Goal: Contribute content: Contribute content

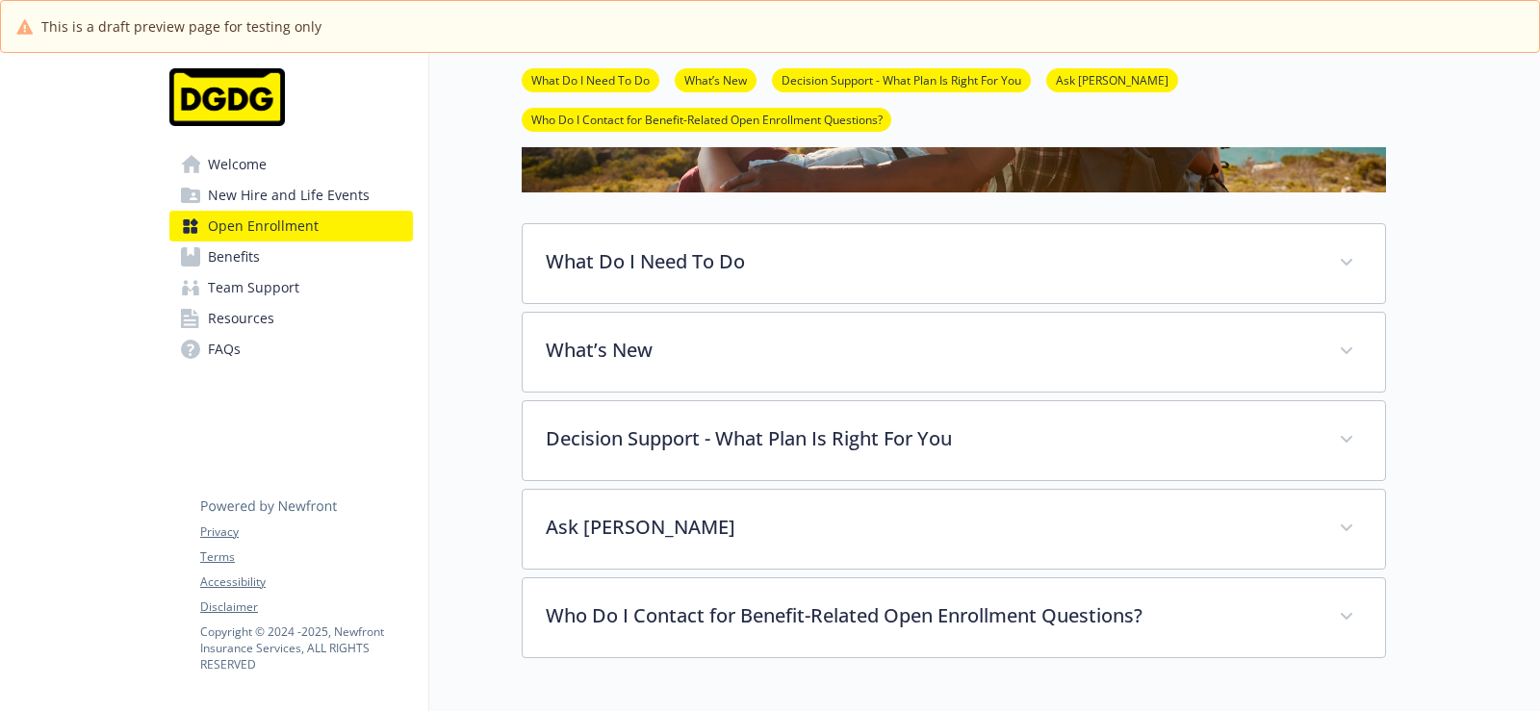
scroll to position [380, 0]
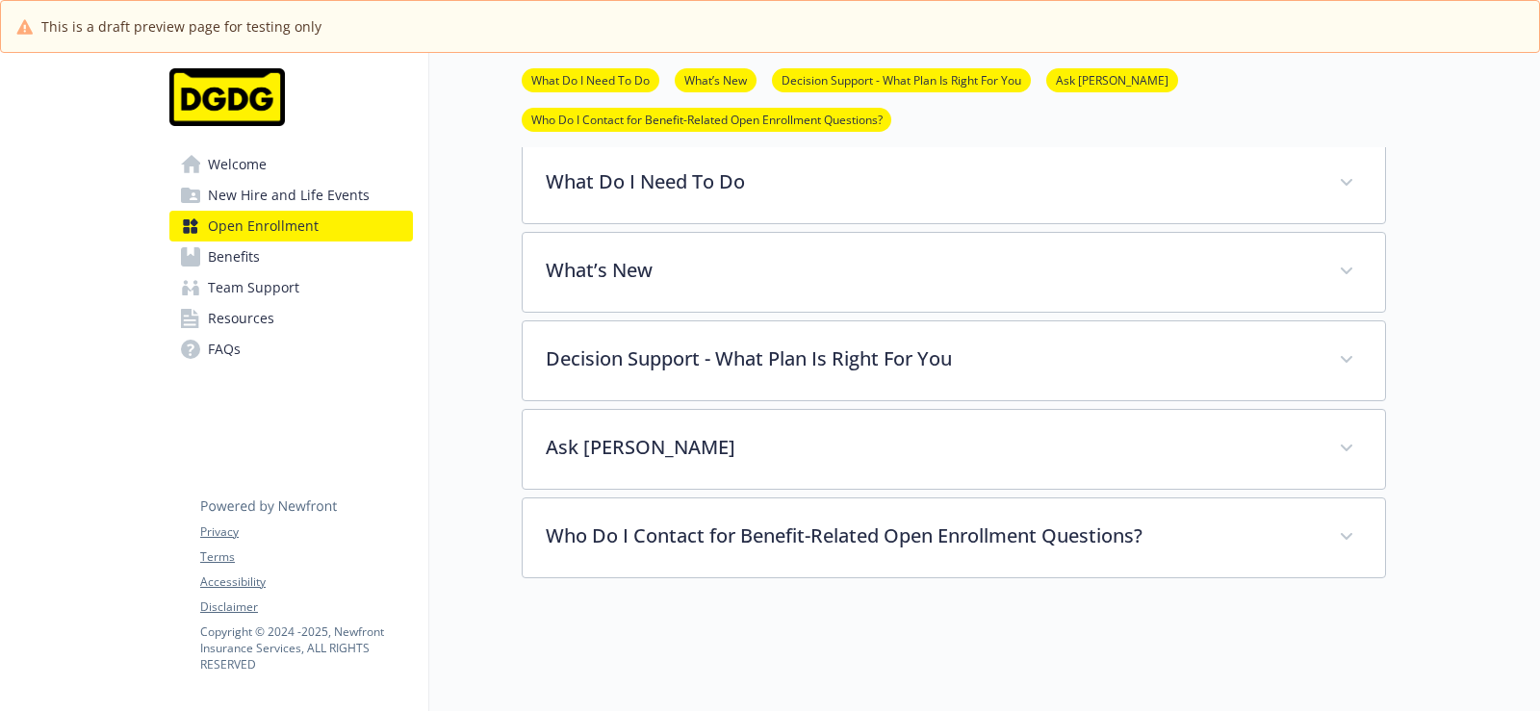
click at [279, 260] on link "Benefits" at bounding box center [290, 257] width 243 height 31
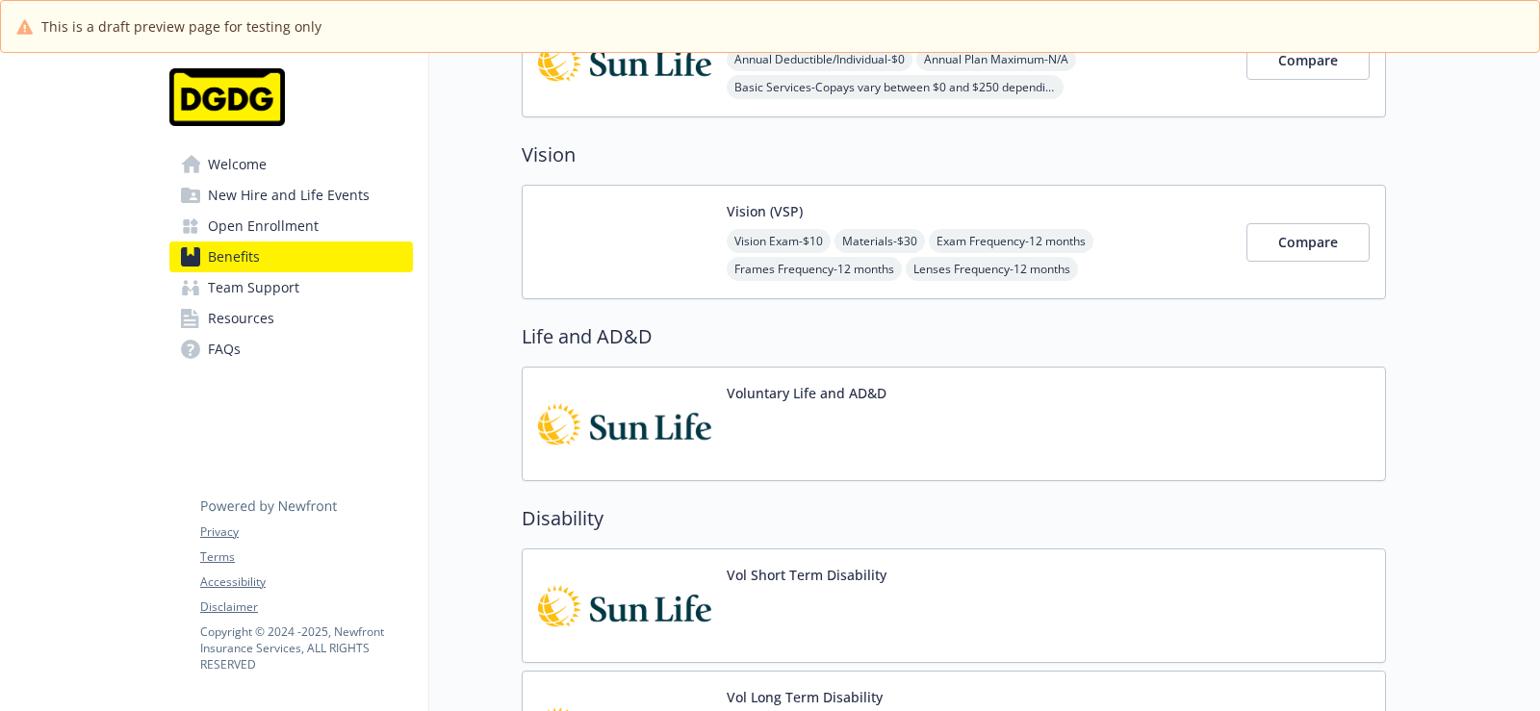
scroll to position [1942, 0]
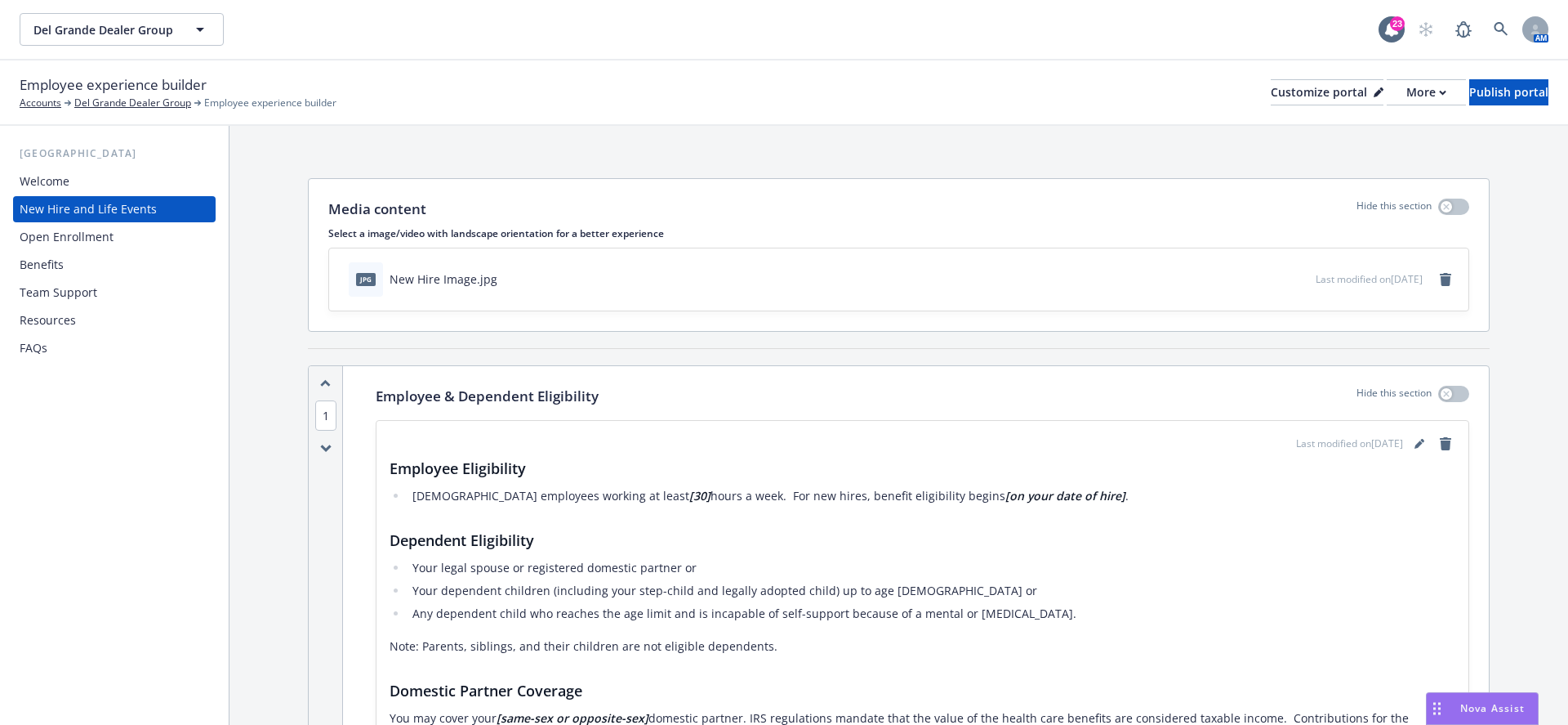
scroll to position [1393, 0]
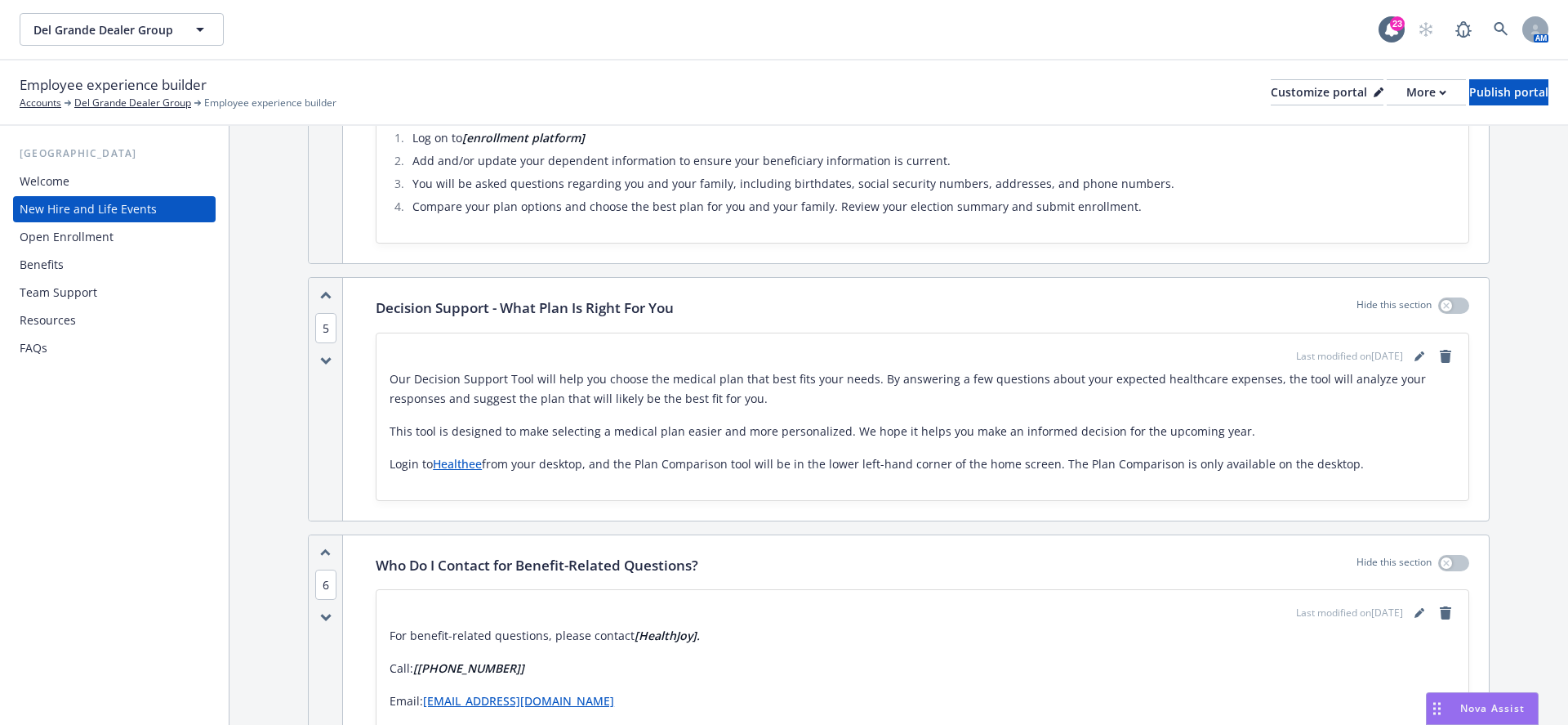
click at [50, 236] on div "Open Enrollment" at bounding box center [66, 237] width 94 height 26
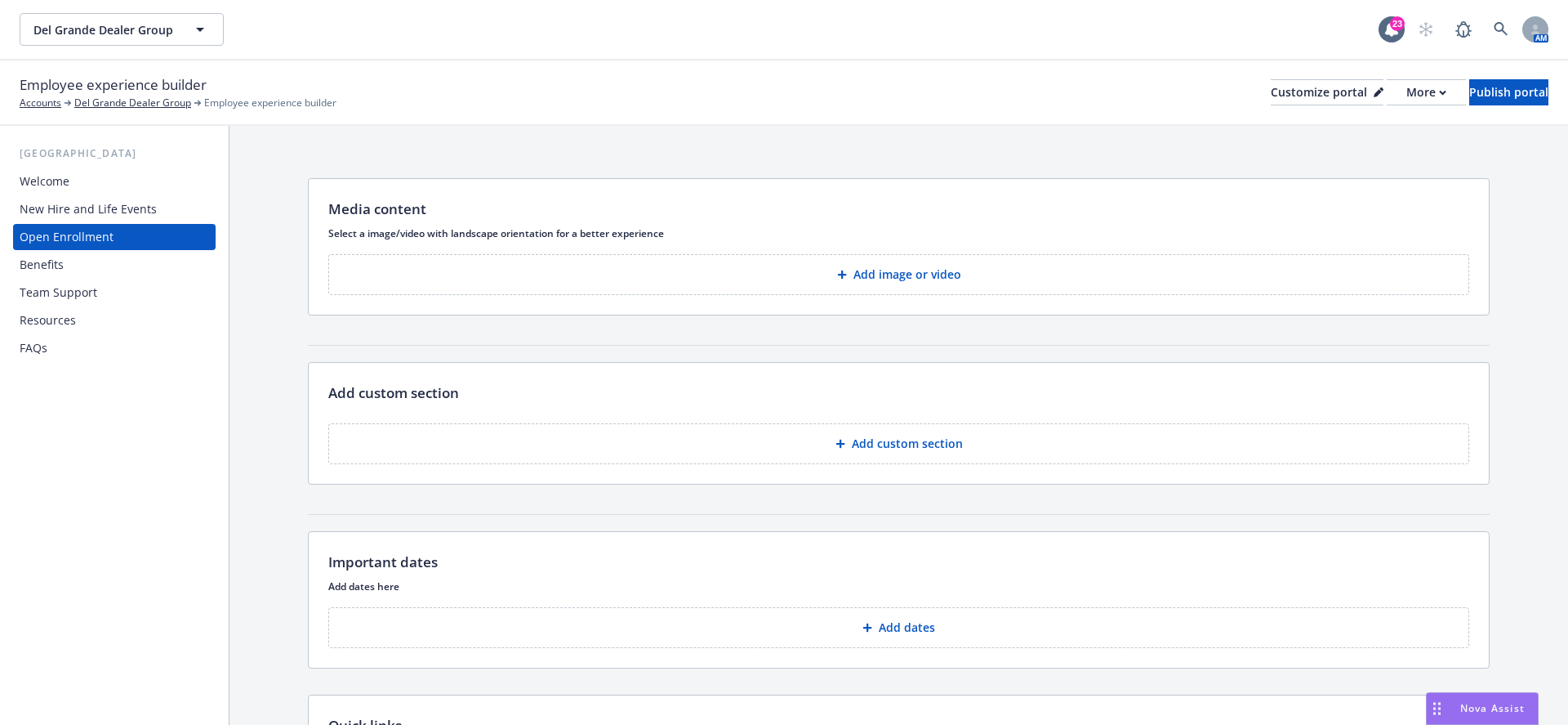
click at [796, 285] on button "Add image or video" at bounding box center [899, 274] width 1140 height 41
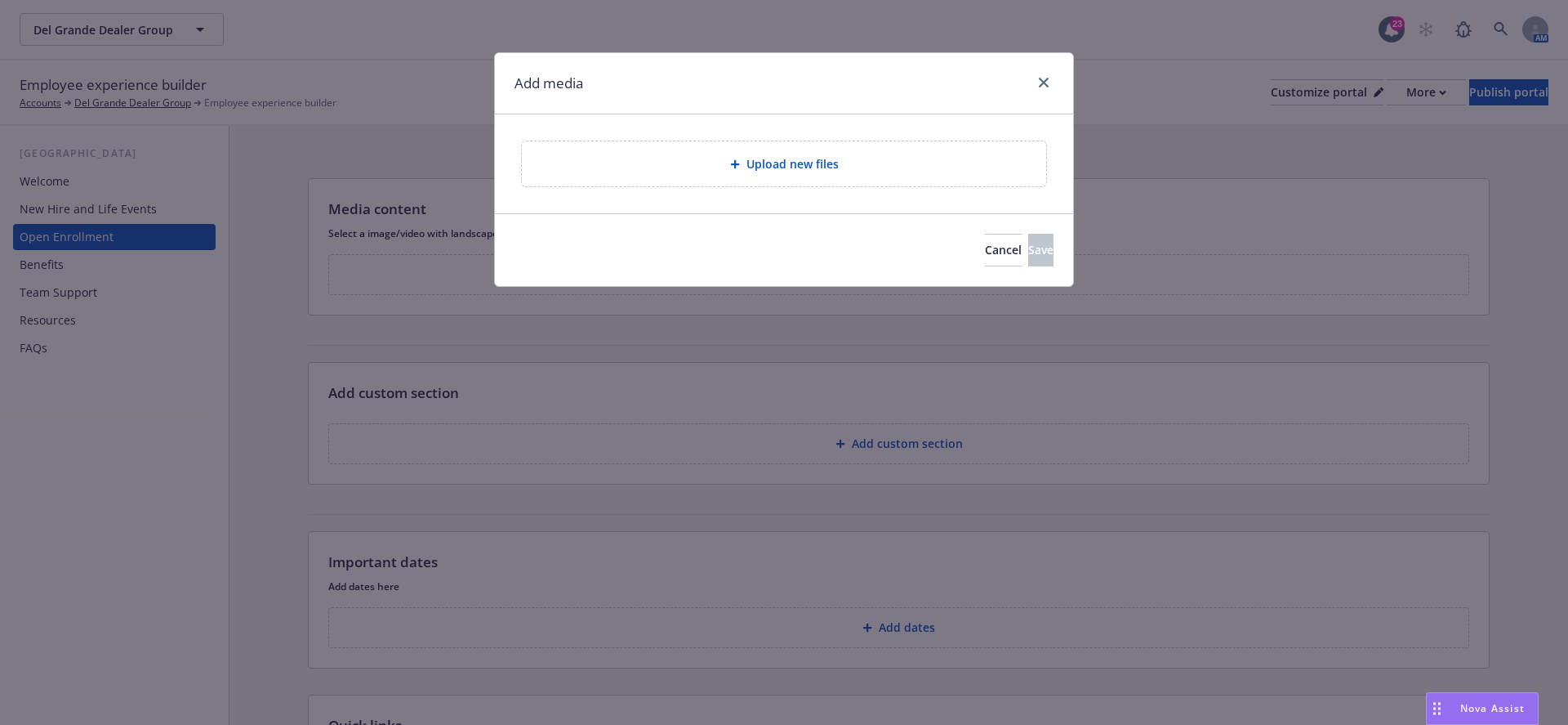
click at [781, 155] on div "Upload new files" at bounding box center [783, 164] width 498 height 19
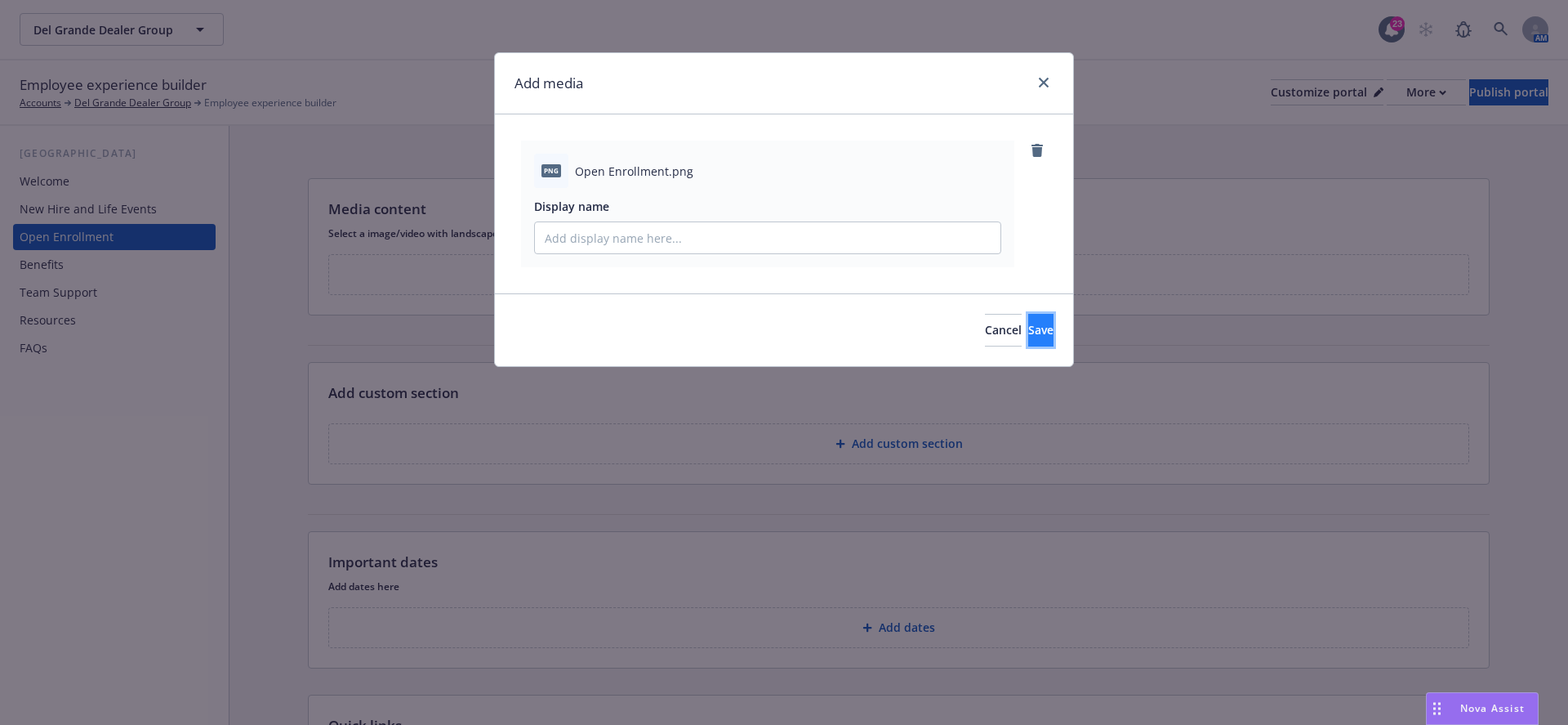
click at [1028, 325] on button "Save" at bounding box center [1041, 330] width 25 height 32
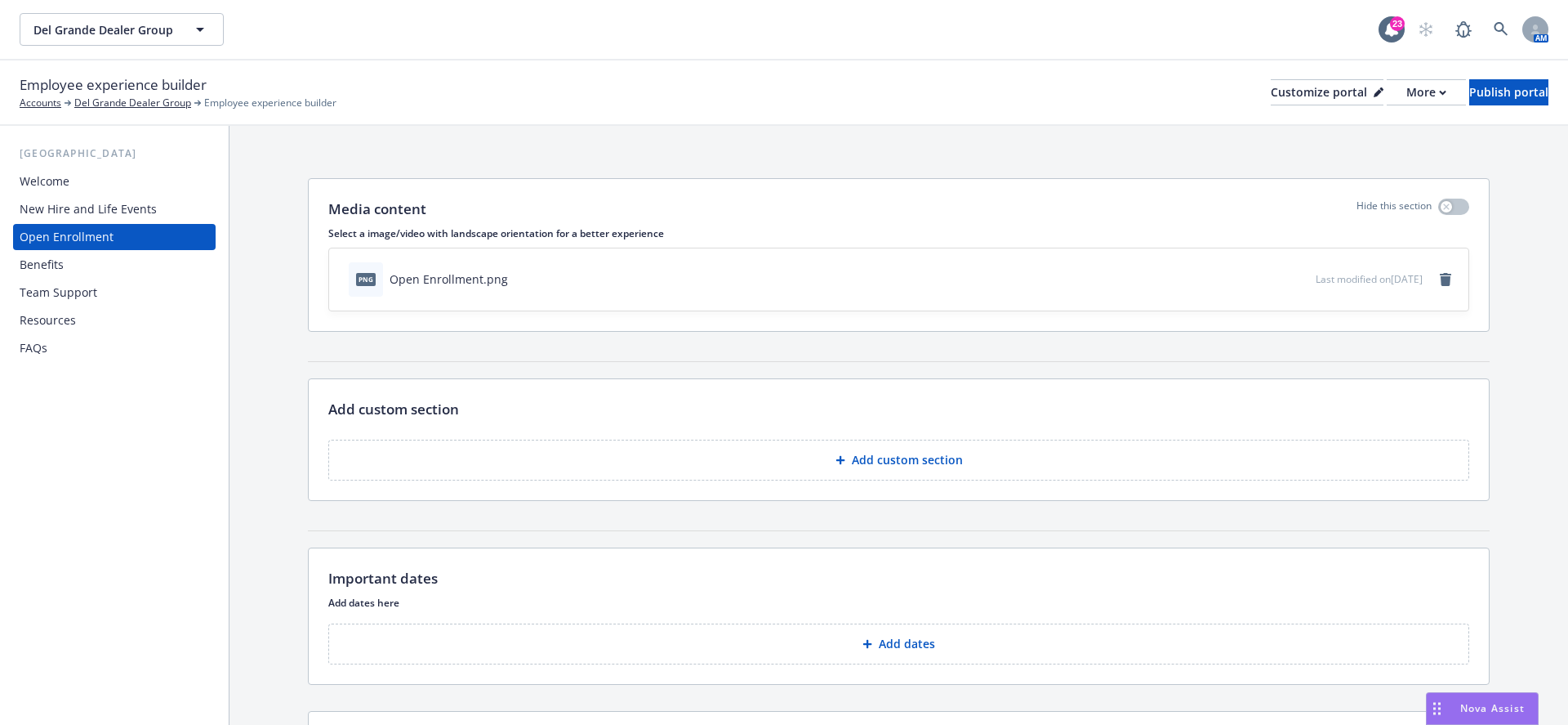
click at [975, 449] on button "Add custom section" at bounding box center [899, 460] width 1140 height 41
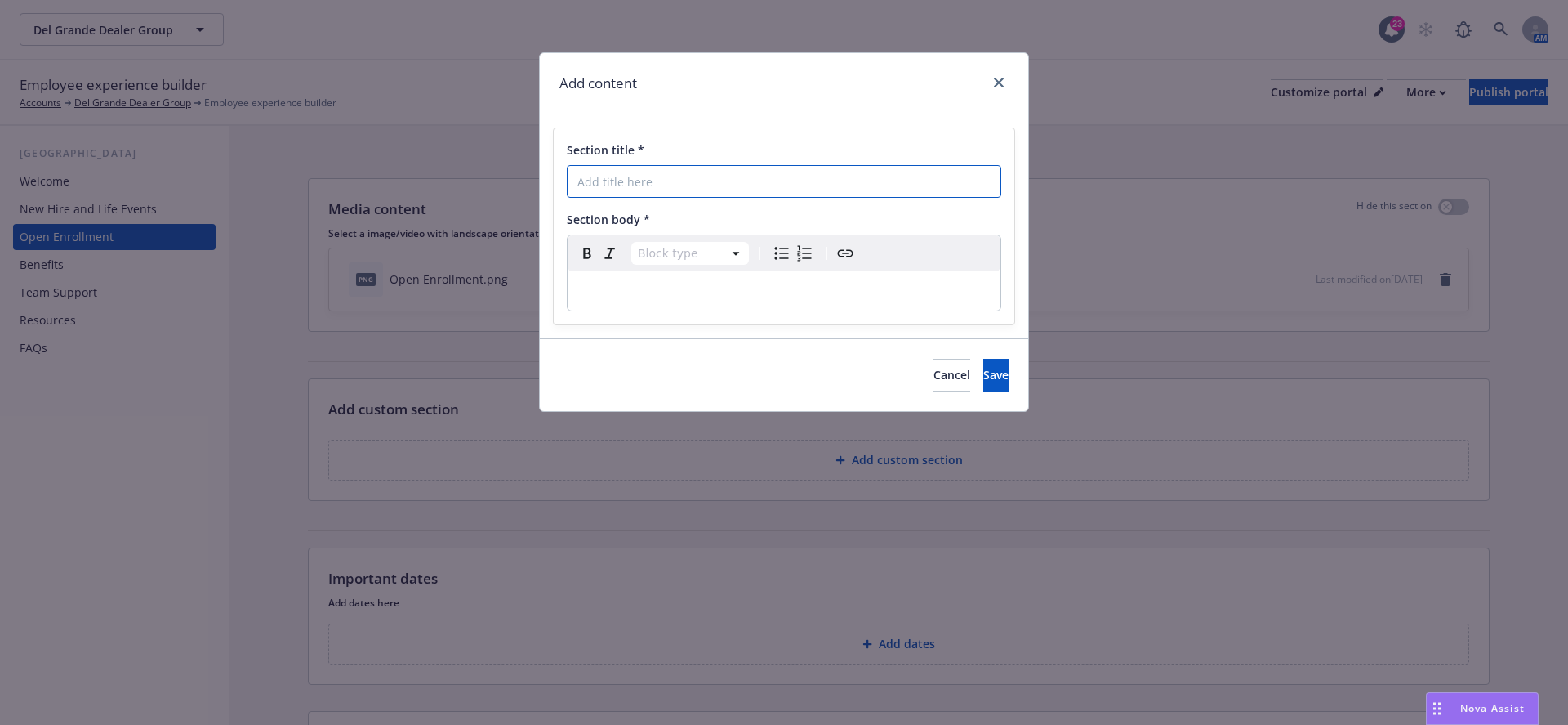
click at [874, 168] on input "Section title *" at bounding box center [784, 181] width 434 height 32
paste input "What Do I Need To Do"
type input "What Do I Need To Do"
select select "paragraph"
click at [662, 289] on p "editable markdown" at bounding box center [783, 290] width 413 height 20
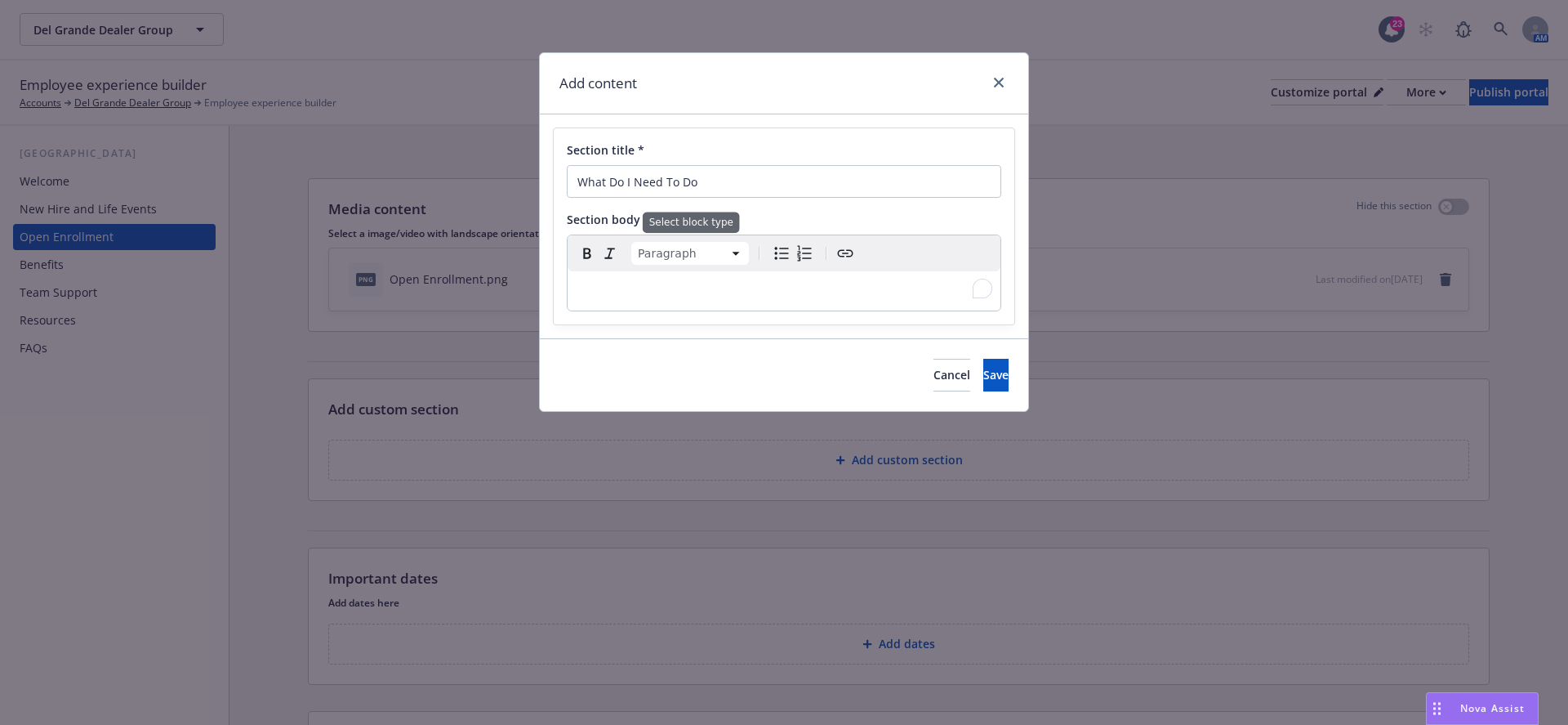
click at [613, 274] on div "To enrich screen reader interactions, please activate Accessibility in Grammarl…" at bounding box center [784, 291] width 433 height 39
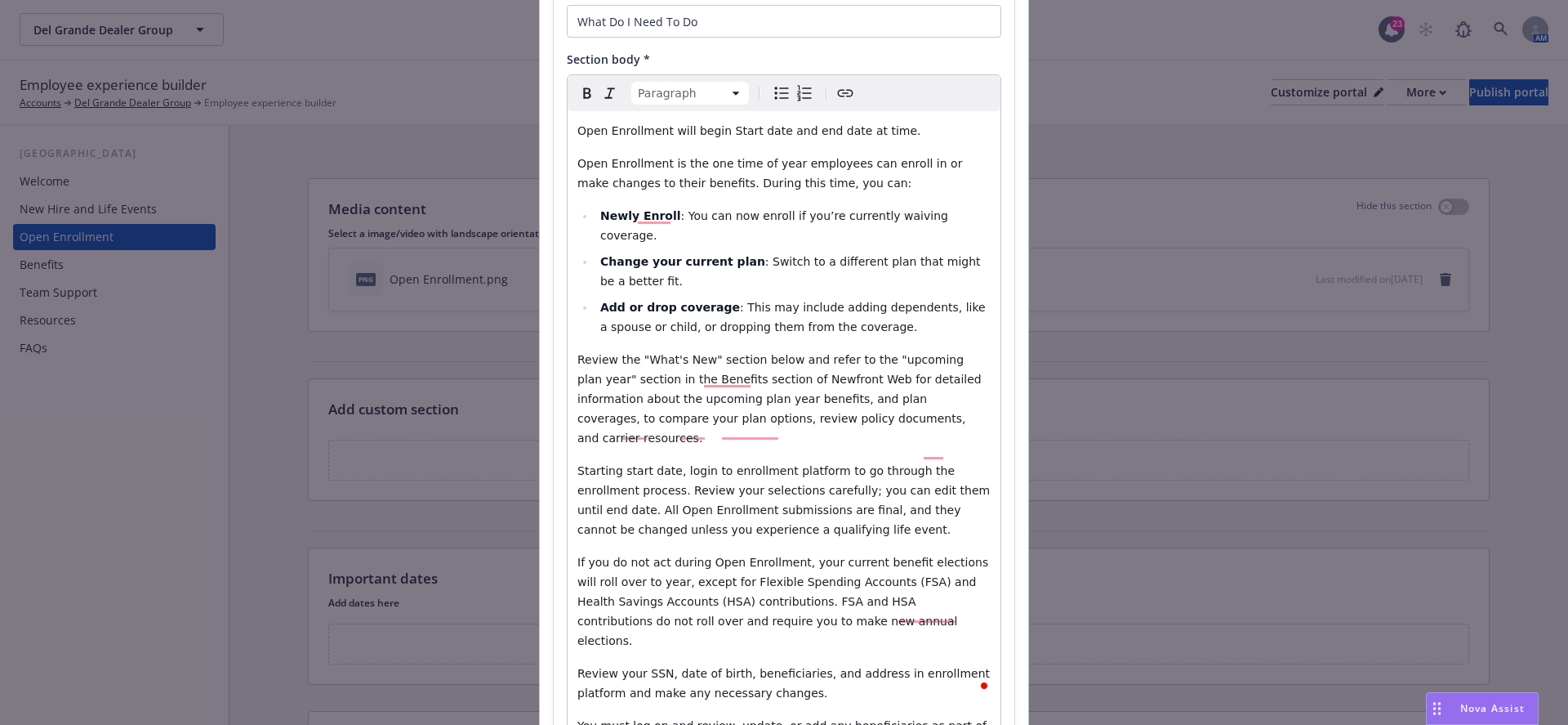
click at [721, 128] on span "Open Enrollment will begin Start date and end date at time." at bounding box center [748, 130] width 344 height 13
click at [778, 131] on span "Open Enrollment will begin [Start date and end date at time." at bounding box center [751, 130] width 348 height 13
click at [775, 129] on span "Open Enrollment will begin [Start date and end date at time." at bounding box center [751, 130] width 348 height 13
click at [808, 130] on span "Open Enrollment will begin [Start date] and end date at time." at bounding box center [753, 130] width 352 height 13
click at [858, 135] on span "Open Enrollment will begin [Start date] and [end date at time." at bounding box center [755, 130] width 357 height 13
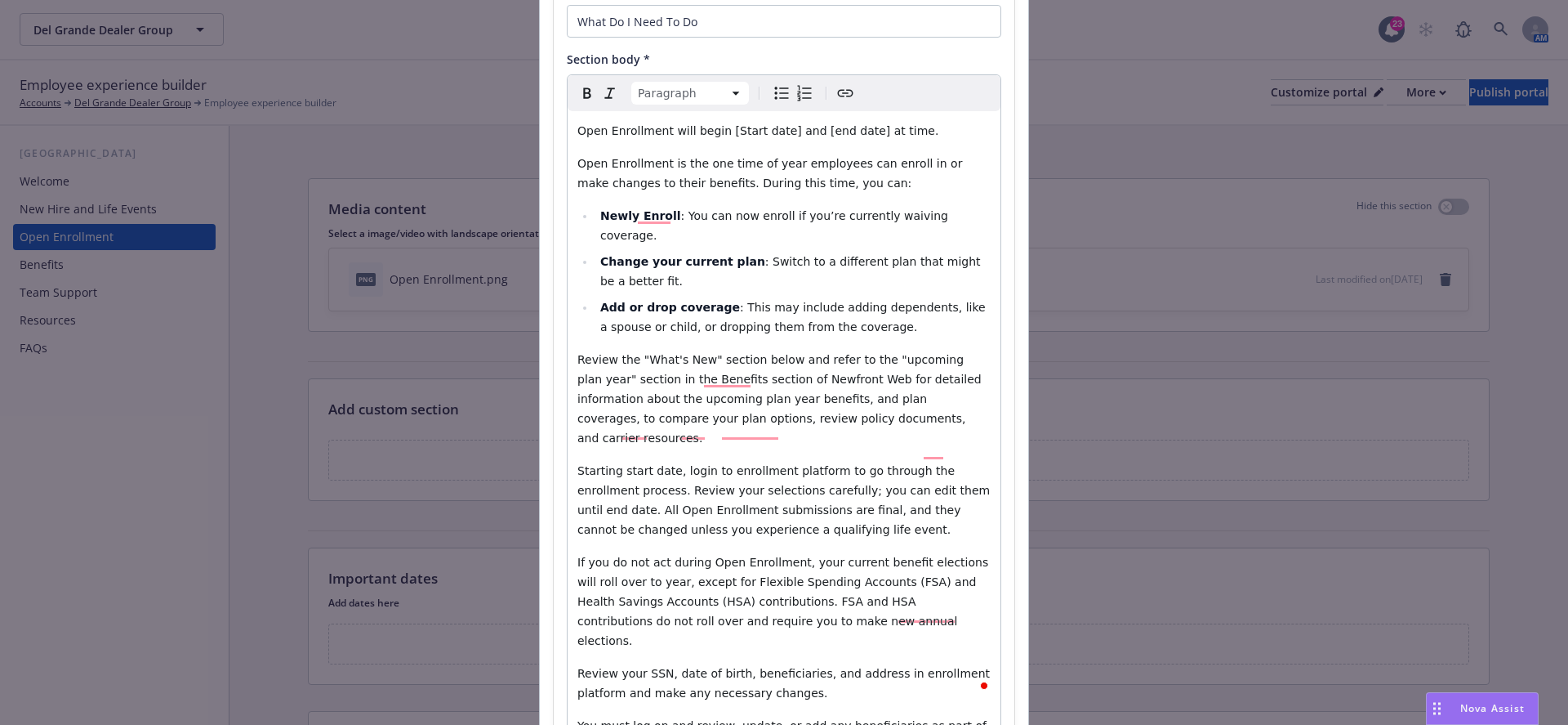
click at [878, 134] on span "Open Enrollment will begin [Start date] and [end date] at time." at bounding box center [757, 130] width 361 height 13
click at [901, 129] on span "Open Enrollment will begin [Start date] and [end date] at [time." at bounding box center [759, 130] width 366 height 13
drag, startPoint x: 909, startPoint y: 130, endPoint x: 878, endPoint y: 129, distance: 31.0
click at [878, 129] on span "Open Enrollment will begin [Start date] and [end date] at [time]." at bounding box center [762, 130] width 370 height 13
drag, startPoint x: 806, startPoint y: 131, endPoint x: 861, endPoint y: 136, distance: 55.2
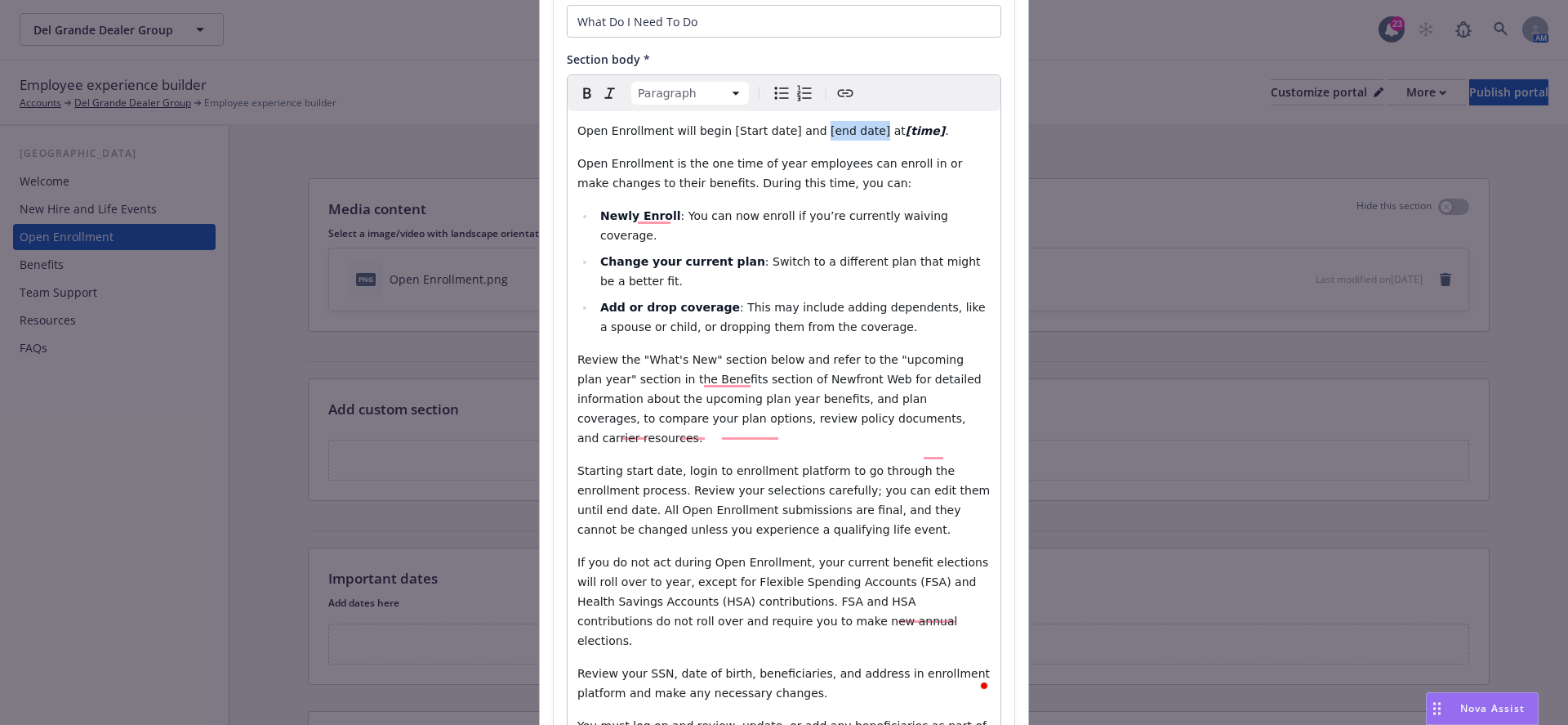
click at [861, 136] on p "Open Enrollment will begin [Start date] and [end date] at [time] ." at bounding box center [783, 130] width 413 height 20
drag, startPoint x: 720, startPoint y: 121, endPoint x: 781, endPoint y: 135, distance: 62.6
click at [781, 135] on p "Open Enrollment will begin [Start date] and [end date] at [time] ." at bounding box center [783, 130] width 413 height 20
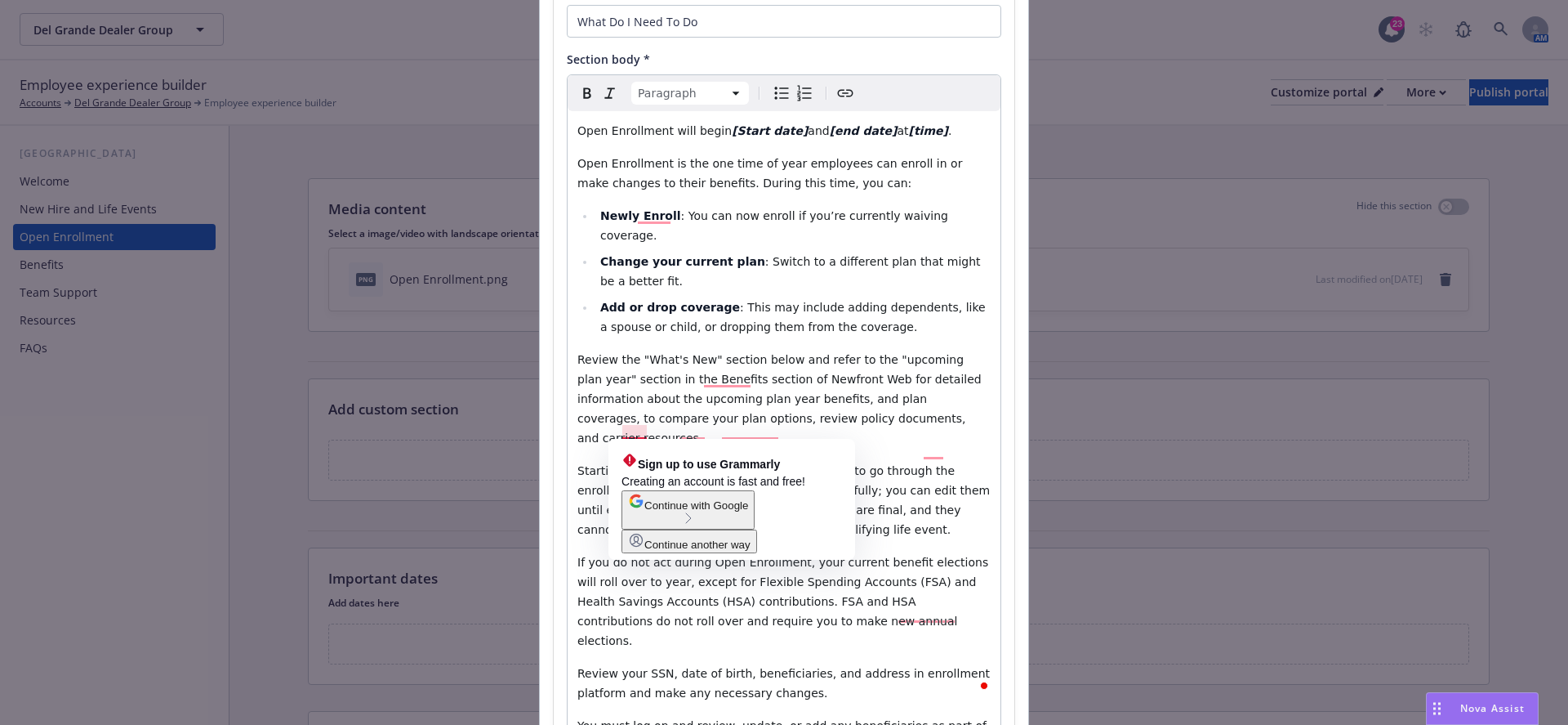
click at [624, 464] on span "Starting start date, login to enrollment platform to go through the enrollment …" at bounding box center [785, 500] width 417 height 72
click at [618, 464] on span "Starting start date, login to enrollment platform to go through the enrollment …" at bounding box center [785, 500] width 417 height 72
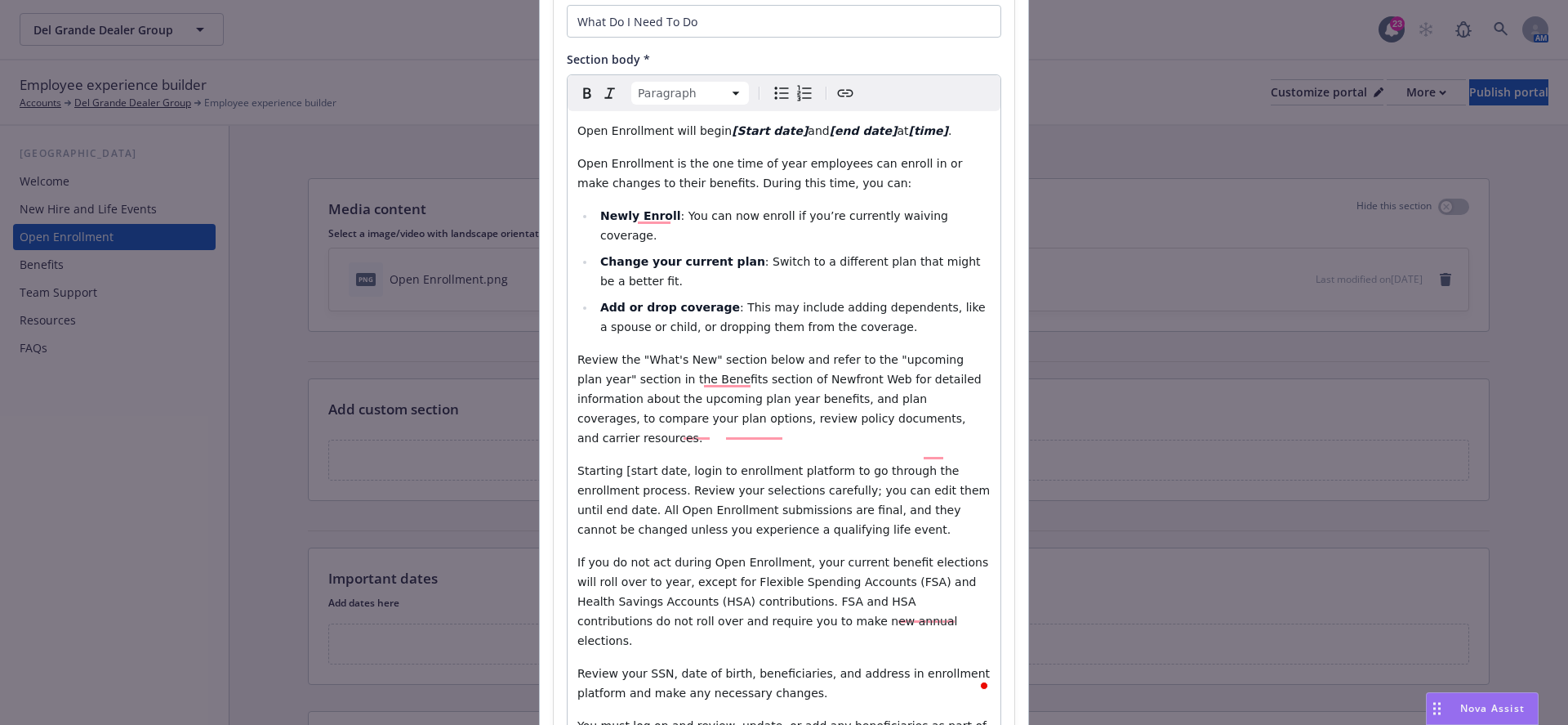
click at [675, 464] on span "Starting [start date, login to enrollment platform to go through the enrollment…" at bounding box center [785, 500] width 417 height 72
click at [678, 464] on span "Starting [start date], login to enrollment platform to go through the enrollmen…" at bounding box center [785, 500] width 417 height 72
drag, startPoint x: 678, startPoint y: 427, endPoint x: 646, endPoint y: 427, distance: 32.0
click at [646, 464] on span "Starting [start date], login to enrollment platform to go through the enrollmen…" at bounding box center [785, 500] width 417 height 72
drag, startPoint x: 680, startPoint y: 425, endPoint x: 622, endPoint y: 427, distance: 58.0
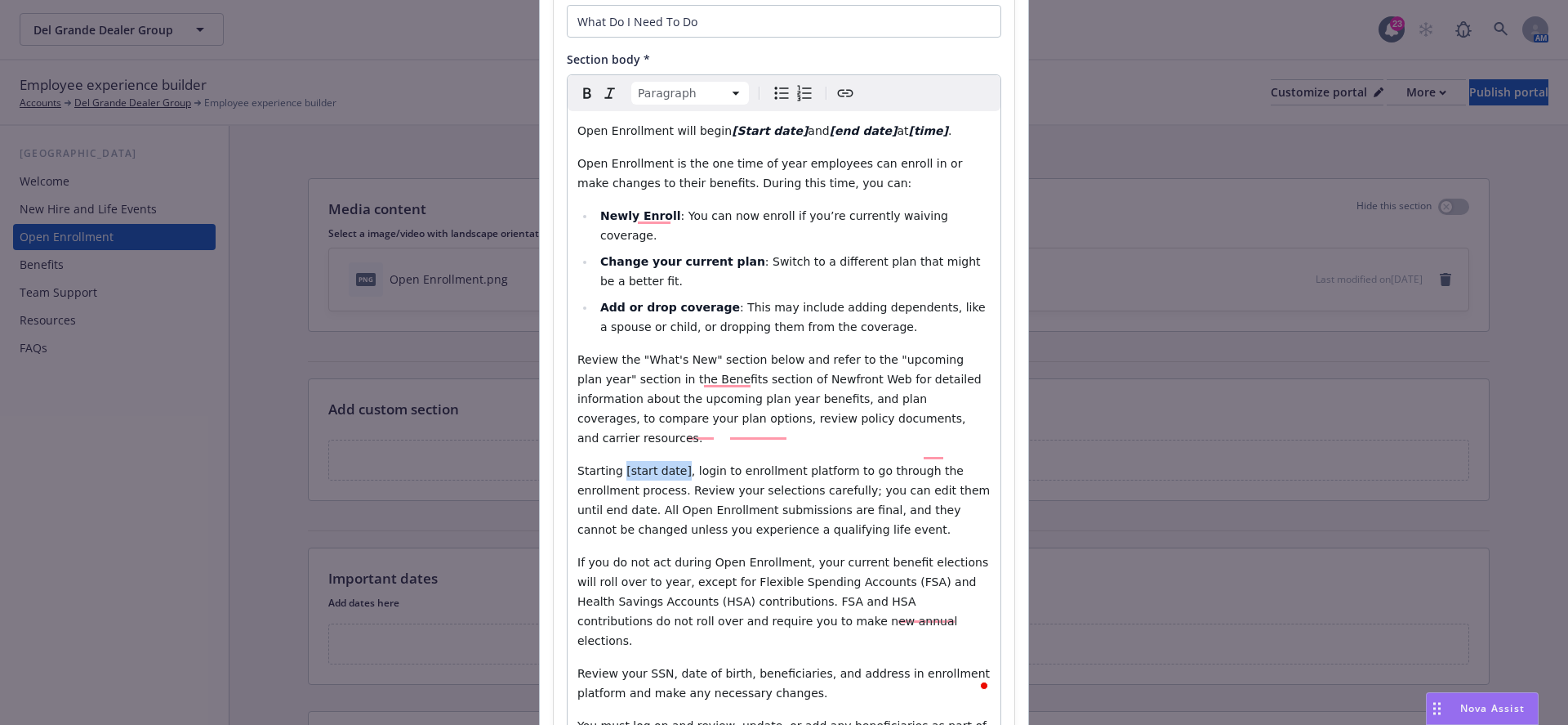
click at [622, 464] on span "Starting [start date], login to enrollment platform to go through the enrollmen…" at bounding box center [785, 500] width 417 height 72
click at [734, 464] on span ", login to enrollment platform to go through the enrollment process. Review you…" at bounding box center [785, 500] width 417 height 72
drag, startPoint x: 843, startPoint y: 434, endPoint x: 855, endPoint y: 435, distance: 12.0
click at [843, 464] on span ", login to [enrollment platform to go through the enrollment process. Review yo…" at bounding box center [785, 500] width 417 height 72
drag, startPoint x: 848, startPoint y: 432, endPoint x: 734, endPoint y: 432, distance: 114.0
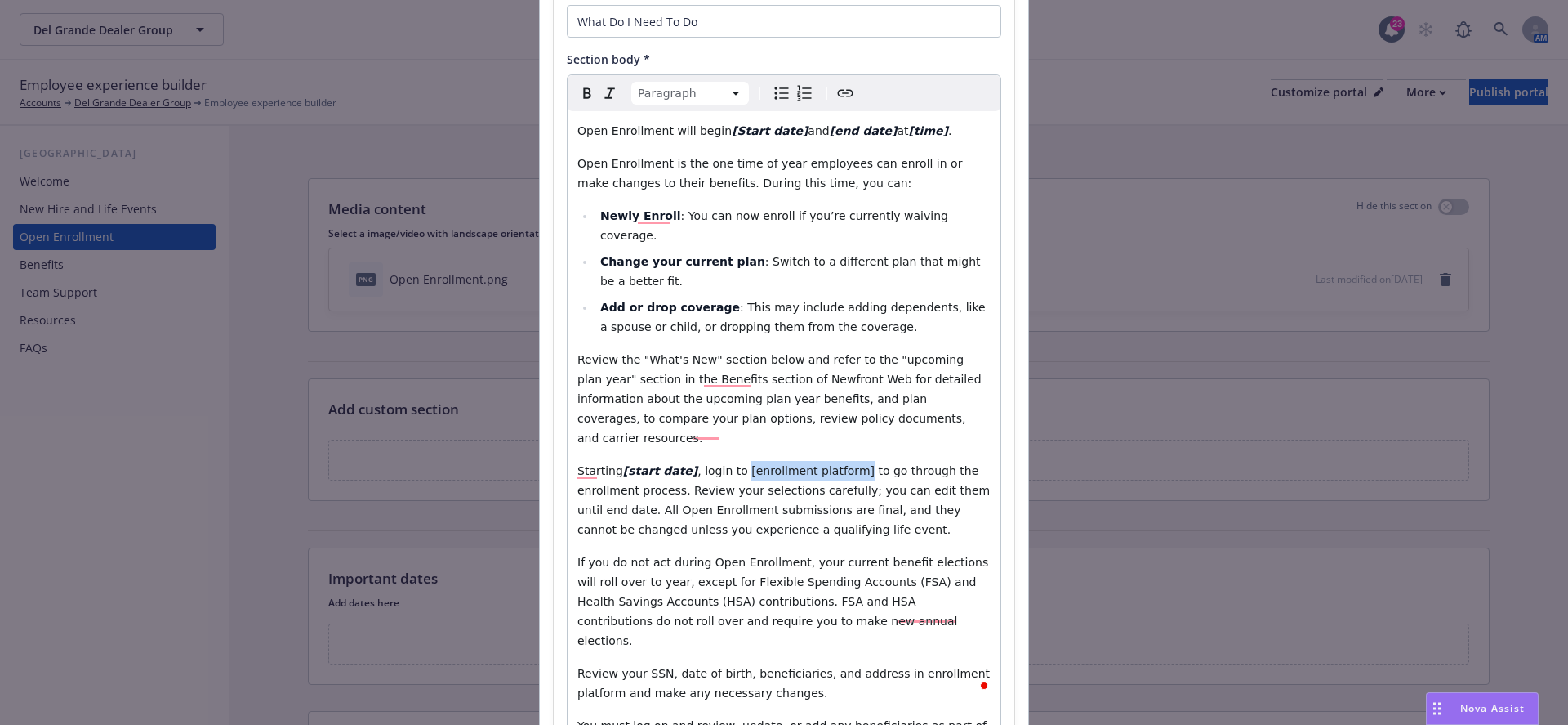
click at [734, 464] on span ", login to [enrollment platform] to go through the enrollment process. Review y…" at bounding box center [785, 500] width 417 height 72
click at [579, 469] on span "to go through the enrollment process. Review your selections carefully; you can…" at bounding box center [785, 500] width 417 height 72
click at [624, 467] on span "to go through the enrollment process. Review your selections carefully; you can…" at bounding box center [785, 500] width 417 height 72
click at [635, 464] on span "to go through the enrollment process. Review your selections carefully; you can…" at bounding box center [785, 500] width 417 height 72
drag, startPoint x: 632, startPoint y: 464, endPoint x: 574, endPoint y: 464, distance: 58.0
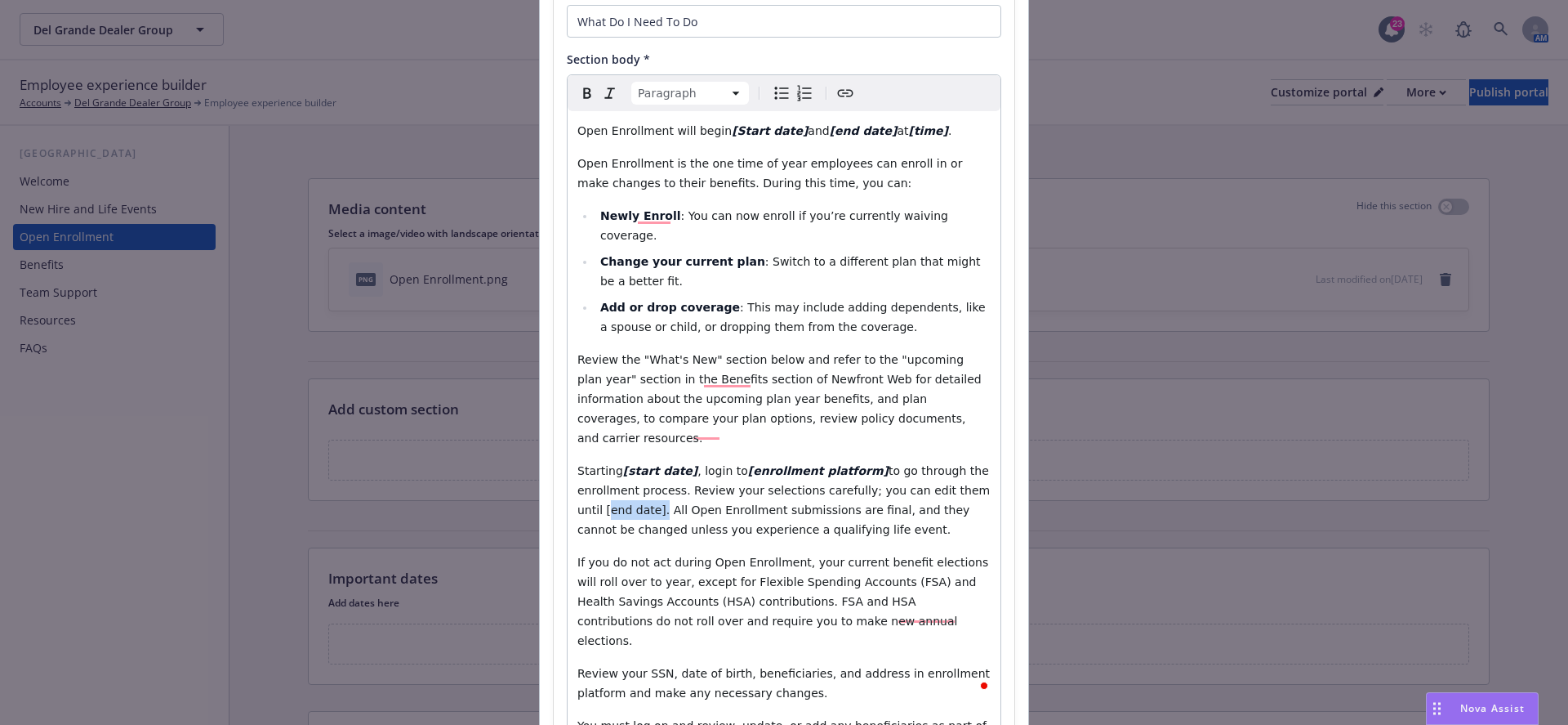
click at [574, 464] on div "Open Enrollment will begin [Start date] and [end date] at [time] . Open Enrollm…" at bounding box center [784, 438] width 433 height 654
click at [618, 555] on span "If you do not act during Open Enrollment, your current benefit elections will r…" at bounding box center [784, 601] width 415 height 92
click at [641, 555] on span "If you do not act during Open Enrollment, your current benefit elections will r…" at bounding box center [784, 601] width 415 height 92
drag, startPoint x: 649, startPoint y: 538, endPoint x: 618, endPoint y: 538, distance: 31.0
click at [618, 555] on span "If you do not act during Open Enrollment, your current benefit elections will r…" at bounding box center [784, 601] width 415 height 92
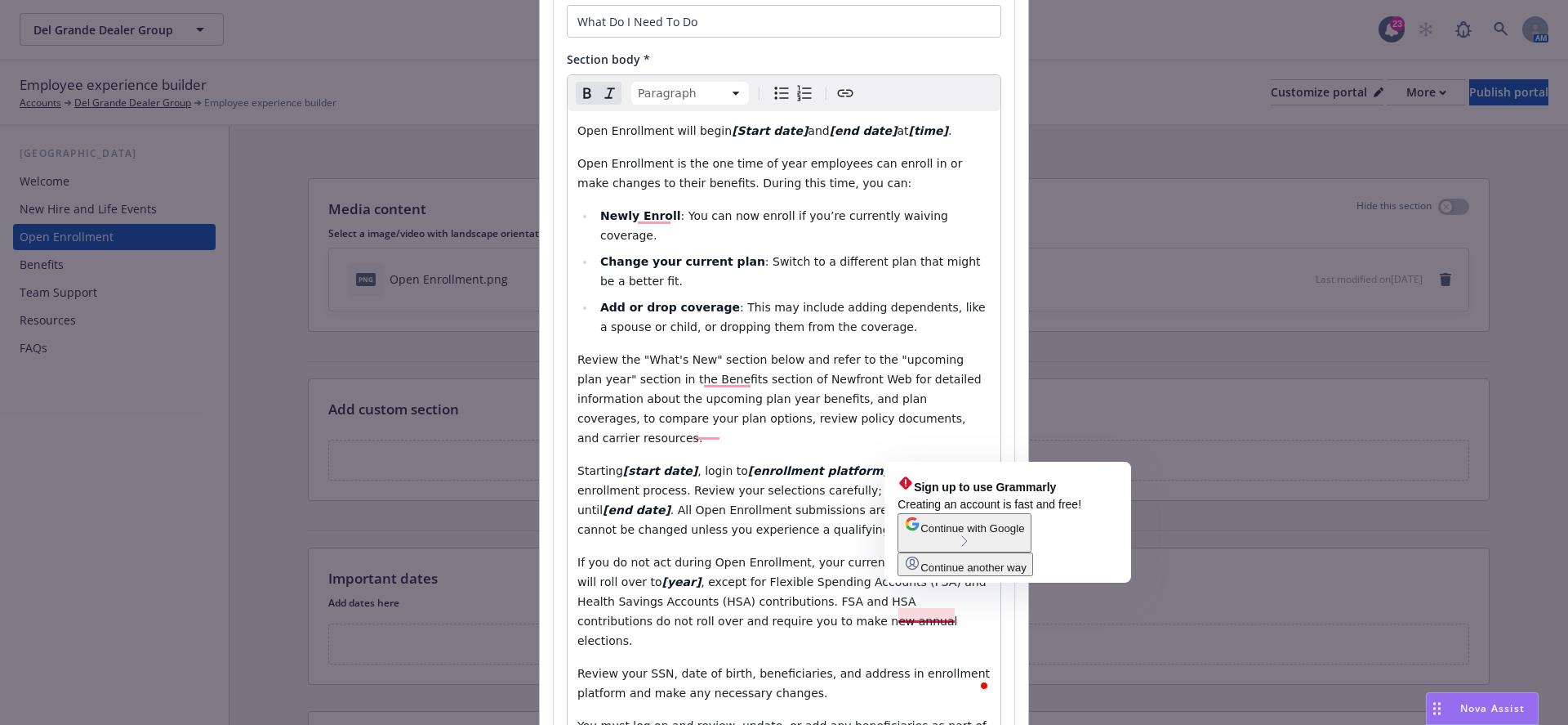
click at [899, 666] on span "Review your SSN, date of birth, beneficiaries, and address in enrollment platfo…" at bounding box center [785, 683] width 416 height 32
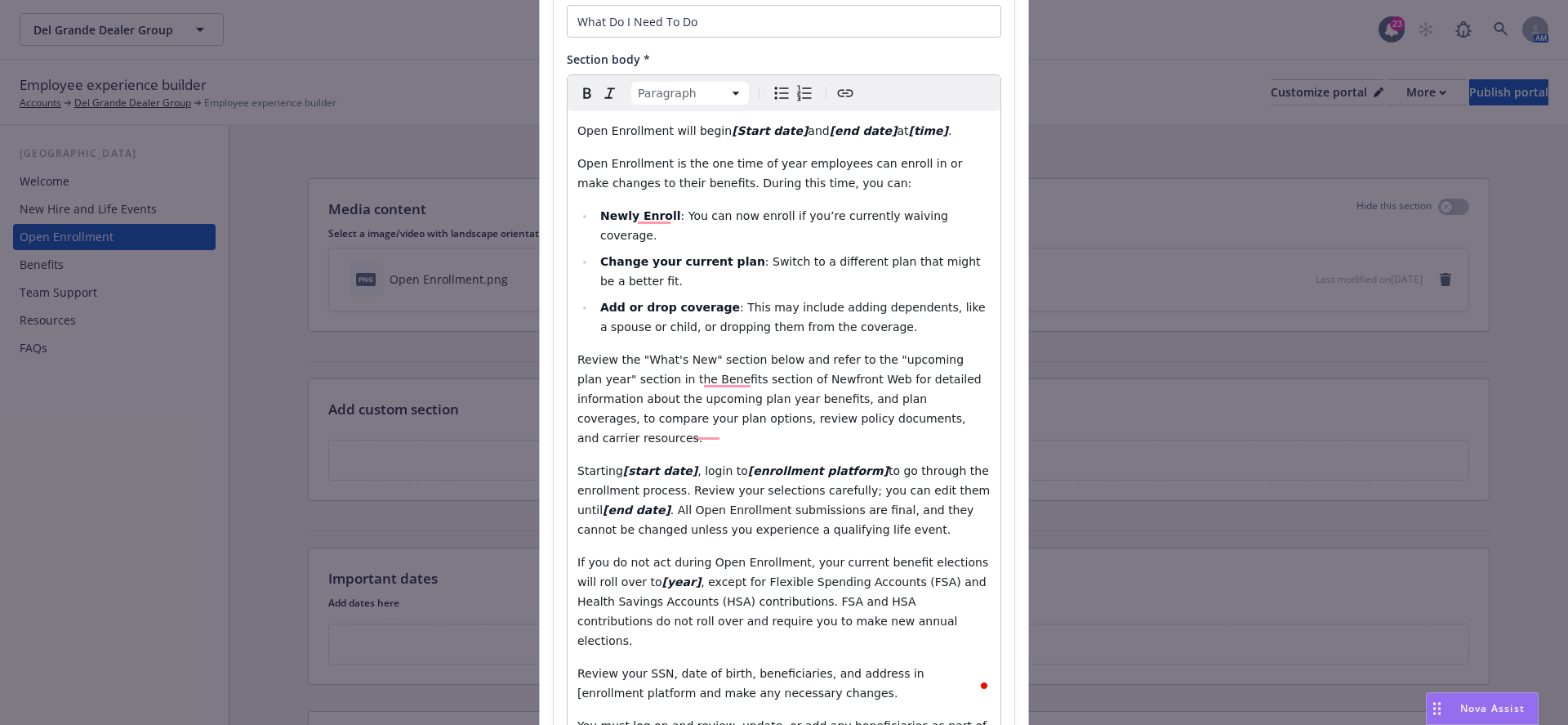
click at [618, 666] on span "Review your SSN, date of birth, beneficiaries, and address in [enrollment platf…" at bounding box center [752, 683] width 350 height 32
drag, startPoint x: 624, startPoint y: 634, endPoint x: 893, endPoint y: 614, distance: 269.7
click at [893, 666] on span "Review your SSN, date of birth, beneficiaries, and address in [enrollment platf…" at bounding box center [752, 683] width 350 height 32
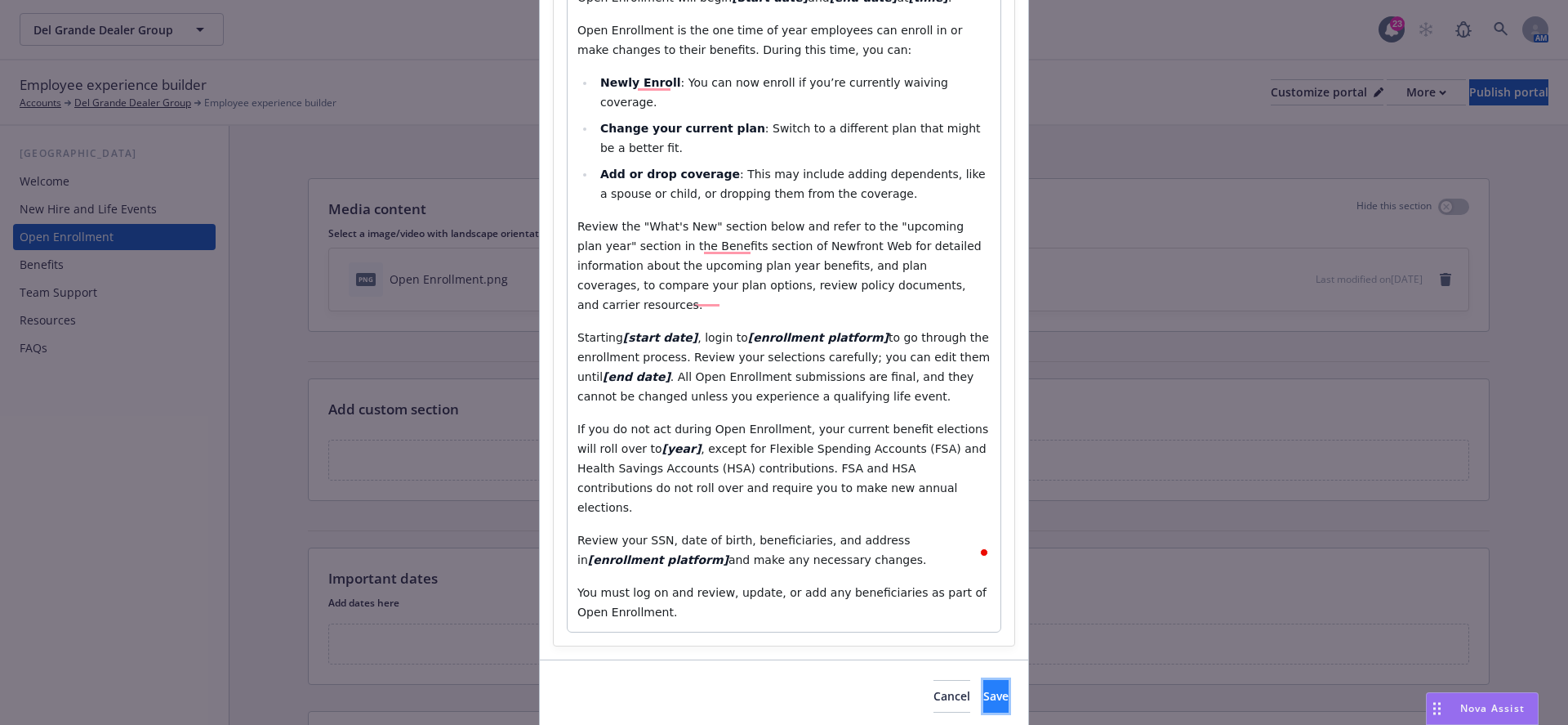
click at [983, 688] on span "Save" at bounding box center [996, 695] width 25 height 15
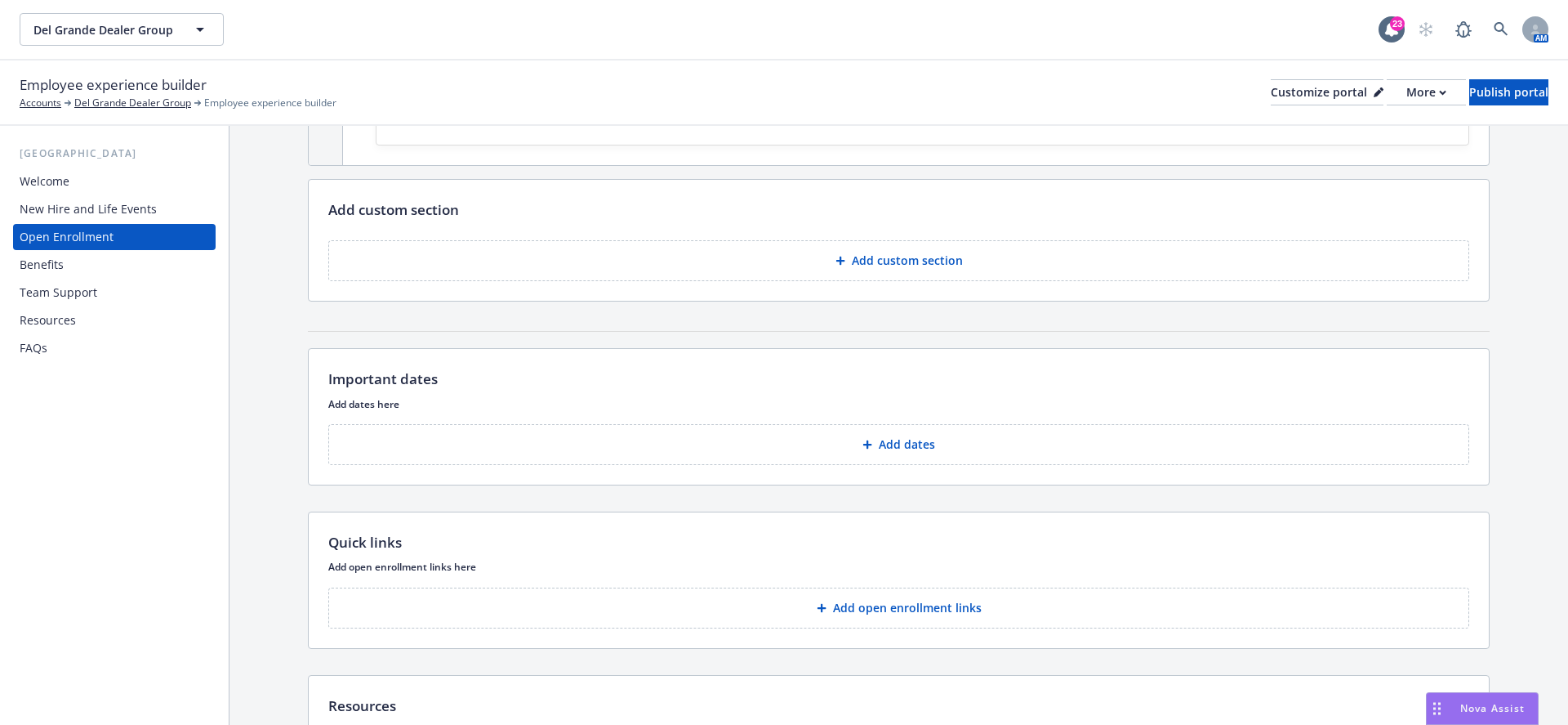
scroll to position [789, 0]
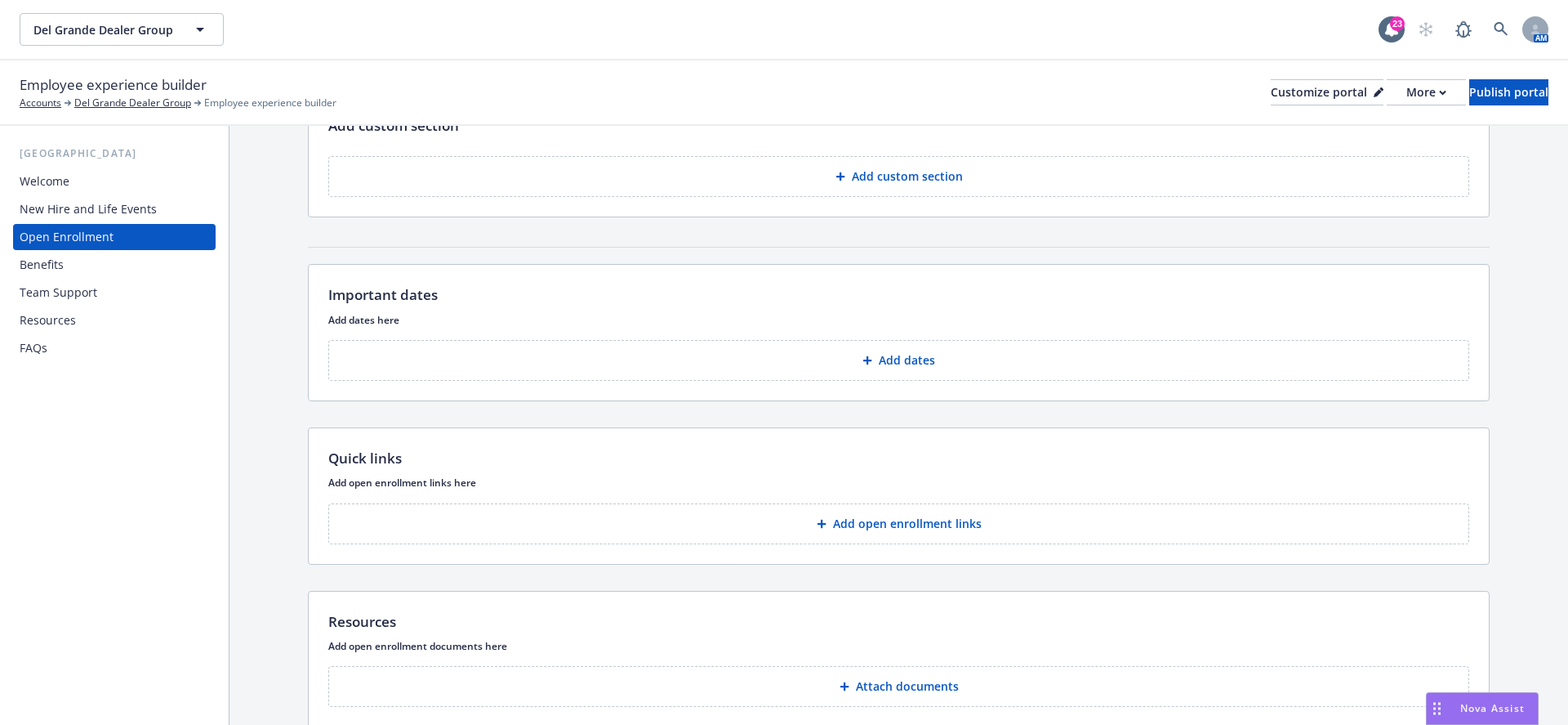
click at [871, 159] on button "Add custom section" at bounding box center [899, 177] width 1140 height 41
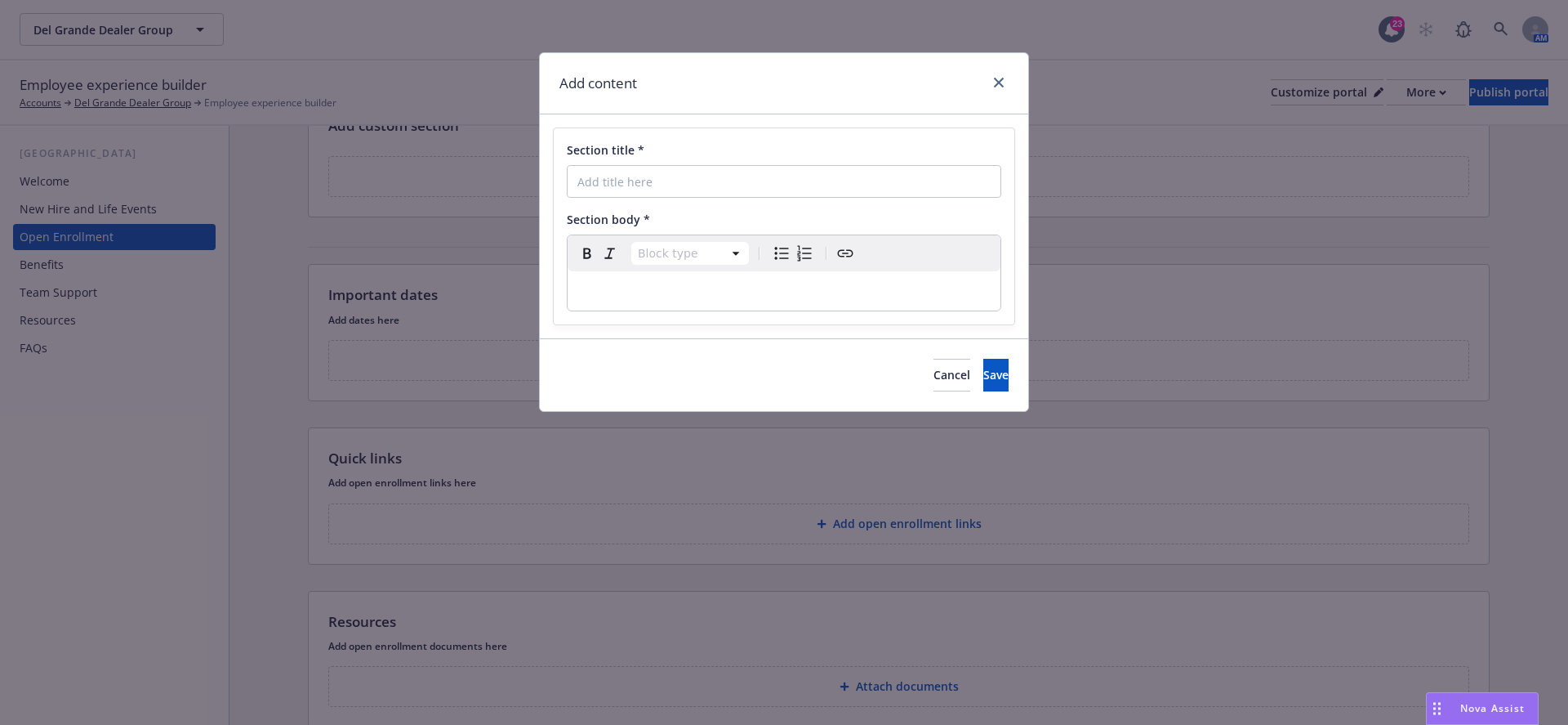
click at [857, 146] on div "Section title *" at bounding box center [784, 149] width 434 height 17
click at [822, 185] on input "Section title *" at bounding box center [784, 181] width 434 height 32
paste input "What’s New"
click at [574, 177] on input "What’s New" at bounding box center [784, 181] width 434 height 32
type input "What’s New"
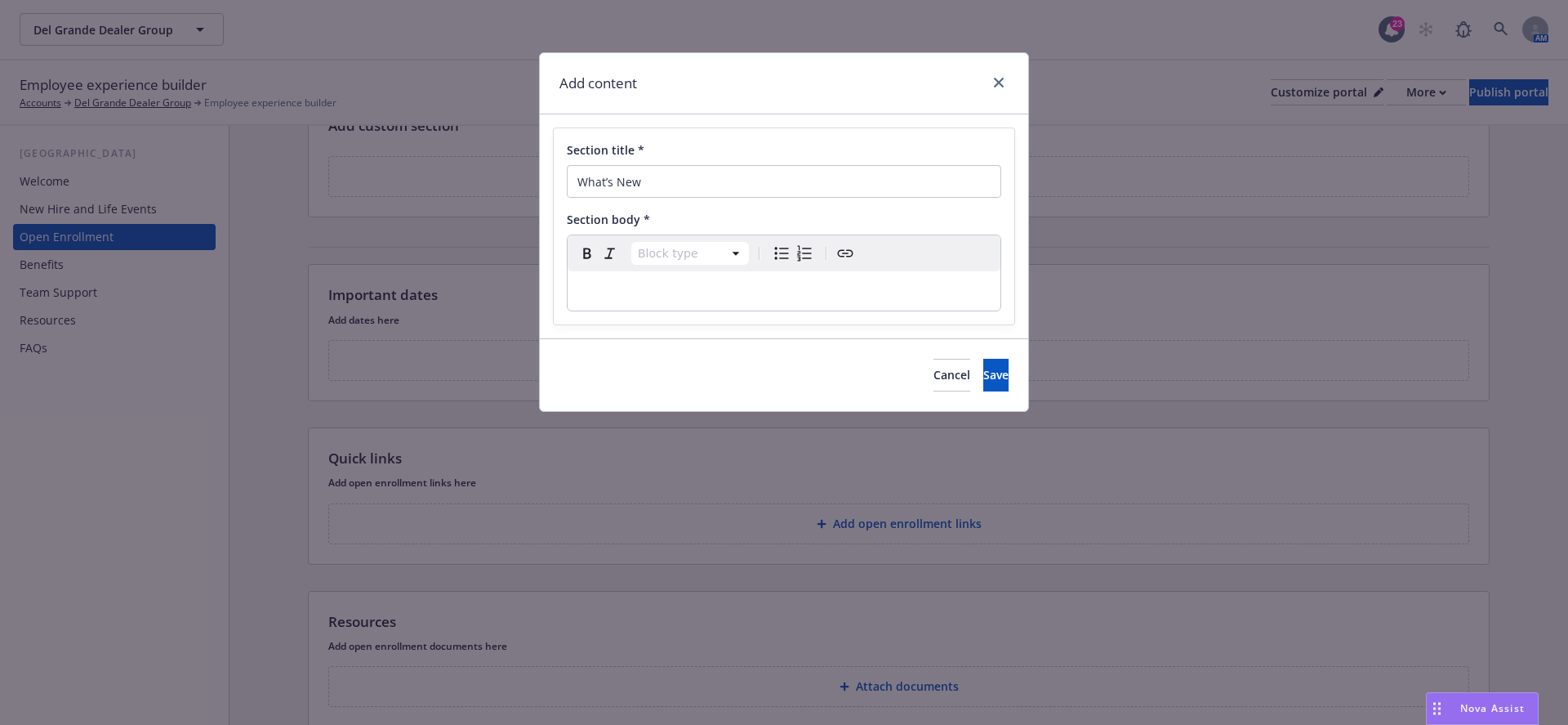
select select "paragraph"
click at [607, 292] on p "editable markdown" at bounding box center [783, 290] width 413 height 20
click at [633, 281] on p "To enrich screen reader interactions, please activate Accessibility in Grammarl…" at bounding box center [783, 290] width 413 height 20
select select
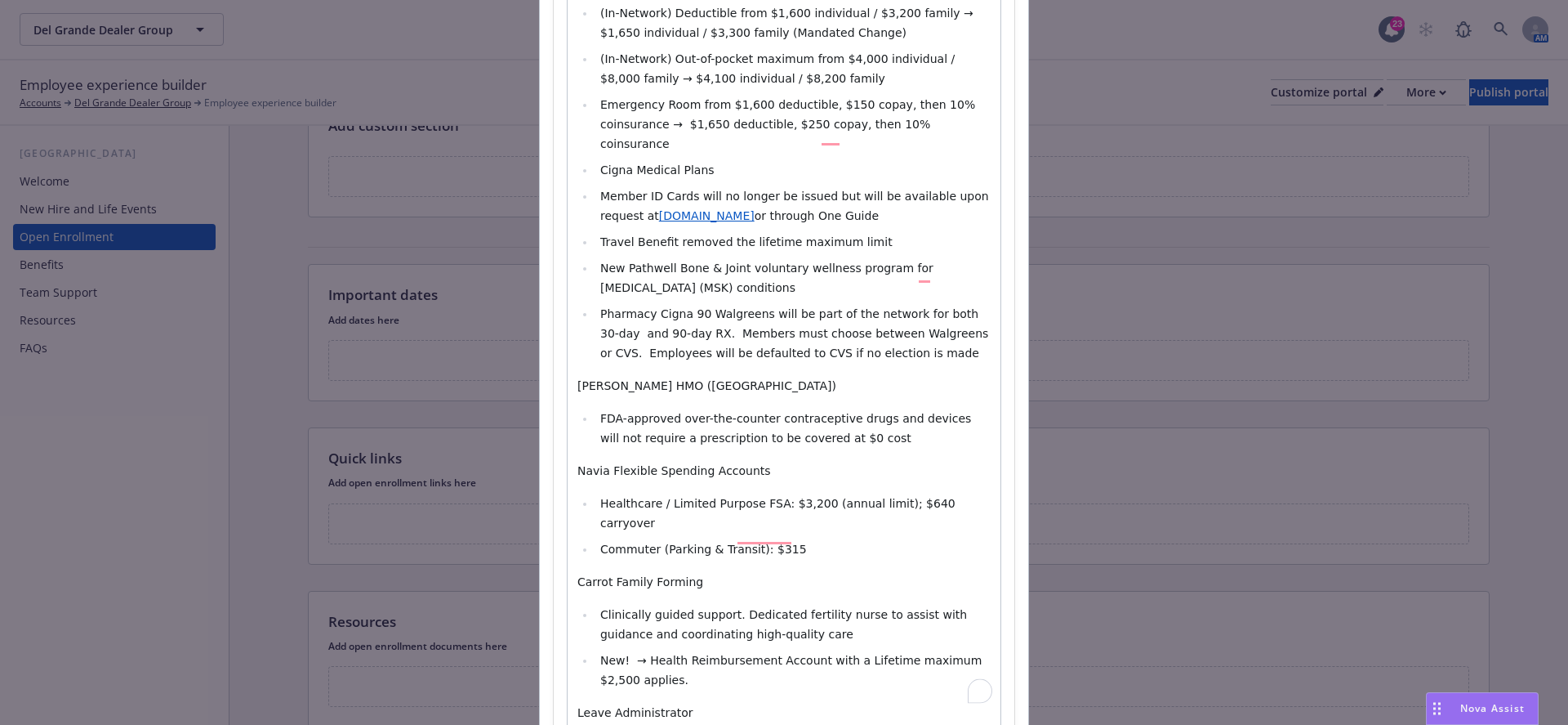
scroll to position [908, 0]
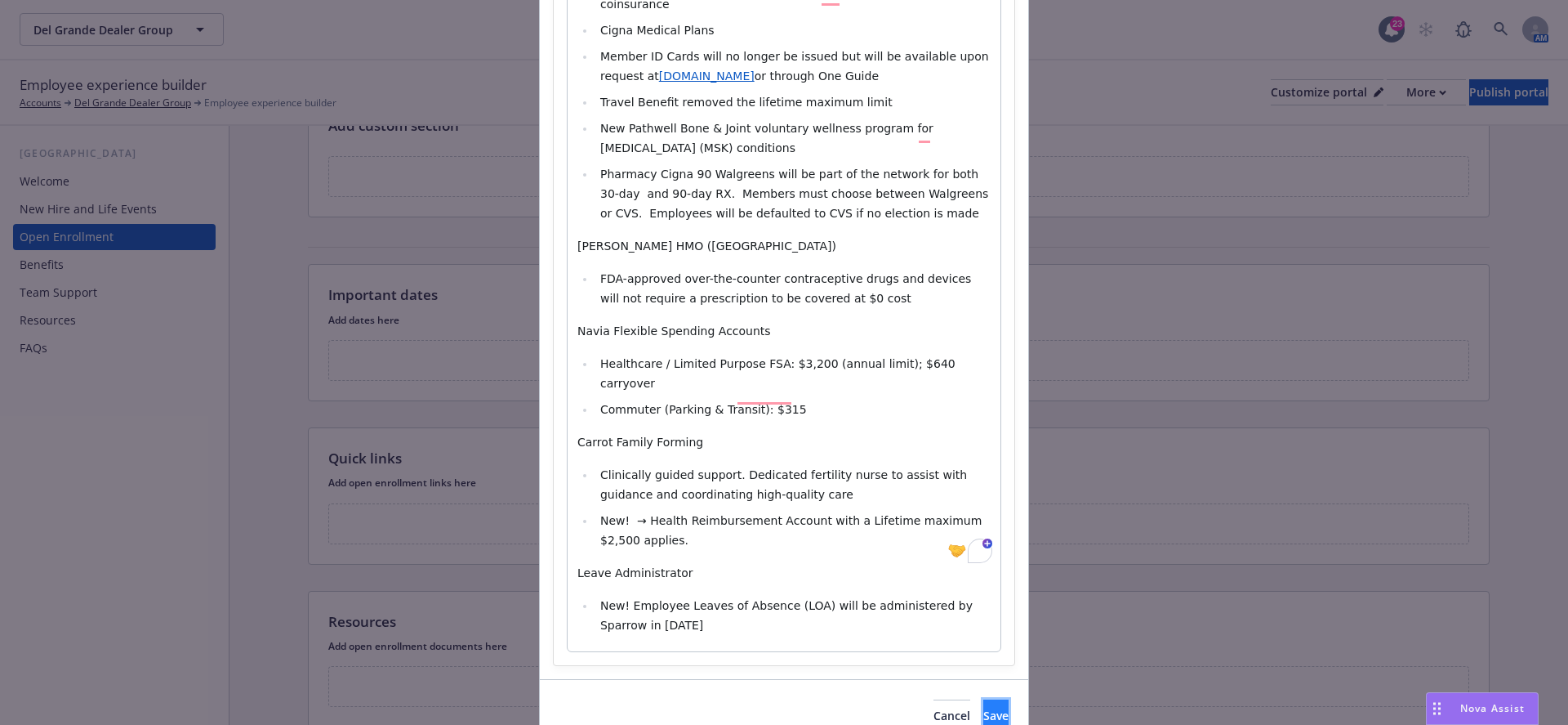
click at [994, 700] on button "Save" at bounding box center [996, 716] width 25 height 32
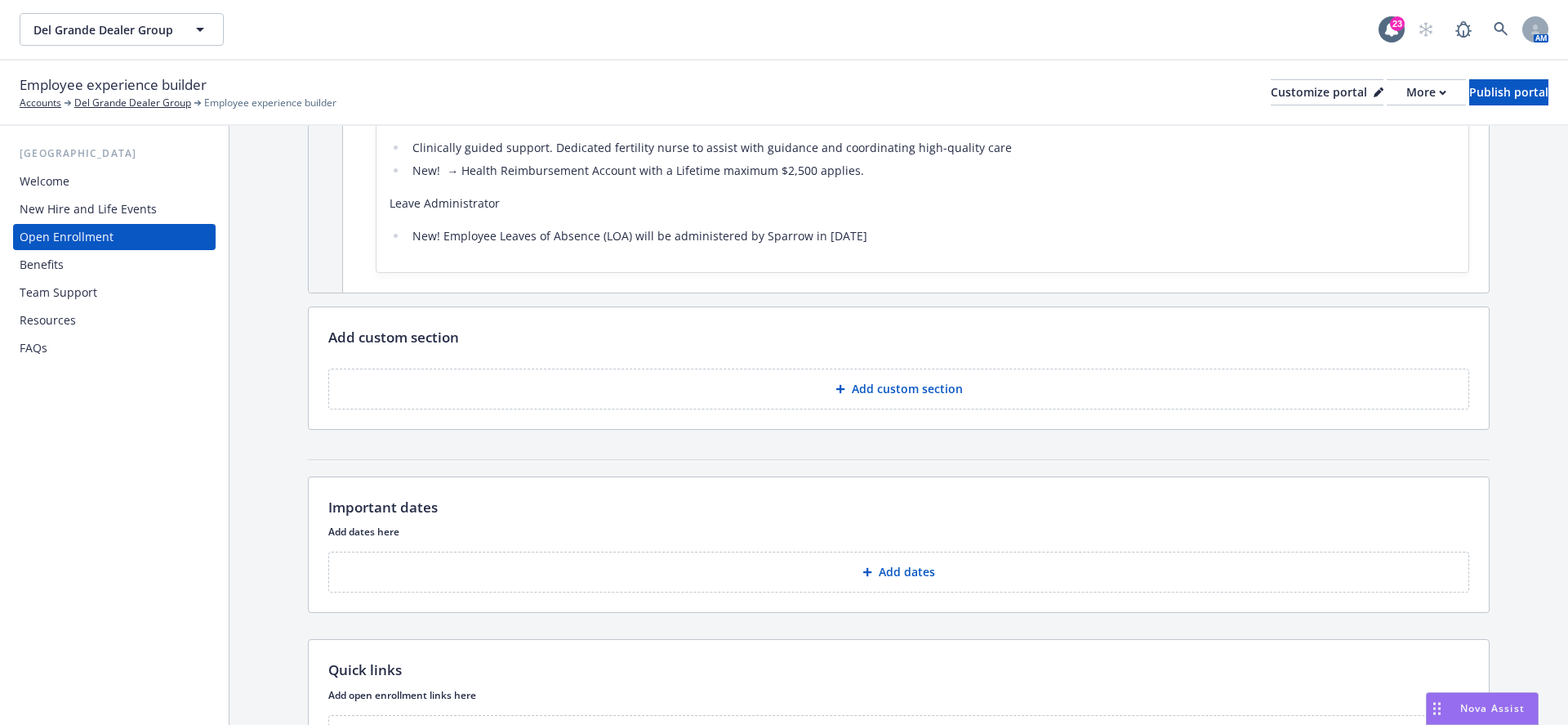
scroll to position [1543, 0]
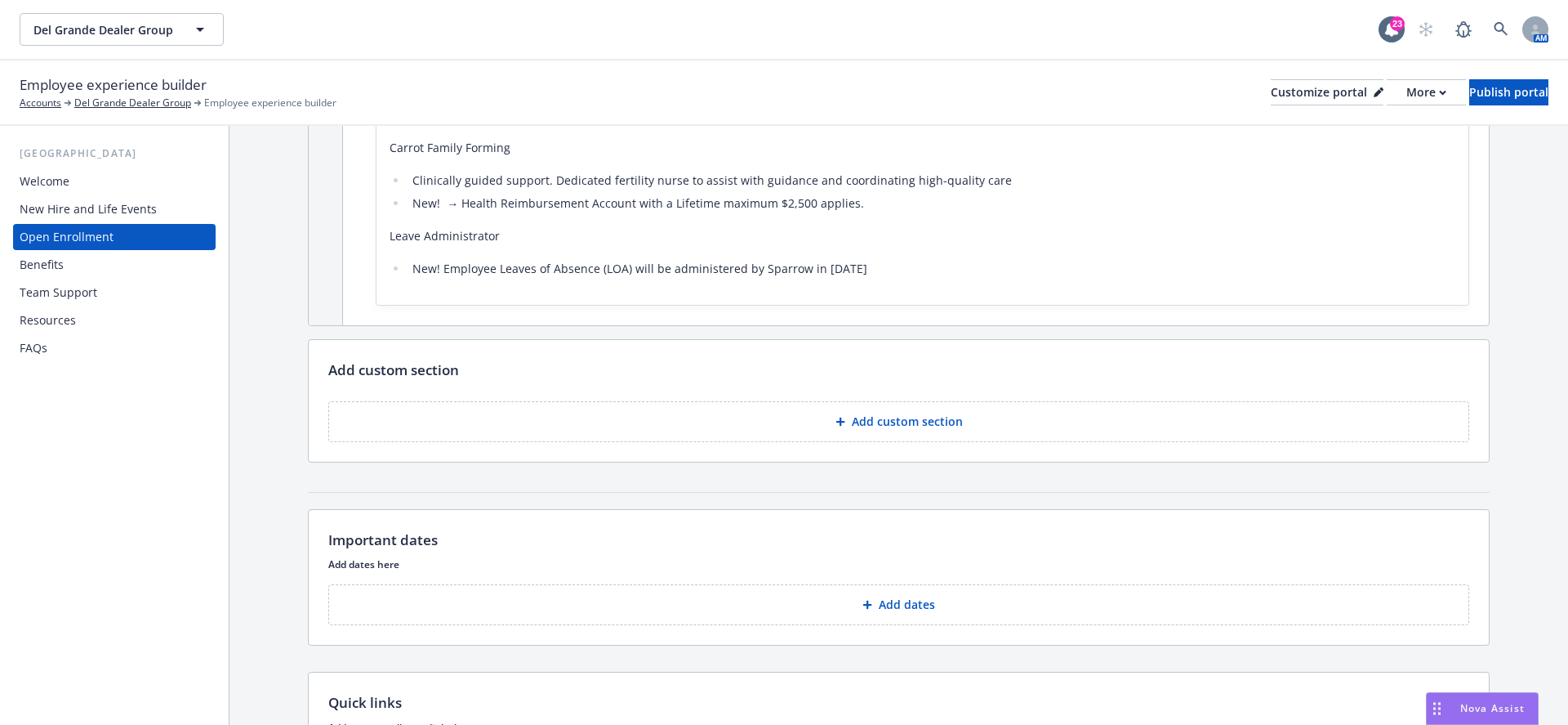
click at [840, 417] on icon at bounding box center [840, 421] width 9 height 9
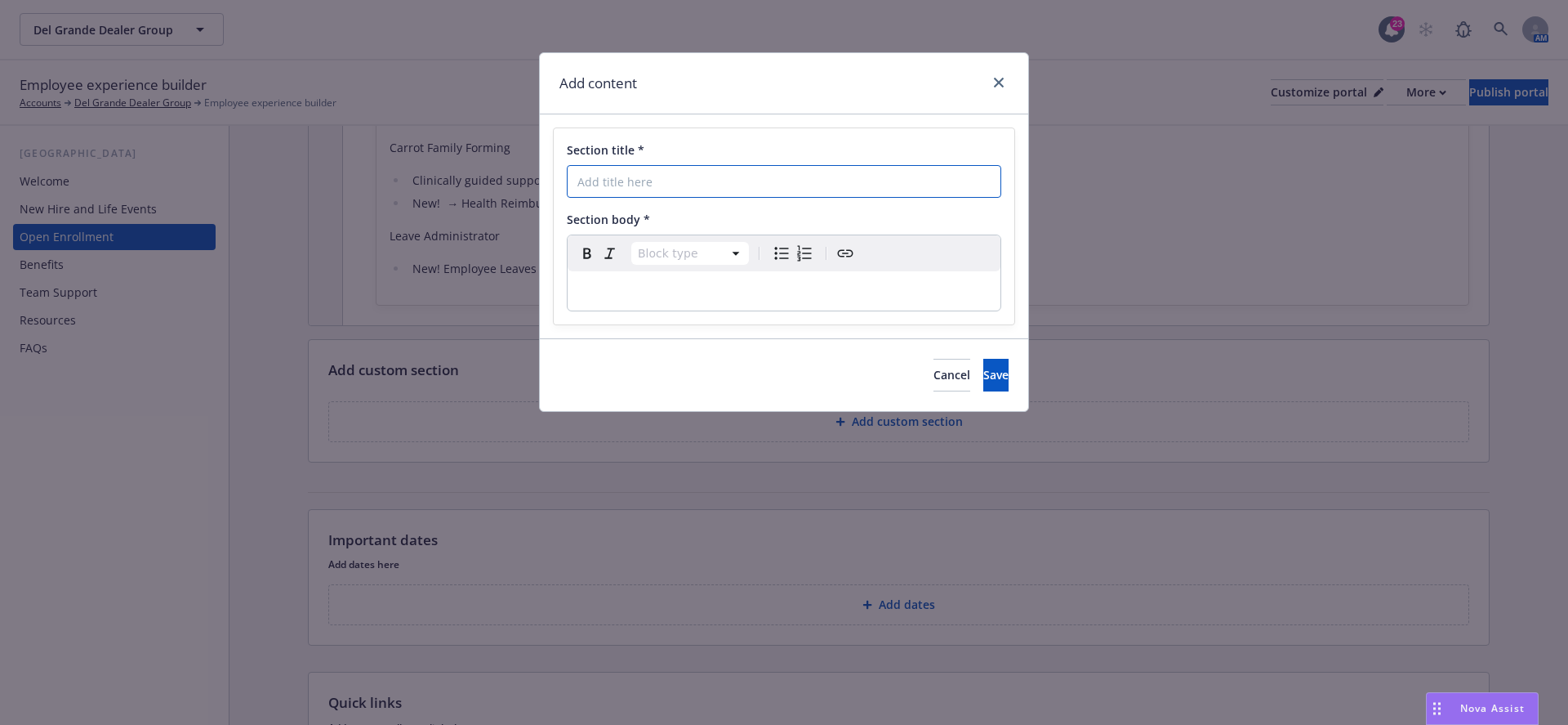
click at [832, 181] on input "Section title *" at bounding box center [784, 181] width 434 height 32
paste input "Decision Support - What Plan Is Right For You"
click at [576, 171] on input "Decision Support - What Plan Is Right For You" at bounding box center [784, 181] width 434 height 32
type input "Decision Support - What Plan Is Right For You"
select select "paragraph"
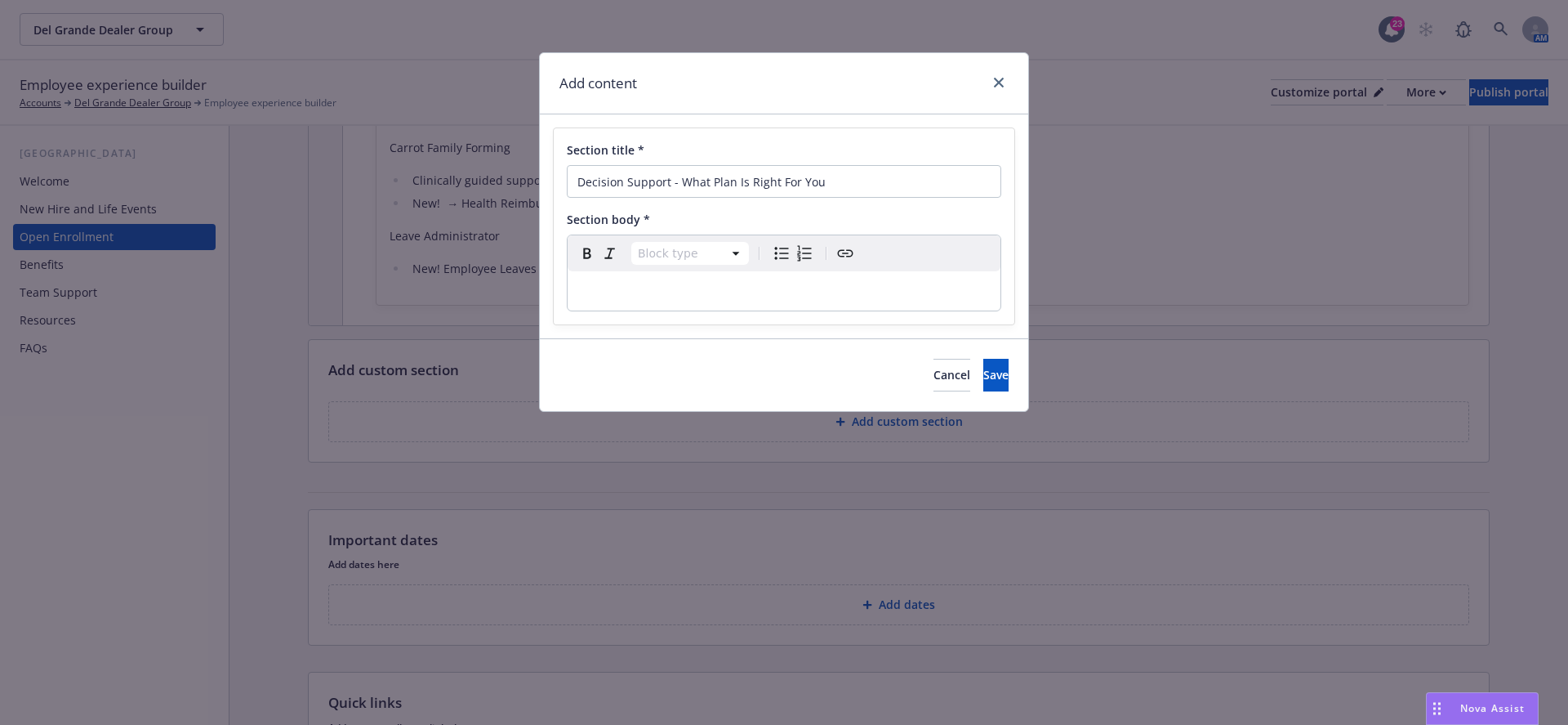
click at [631, 303] on div "editable markdown" at bounding box center [784, 291] width 433 height 39
click at [682, 308] on div "To enrich screen reader interactions, please activate Accessibility in Grammarl…" at bounding box center [784, 291] width 433 height 39
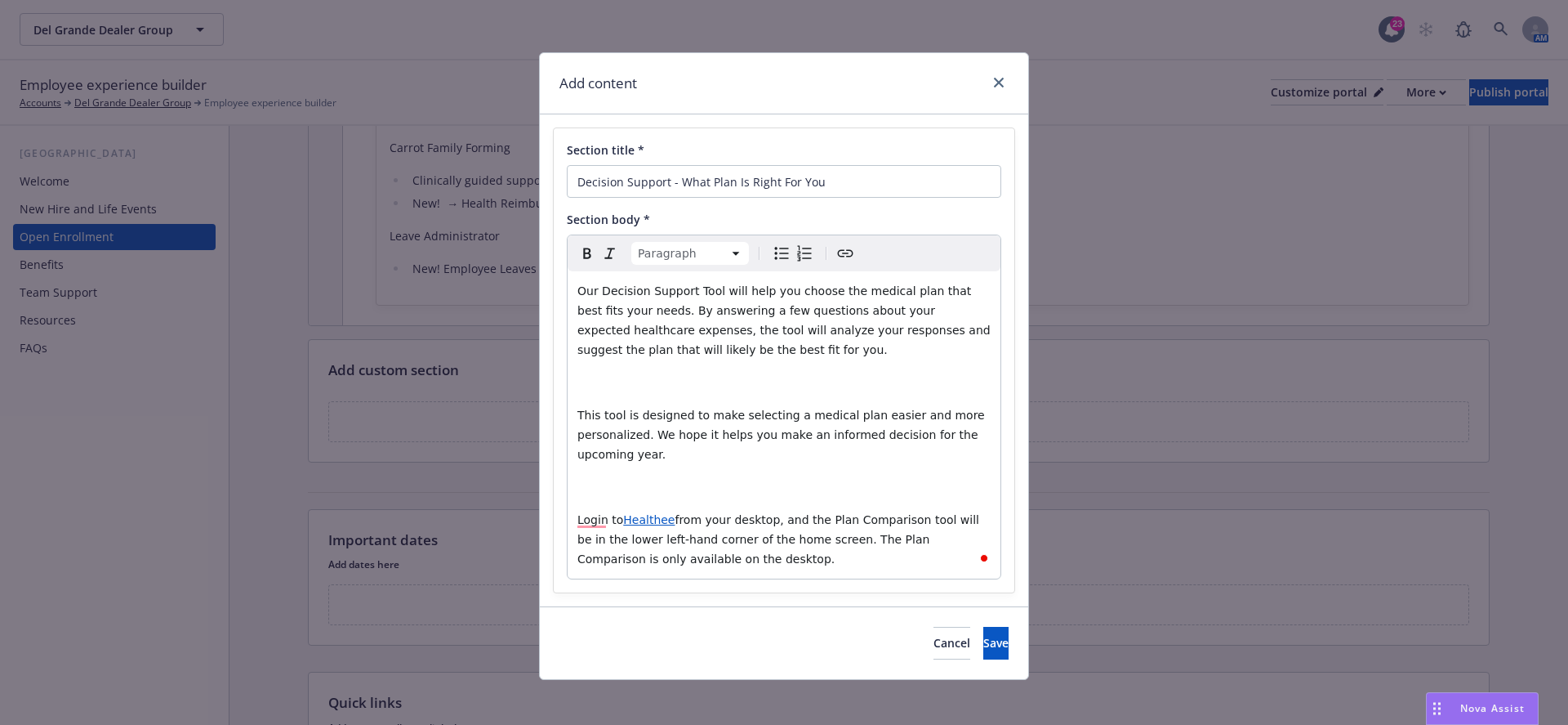
click at [752, 463] on p "This tool is designed to make selecting a medical plan easier and more personal…" at bounding box center [783, 434] width 413 height 59
click at [753, 477] on p "To enrich screen reader interactions, please activate Accessibility in Grammarl…" at bounding box center [783, 486] width 413 height 20
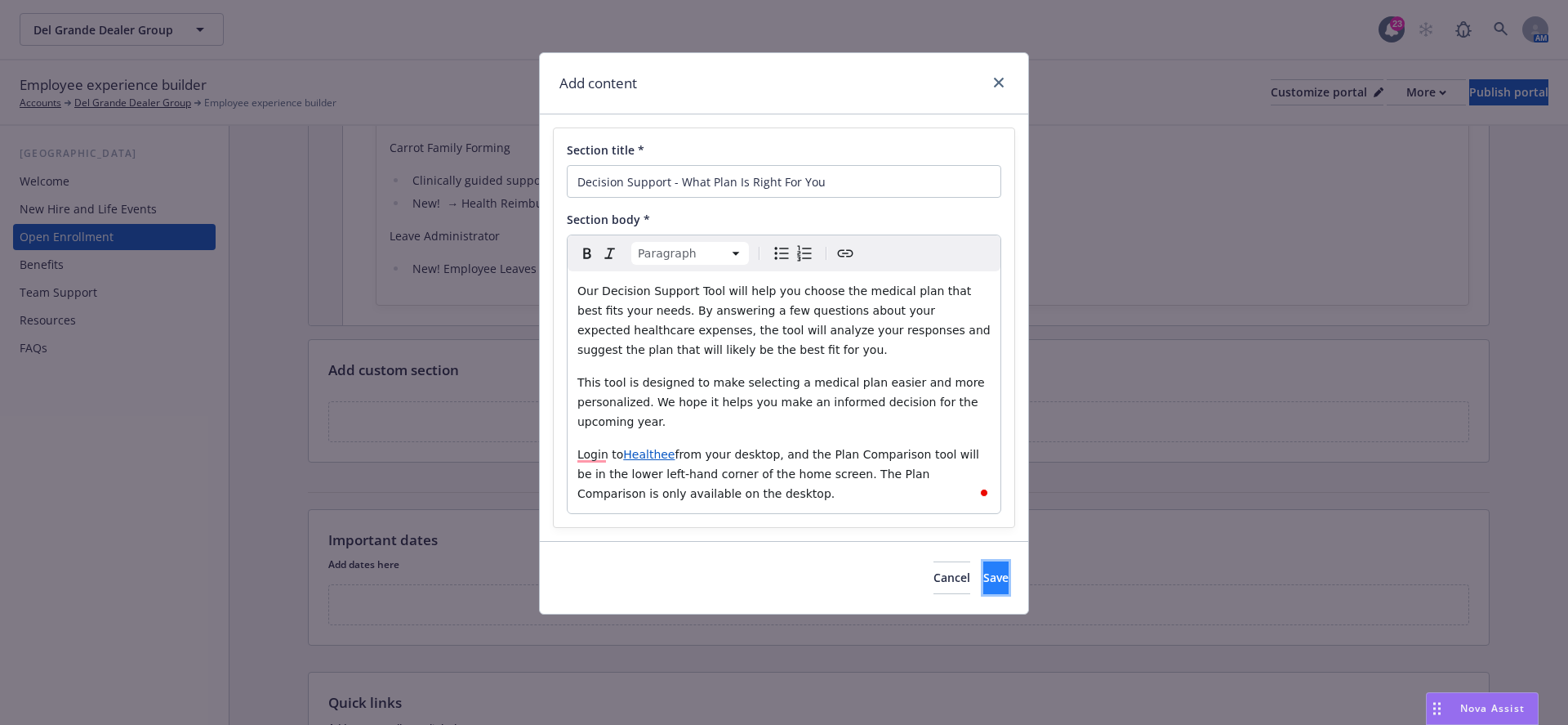
click at [983, 570] on span "Save" at bounding box center [996, 577] width 25 height 15
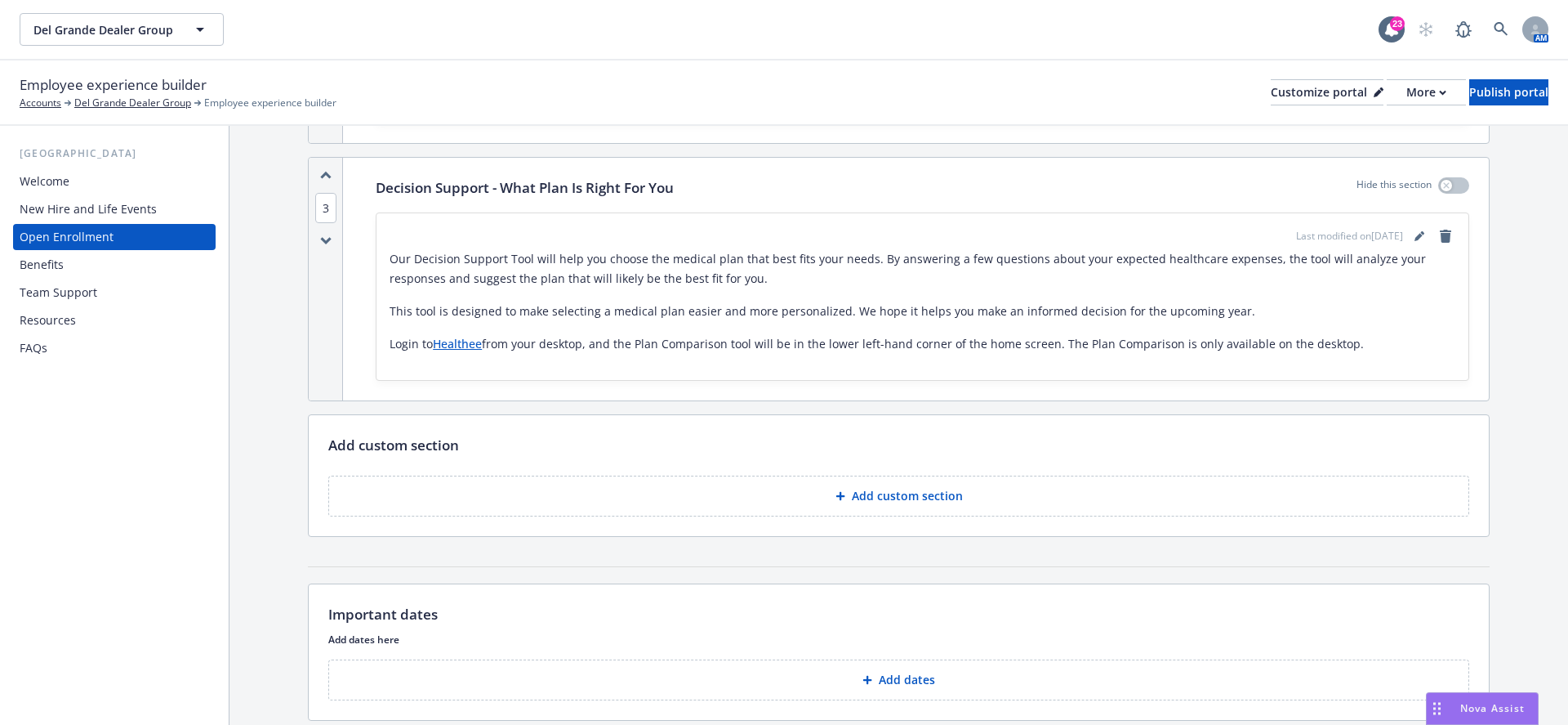
scroll to position [1859, 0]
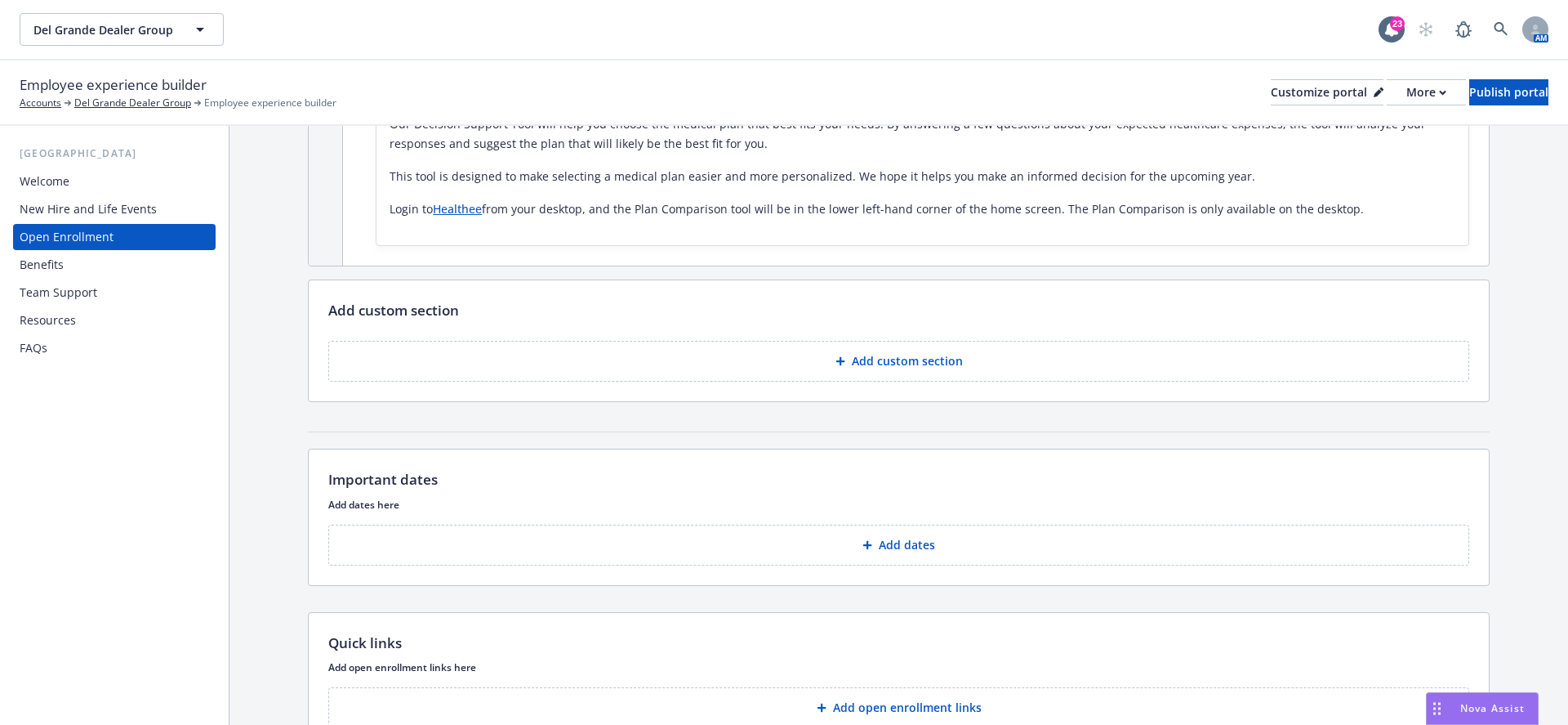
click at [965, 367] on button "Add custom section" at bounding box center [899, 361] width 1140 height 41
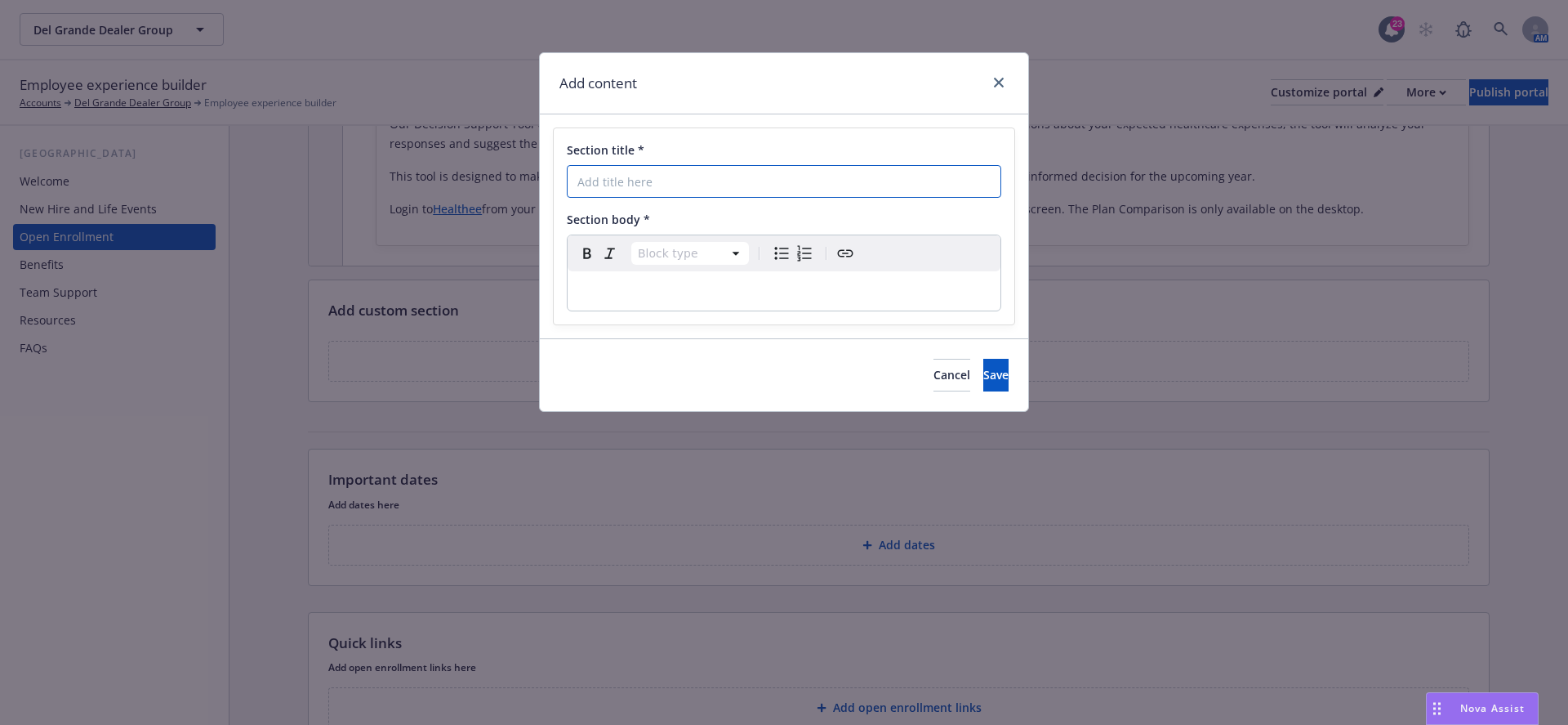
click at [874, 193] on input "Section title *" at bounding box center [784, 181] width 434 height 32
paste input "Ask [PERSON_NAME]"
type input "Ask [PERSON_NAME]"
select select "paragraph"
click at [664, 289] on p "To enrich screen reader interactions, please activate Accessibility in Grammarl…" at bounding box center [783, 290] width 413 height 20
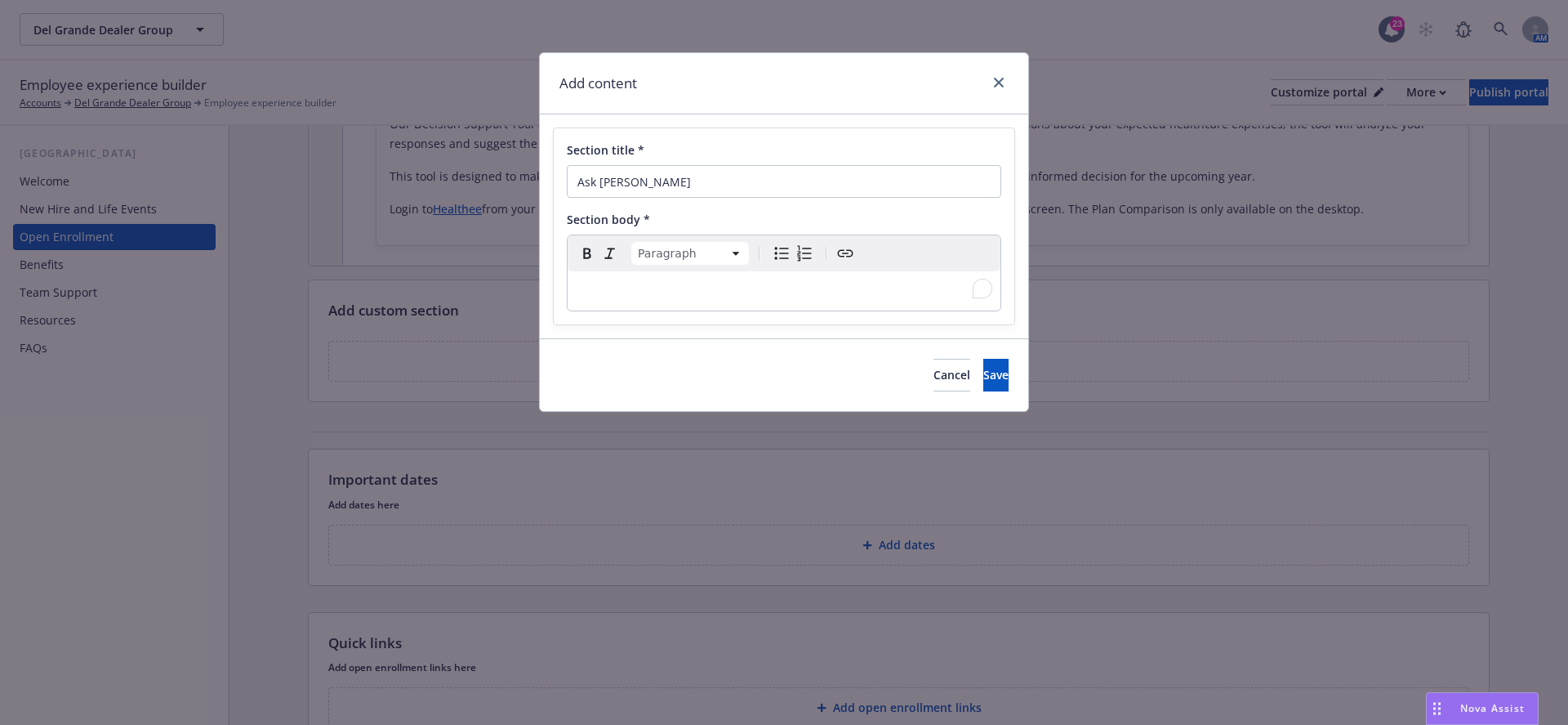
click at [738, 300] on div "To enrich screen reader interactions, please activate Accessibility in Grammarl…" at bounding box center [784, 291] width 433 height 39
click at [732, 287] on p "To enrich screen reader interactions, please activate Accessibility in Grammarl…" at bounding box center [783, 290] width 413 height 20
paste div "To enrich screen reader interactions, please activate Accessibility in Grammarl…"
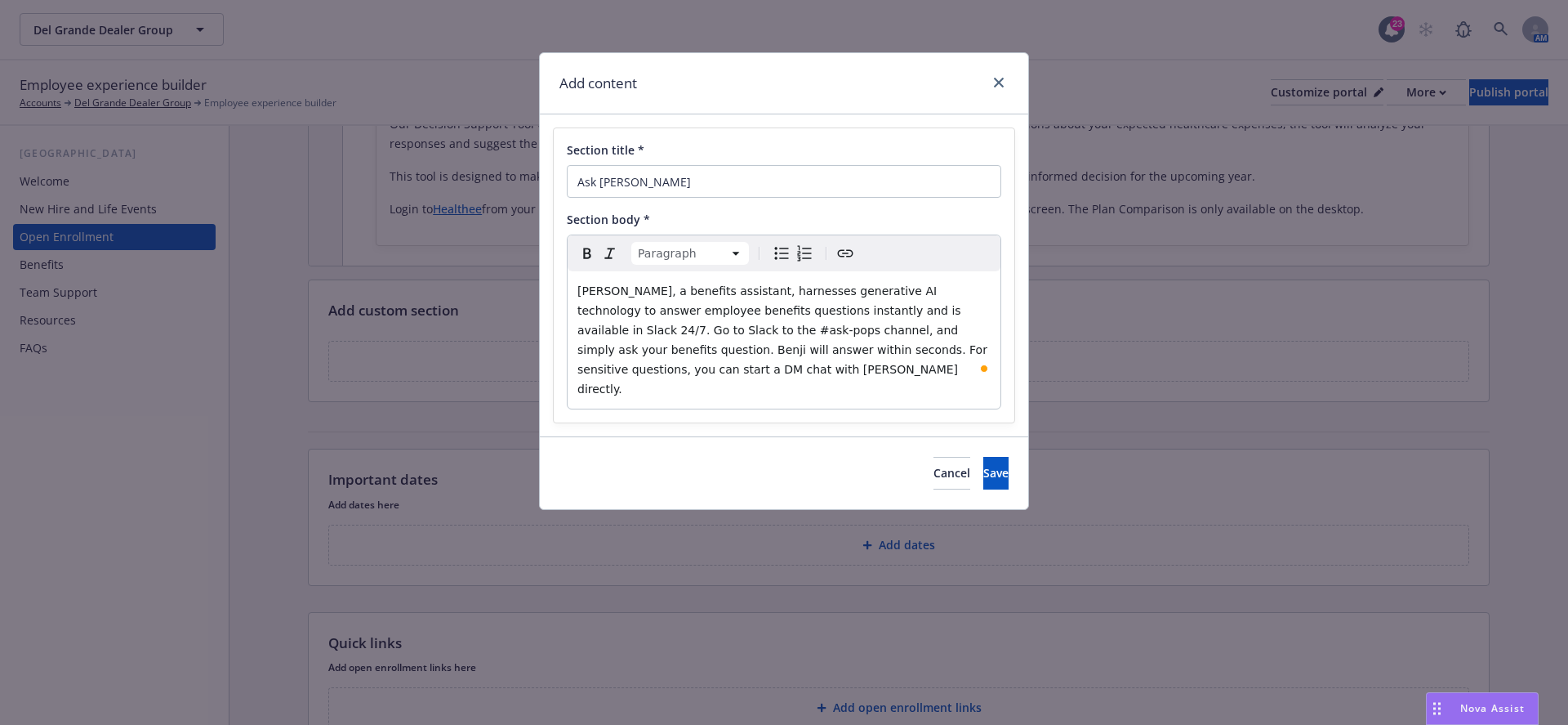
click at [641, 329] on span "[PERSON_NAME], a benefits assistant, harnesses generative AI technology to answ…" at bounding box center [783, 340] width 413 height 111
click at [702, 332] on span "[PERSON_NAME], a benefits assistant, harnesses generative AI technology to answ…" at bounding box center [783, 340] width 413 height 111
drag, startPoint x: 705, startPoint y: 332, endPoint x: 641, endPoint y: 331, distance: 64.0
click at [641, 331] on span "[PERSON_NAME], a benefits assistant, harnesses generative AI technology to answ…" at bounding box center [783, 340] width 413 height 111
click at [983, 465] on span "Save" at bounding box center [996, 473] width 25 height 15
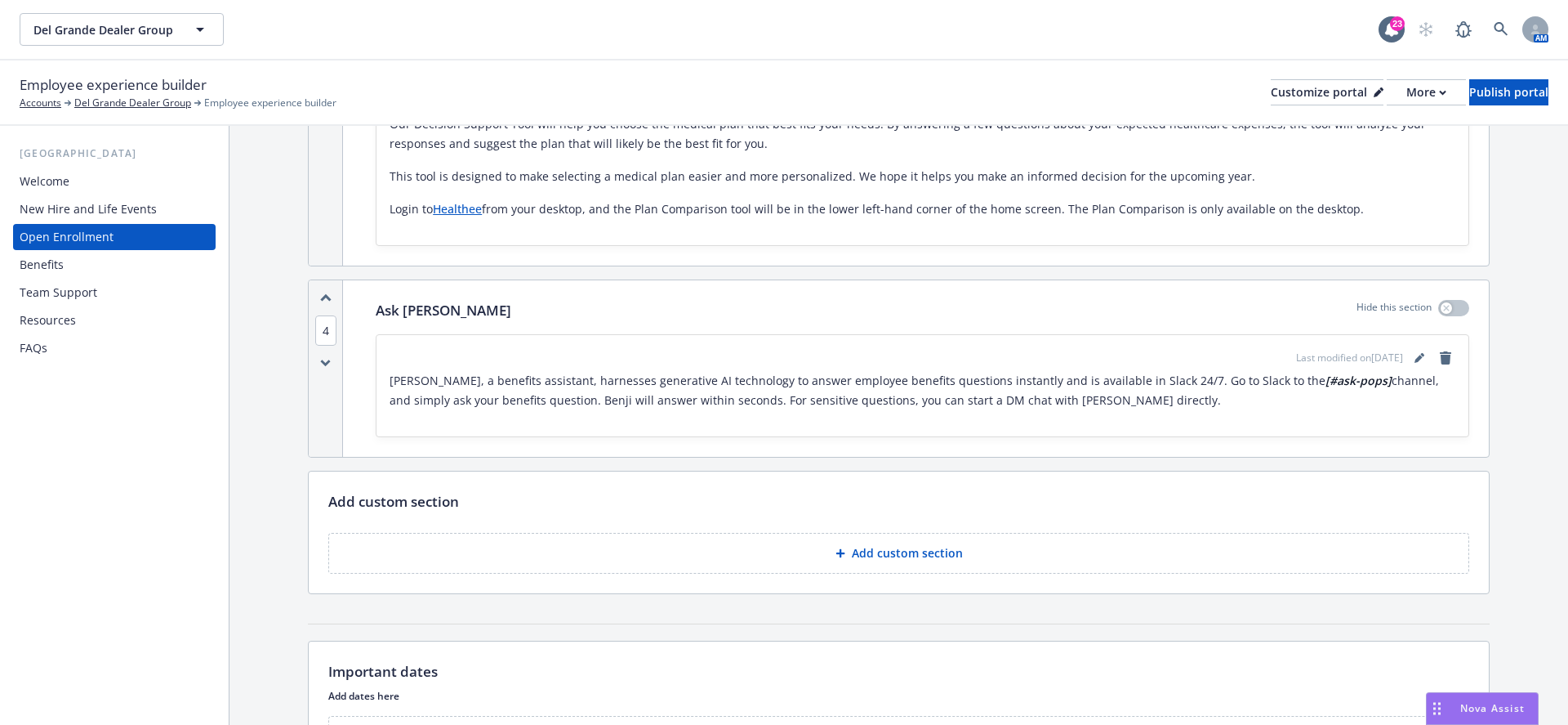
scroll to position [1942, 0]
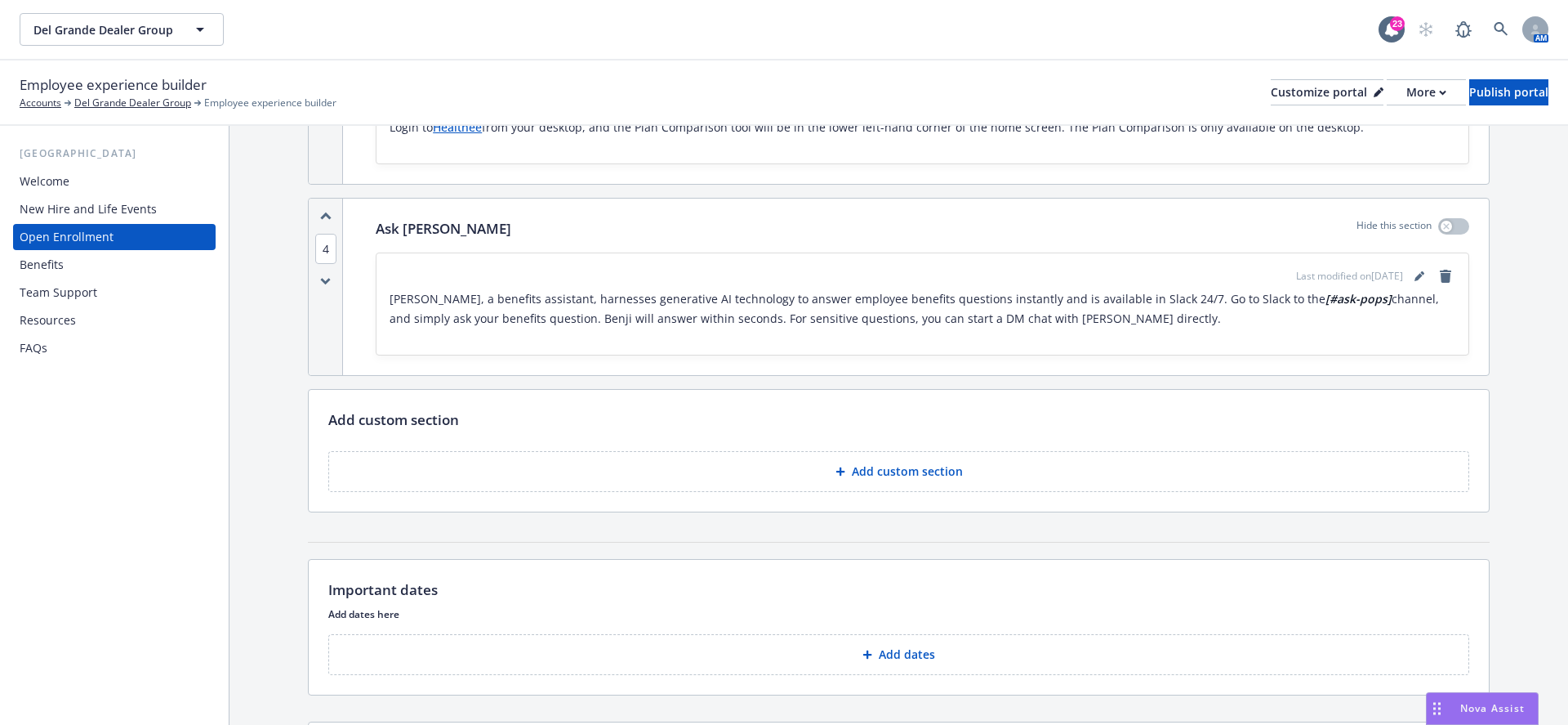
click at [728, 481] on button "Add custom section" at bounding box center [899, 471] width 1140 height 41
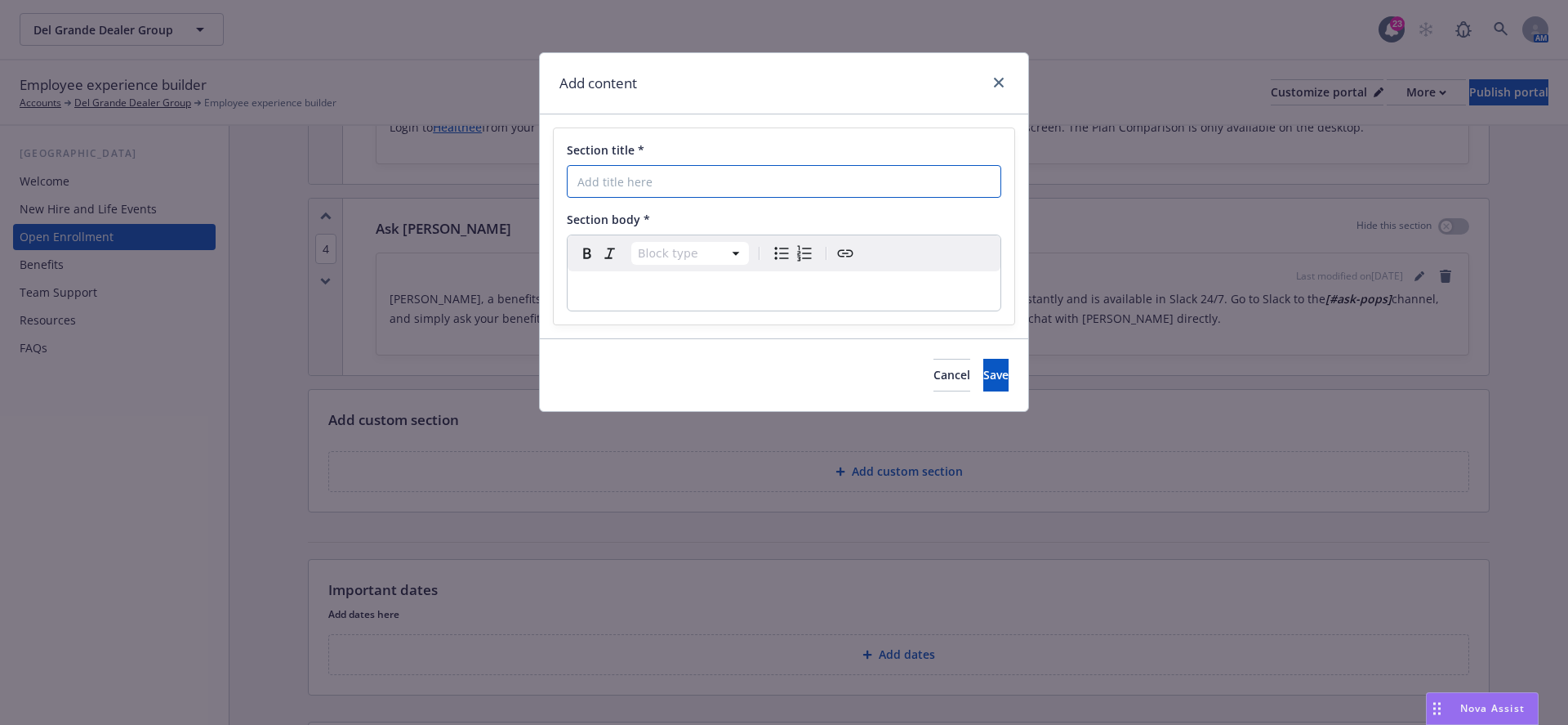
click at [747, 170] on input "Section title *" at bounding box center [784, 181] width 434 height 32
paste input "Who Do I Contact for Benefit-Related Open Enrollment Questions?"
click at [580, 177] on input "Who Do I Contact for Benefit-Related Open Enrollment Questions?" at bounding box center [784, 181] width 434 height 32
type input "Who Do I Contact for Benefit-Related Open Enrollment Questions?"
click at [602, 315] on div "Section title * Who Do I Contact for Benefit-Related Open Enrollment Questions?…" at bounding box center [784, 226] width 461 height 196
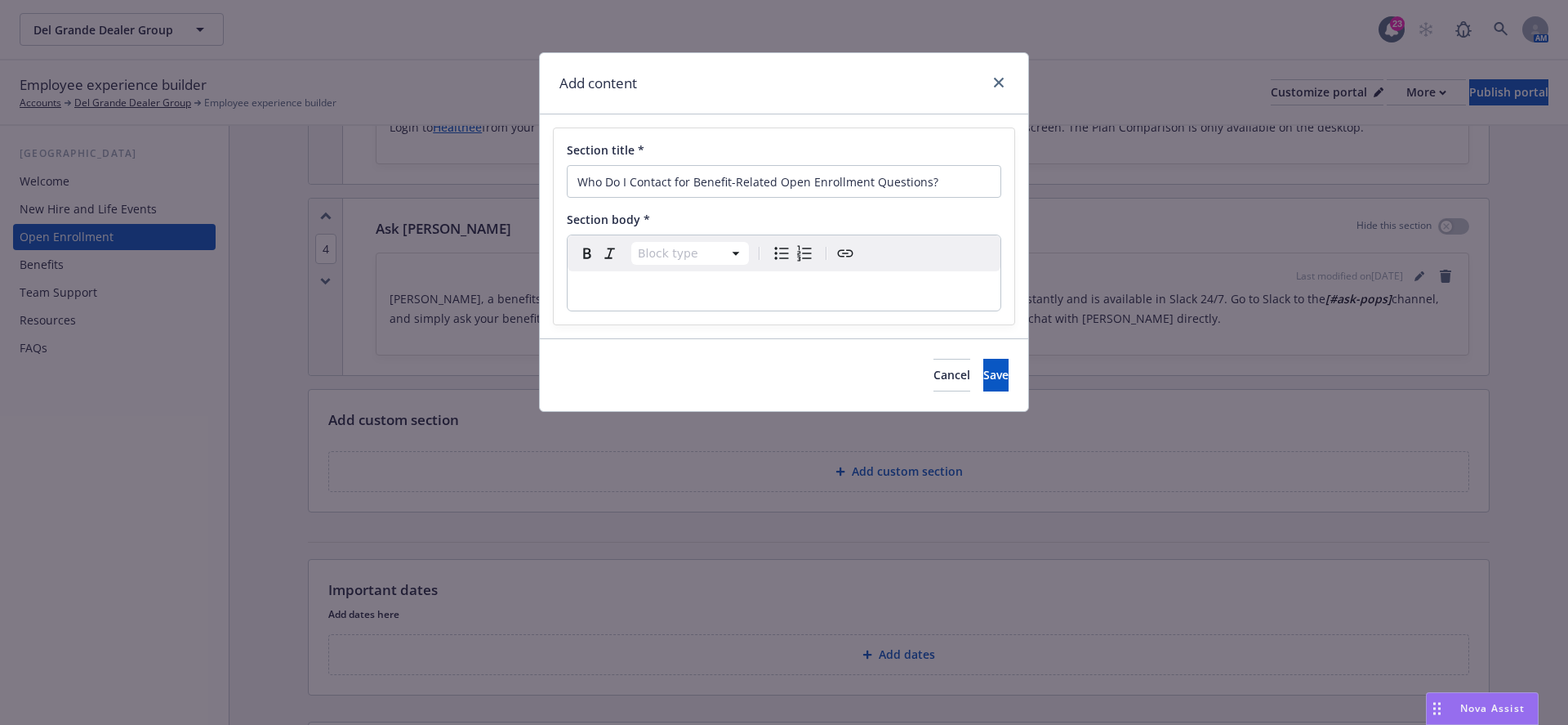
select select "paragraph"
click at [627, 300] on div "editable markdown" at bounding box center [784, 291] width 433 height 39
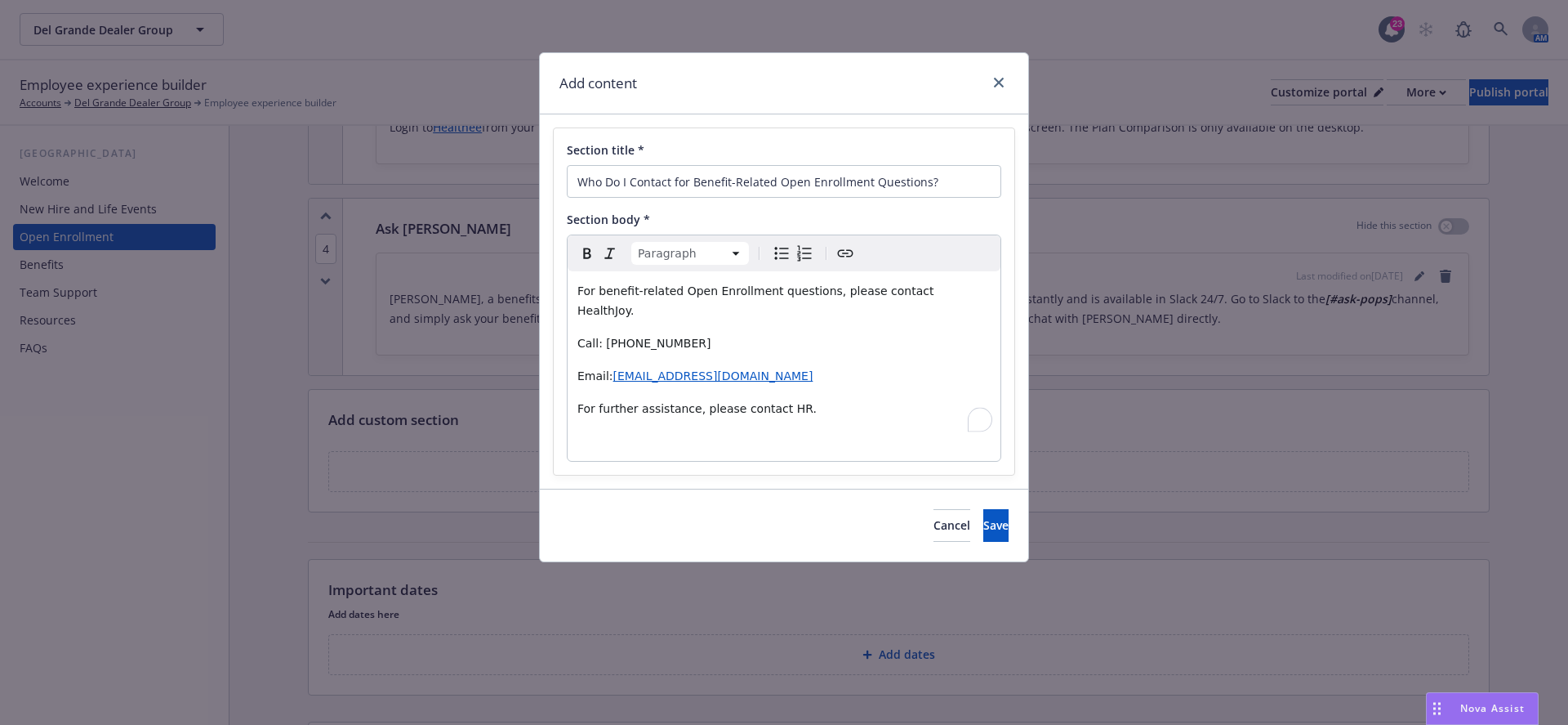
drag, startPoint x: 755, startPoint y: 413, endPoint x: 765, endPoint y: 413, distance: 10.0
click at [755, 431] on p "To enrich screen reader interactions, please activate Accessibility in Grammarl…" at bounding box center [783, 441] width 413 height 20
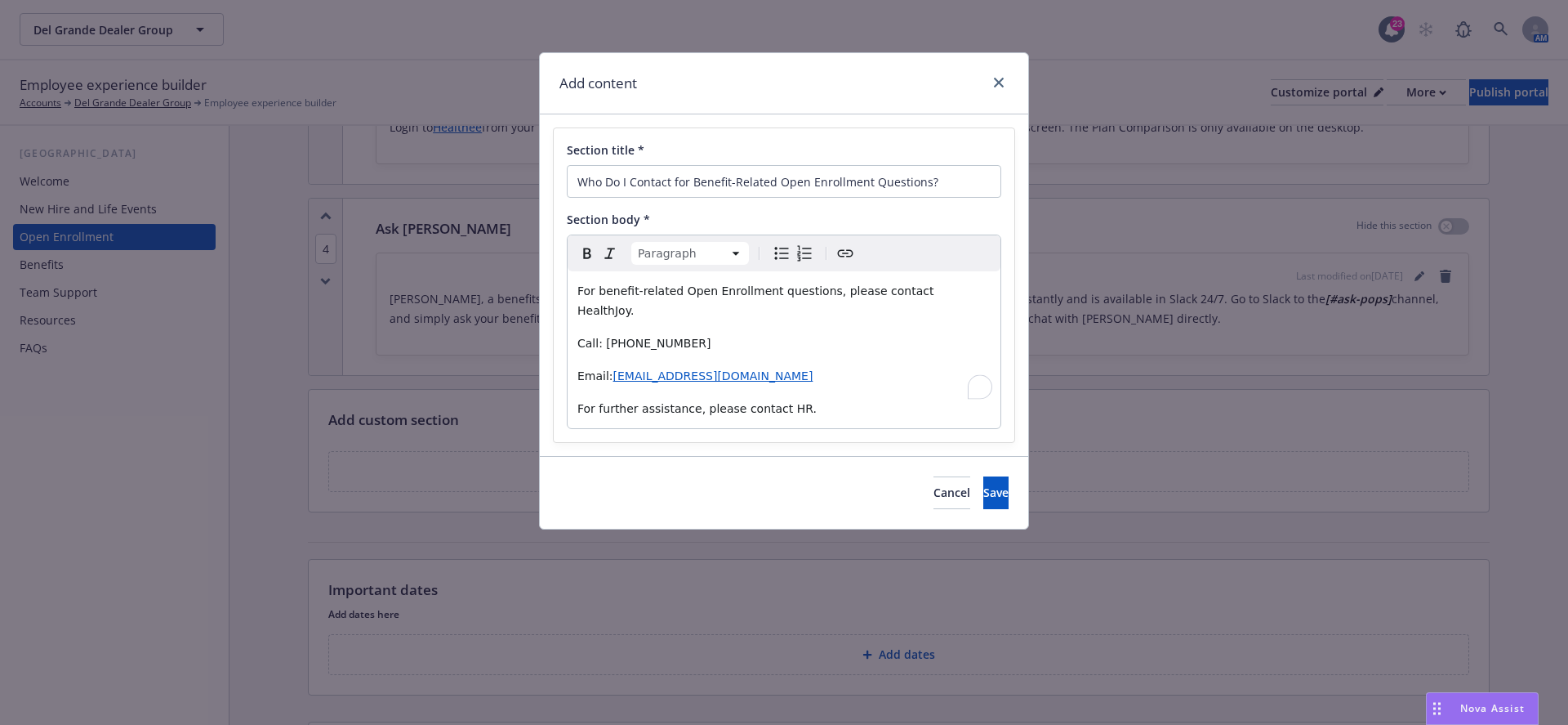
click at [902, 295] on span "For benefit-related Open Enrollment questions, please contact HealthJoy." at bounding box center [757, 301] width 360 height 32
click at [910, 294] on span "For benefit-related Open Enrollment questions, please contact HealthJoy." at bounding box center [757, 301] width 360 height 32
click at [938, 285] on span "For benefit-related Open Enrollment questions, please contact [HealthJoy." at bounding box center [757, 301] width 360 height 32
drag, startPoint x: 969, startPoint y: 287, endPoint x: 910, endPoint y: 284, distance: 59.1
click at [910, 284] on span "For benefit-related Open Enrollment questions, please contact [HealthJoy]." at bounding box center [757, 301] width 360 height 32
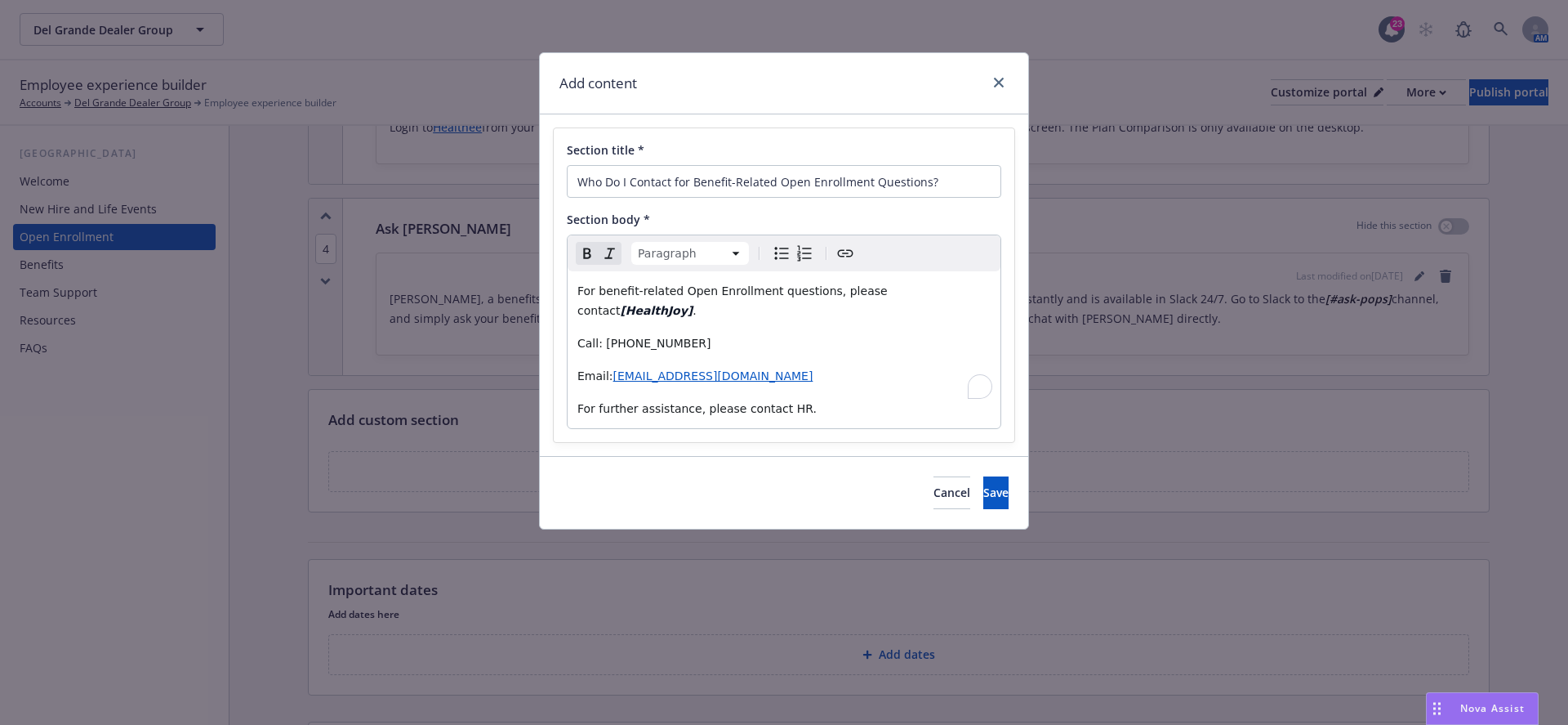
click at [602, 337] on span "Call: [PHONE_NUMBER]" at bounding box center [644, 343] width 134 height 13
click at [690, 334] on p "Call: [[PHONE_NUMBER]" at bounding box center [783, 343] width 413 height 20
drag, startPoint x: 721, startPoint y: 323, endPoint x: 602, endPoint y: 319, distance: 119.1
click at [602, 334] on p "Call: [[PHONE_NUMBER]]" at bounding box center [783, 343] width 413 height 20
click at [608, 369] on span "Email:" at bounding box center [595, 375] width 36 height 13
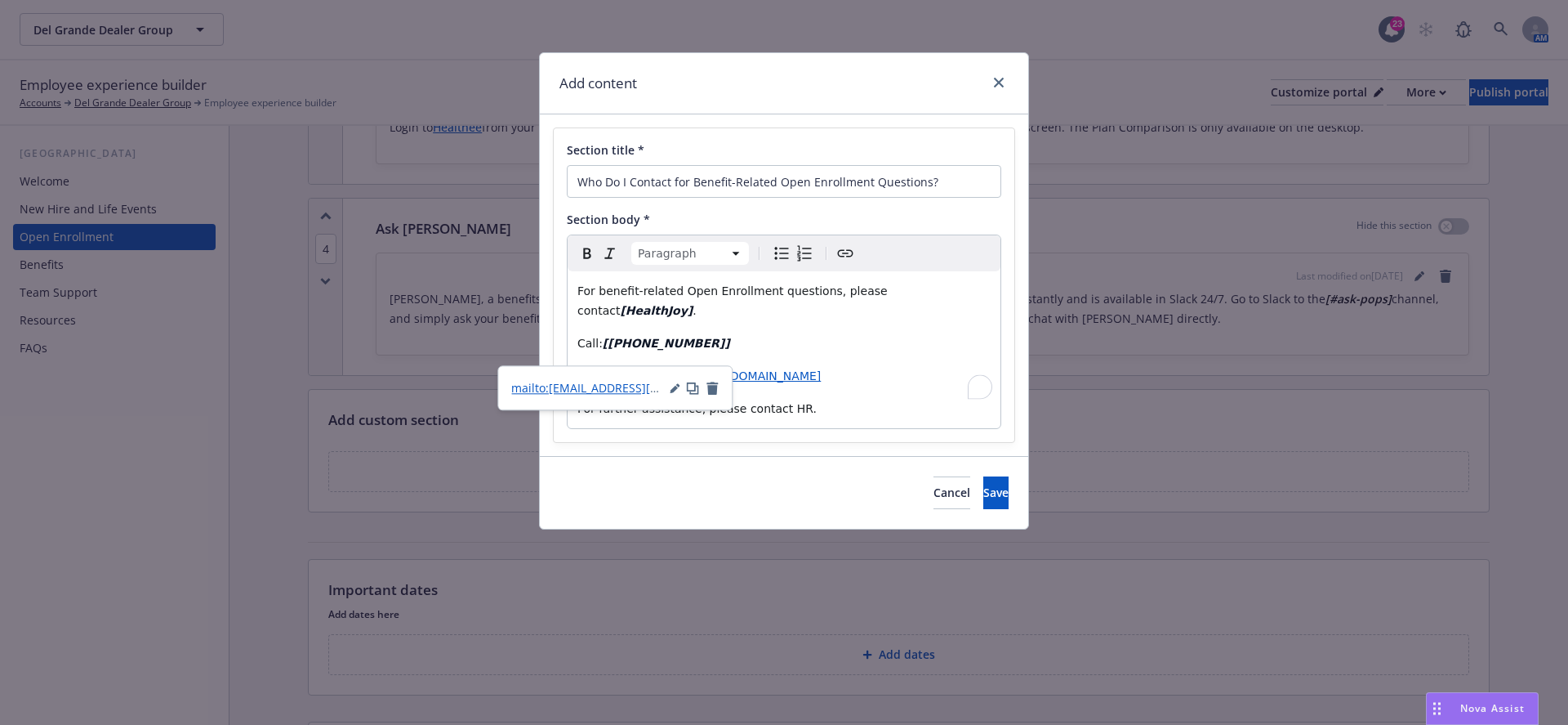
drag, startPoint x: 706, startPoint y: 356, endPoint x: 753, endPoint y: 356, distance: 47.0
click at [706, 369] on span "[EMAIL_ADDRESS][DOMAIN_NAME]" at bounding box center [720, 375] width 200 height 13
drag, startPoint x: 775, startPoint y: 356, endPoint x: 612, endPoint y: 353, distance: 163.0
click at [612, 366] on p "Email: [ [EMAIL_ADDRESS][DOMAIN_NAME] ]" at bounding box center [783, 375] width 413 height 20
click at [1001, 481] on button "Save" at bounding box center [996, 492] width 25 height 32
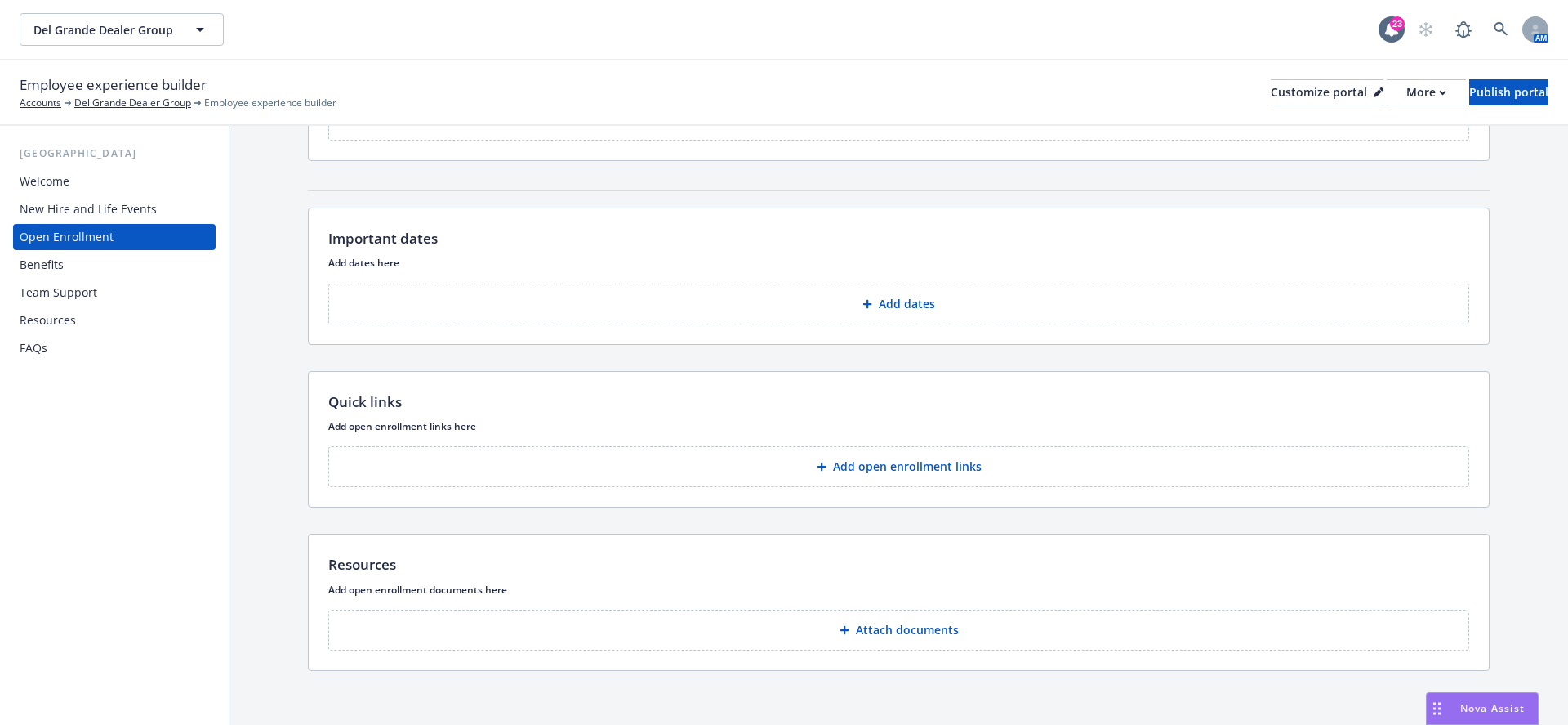
scroll to position [2298, 0]
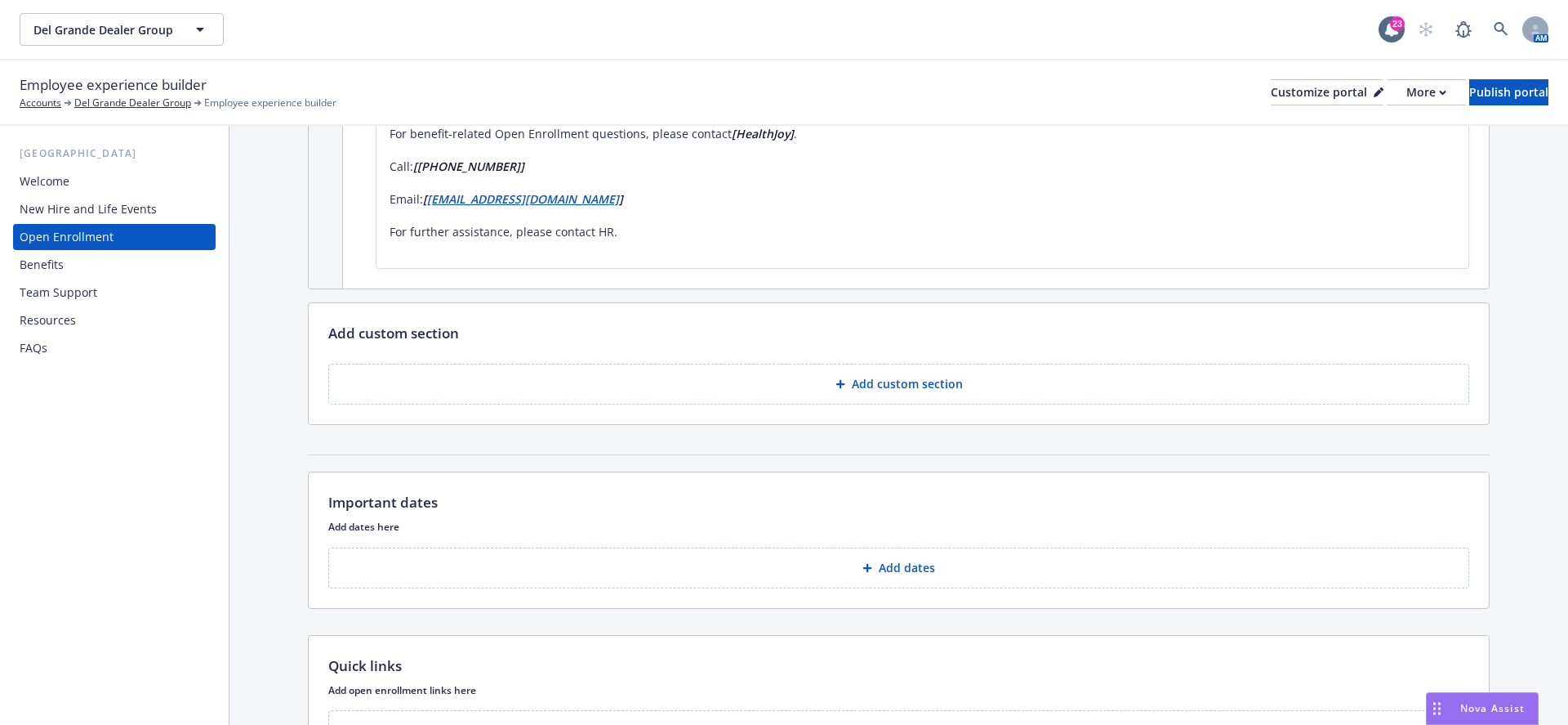
click at [52, 347] on div "FAQs" at bounding box center [114, 348] width 189 height 26
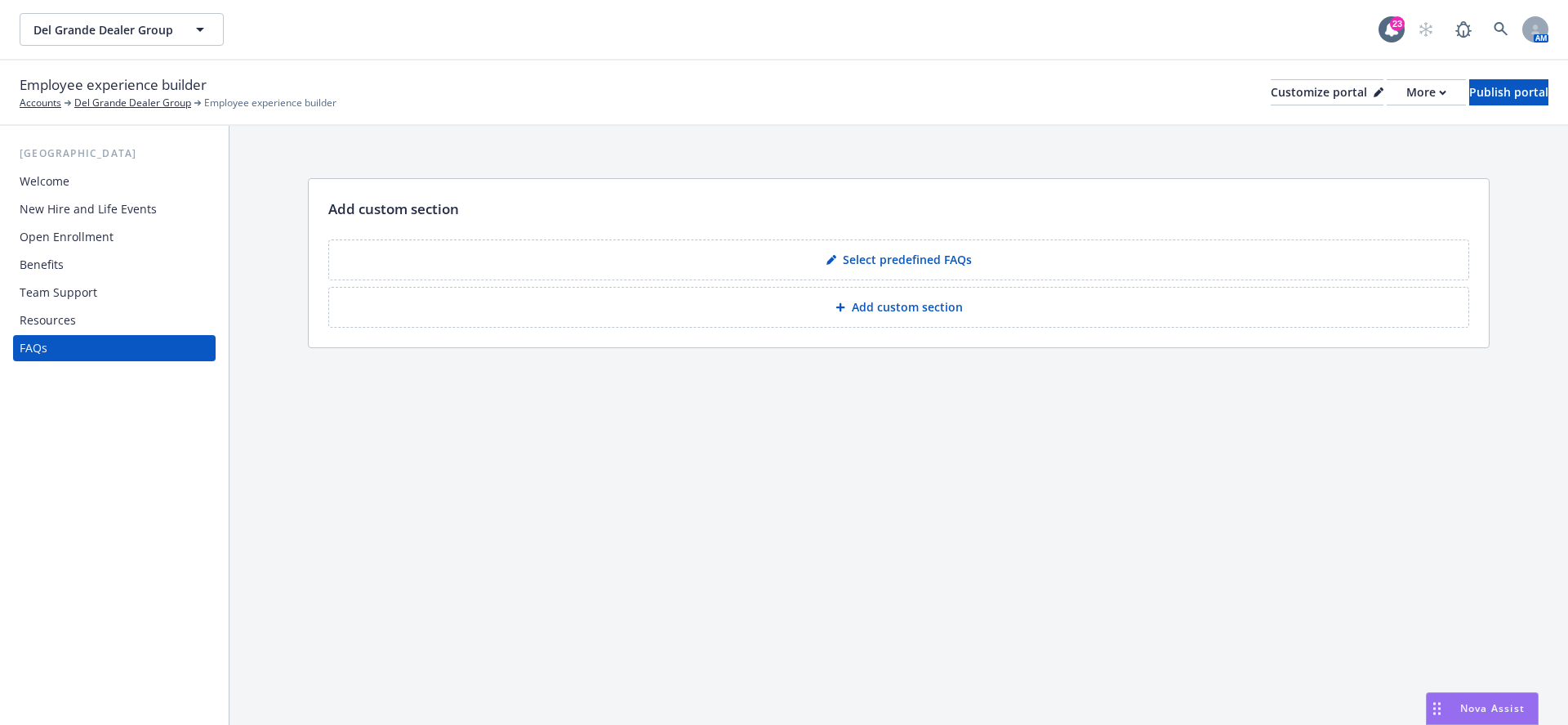
click at [832, 269] on button "Select predefined FAQs" at bounding box center [899, 260] width 1140 height 41
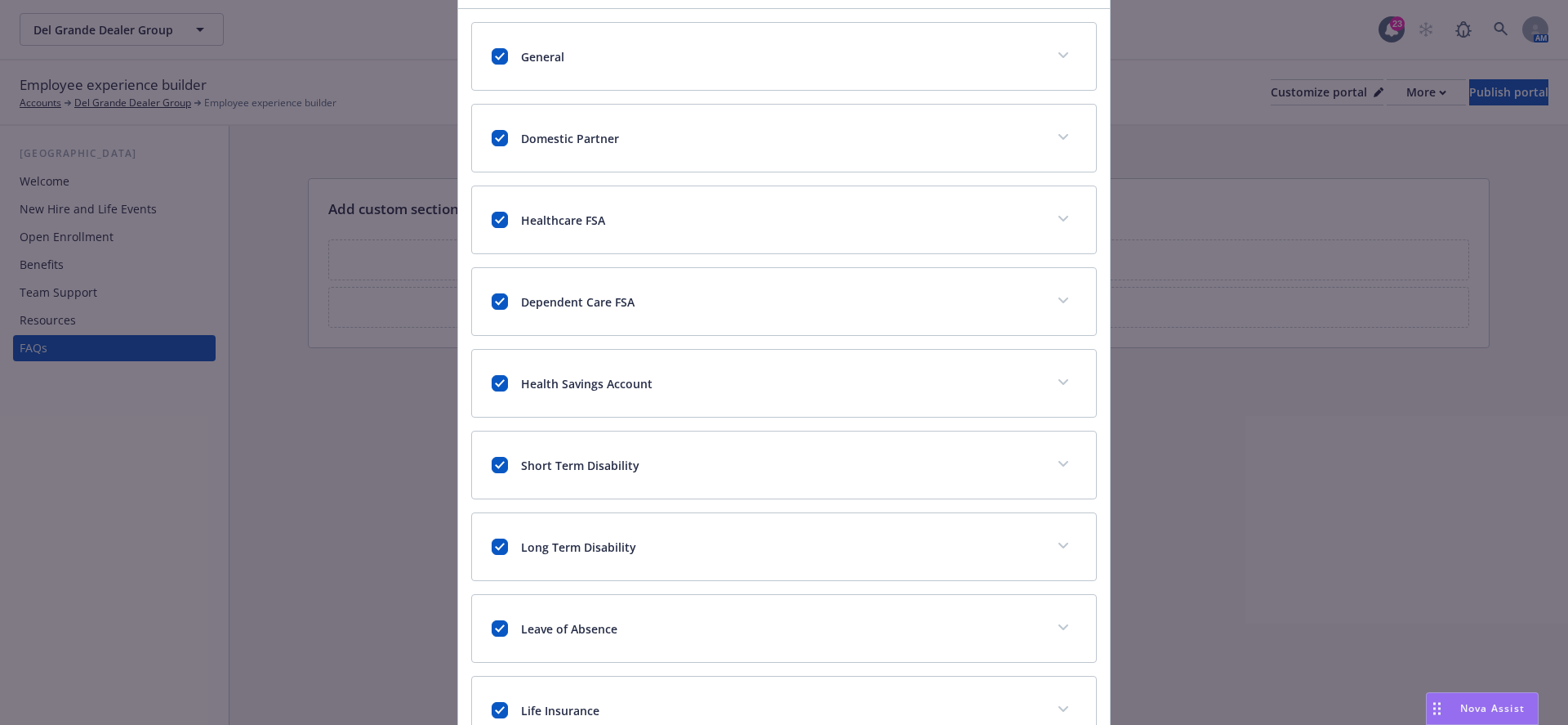
scroll to position [110, 0]
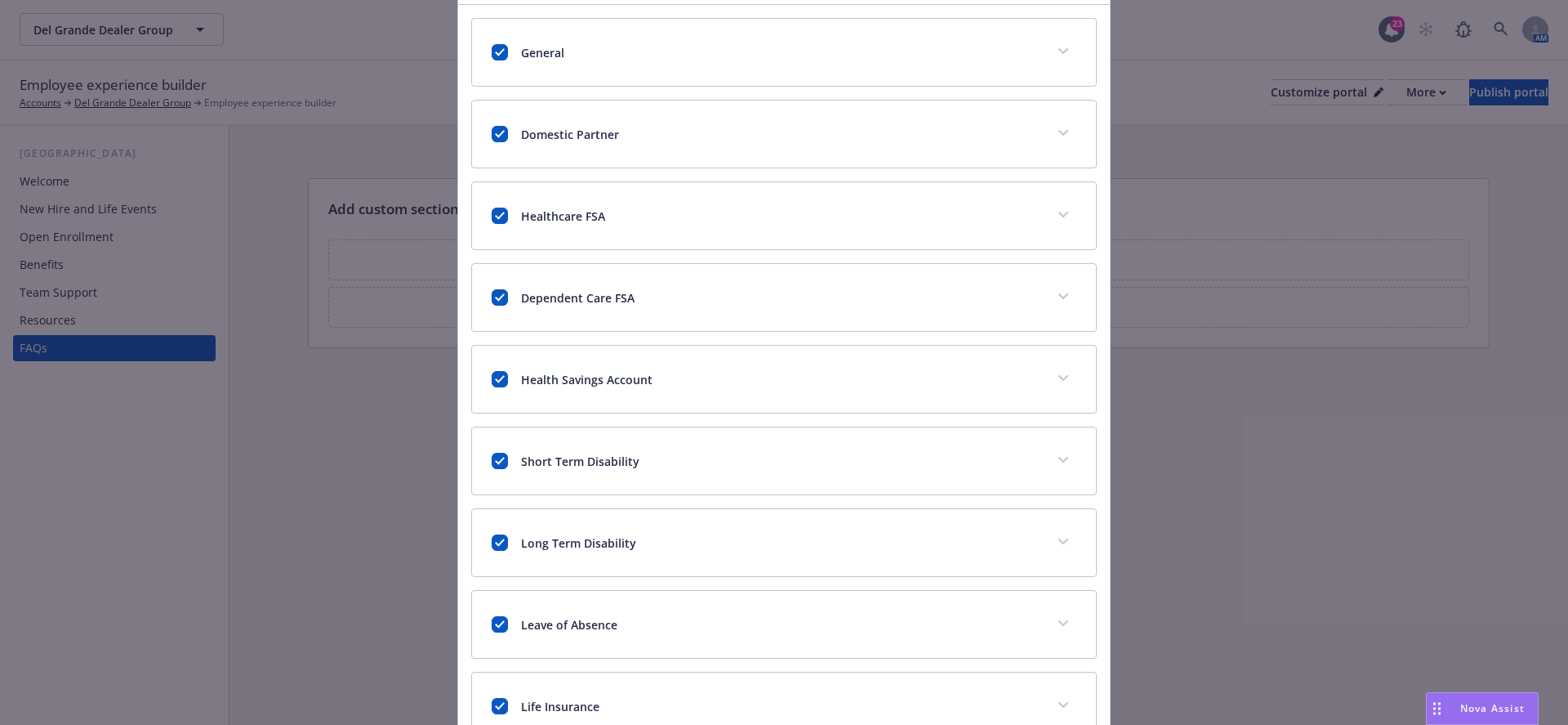
click at [508, 453] on div "Short Term Disability" at bounding box center [764, 461] width 546 height 17
click at [499, 534] on input "checkbox" at bounding box center [499, 542] width 16 height 16
checkbox input "false"
click at [498, 443] on div "Short Term Disability" at bounding box center [783, 460] width 624 height 67
click at [498, 455] on input "checkbox" at bounding box center [499, 460] width 16 height 16
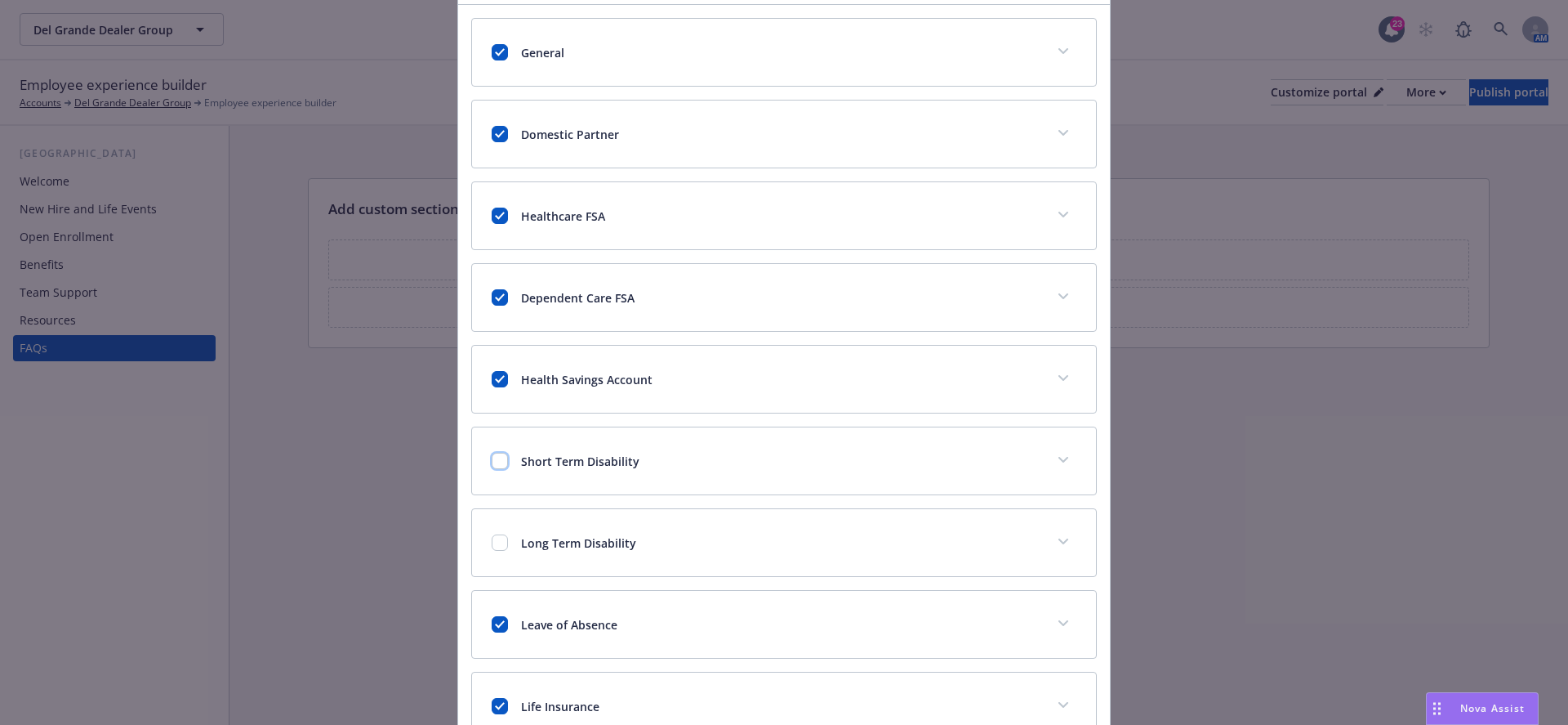
checkbox input "false"
click at [496, 622] on input "checkbox" at bounding box center [499, 624] width 16 height 16
checkbox input "false"
click at [496, 689] on div "Life Insurance" at bounding box center [783, 705] width 624 height 67
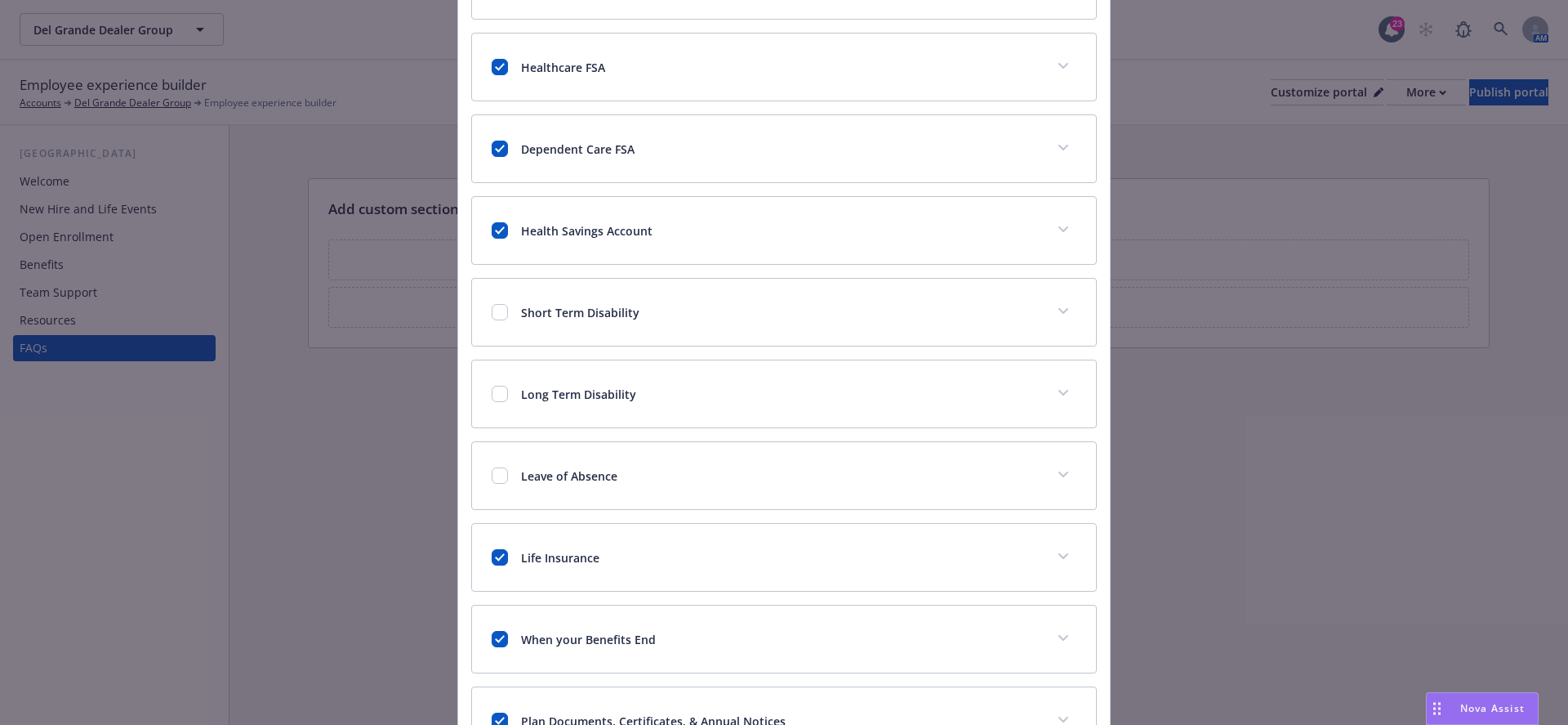
scroll to position [331, 0]
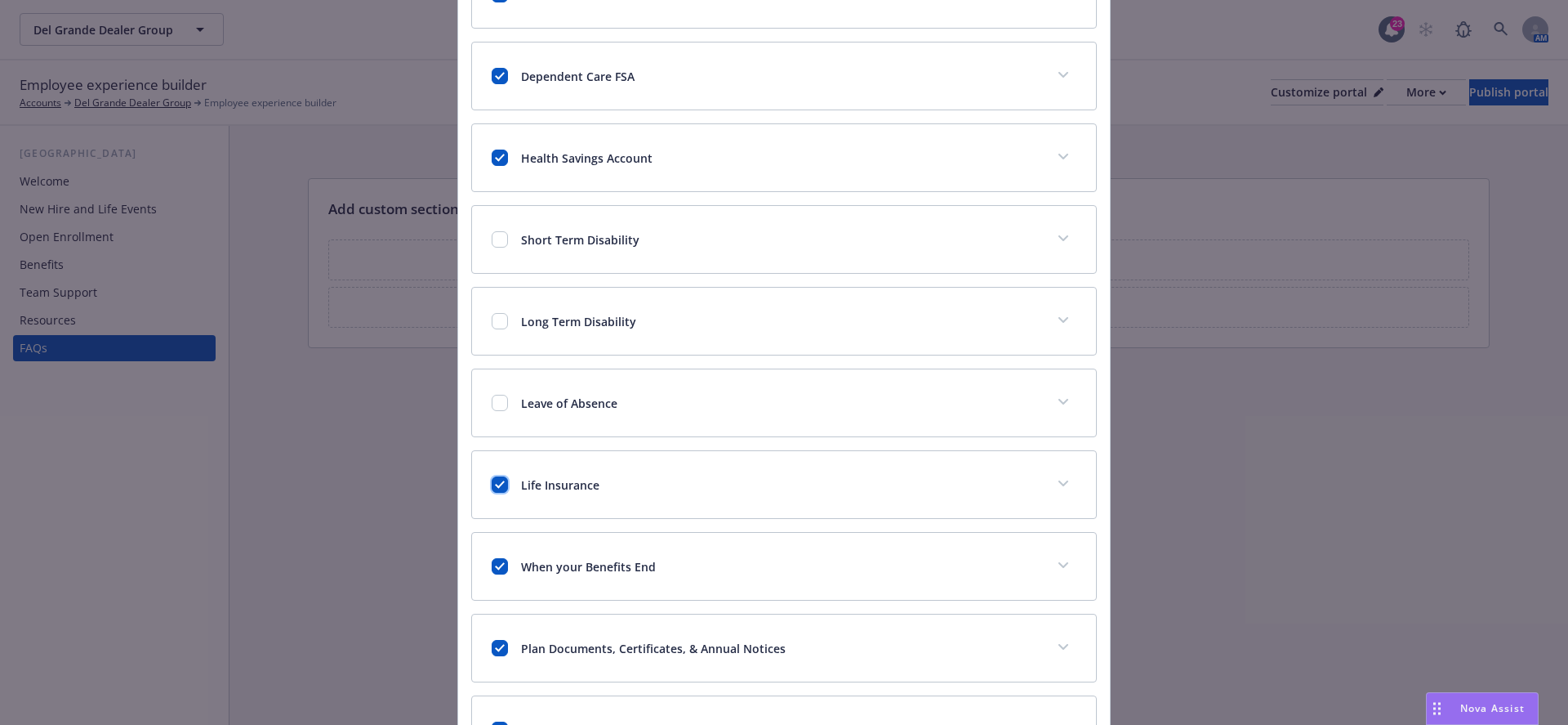
click at [498, 480] on input "checkbox" at bounding box center [499, 484] width 16 height 16
checkbox input "false"
click at [500, 564] on input "checkbox" at bounding box center [499, 565] width 16 height 16
checkbox input "false"
click at [500, 644] on input "checkbox" at bounding box center [499, 648] width 16 height 16
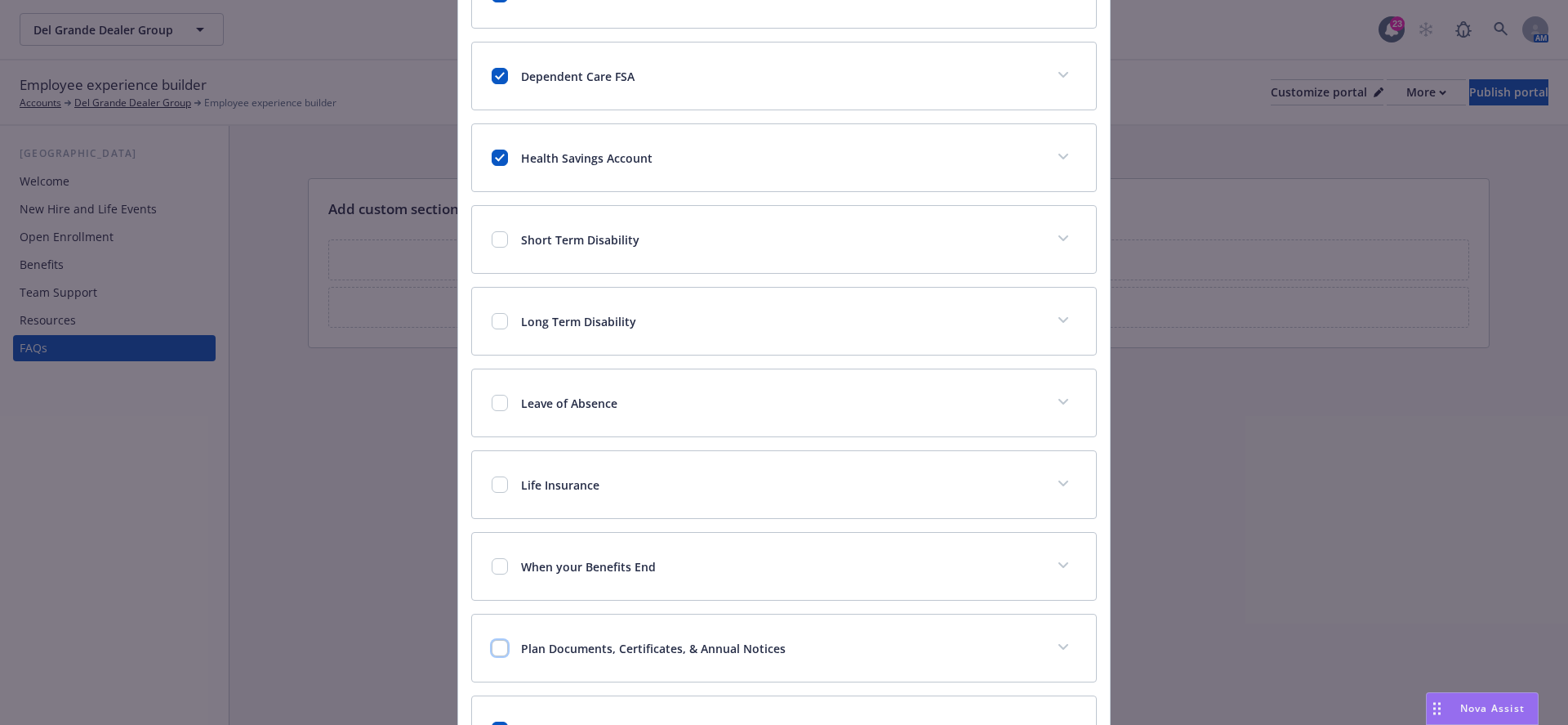
checkbox input "false"
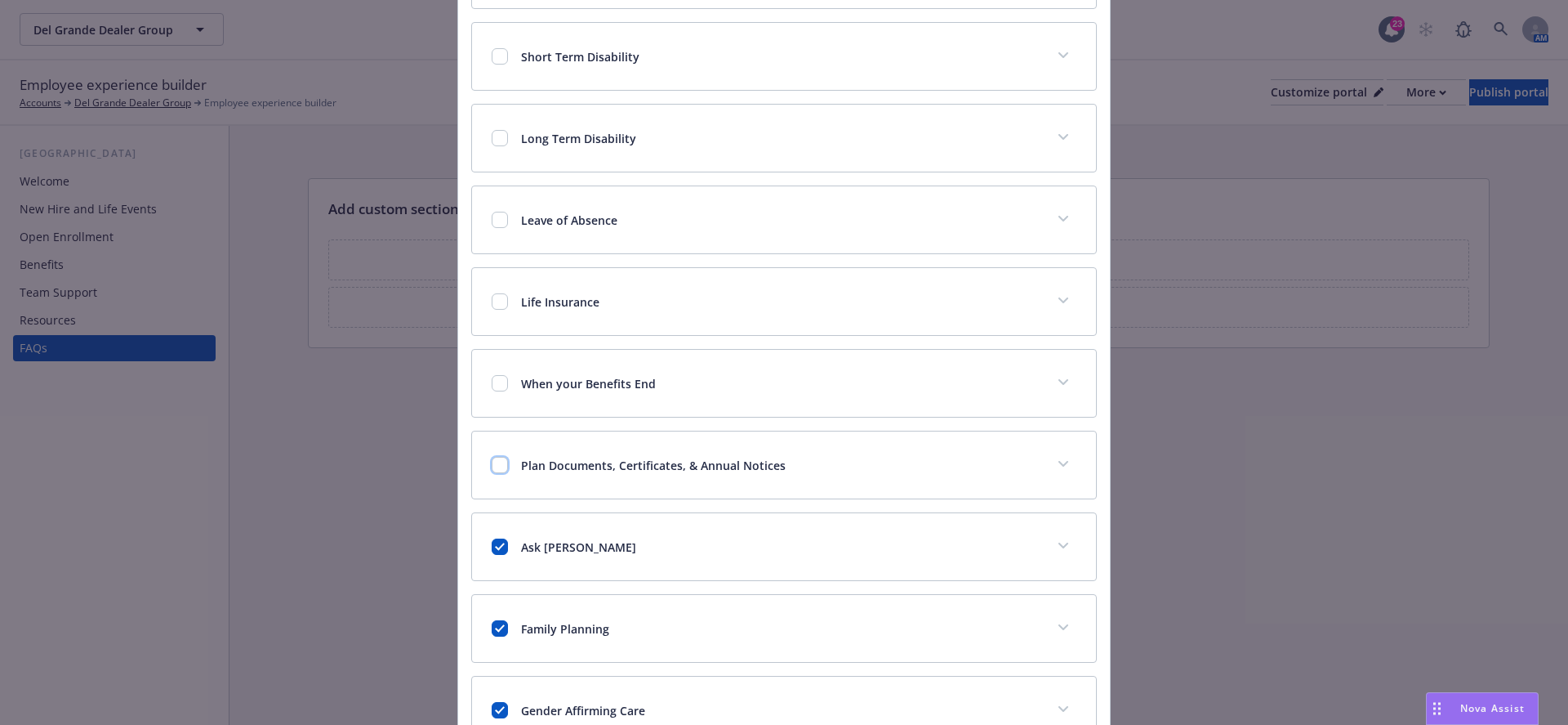
scroll to position [593, 0]
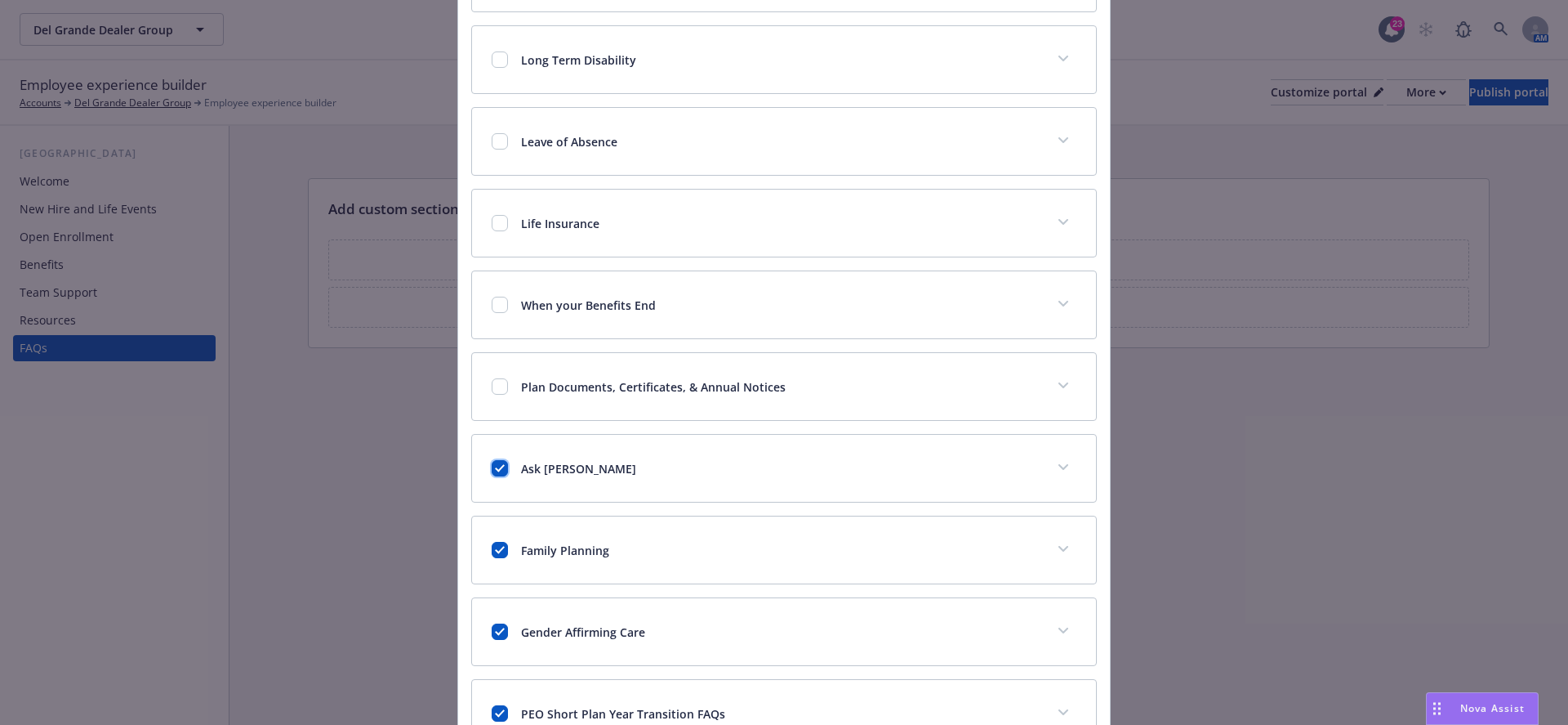
click at [492, 460] on input "checkbox" at bounding box center [499, 468] width 16 height 16
checkbox input "false"
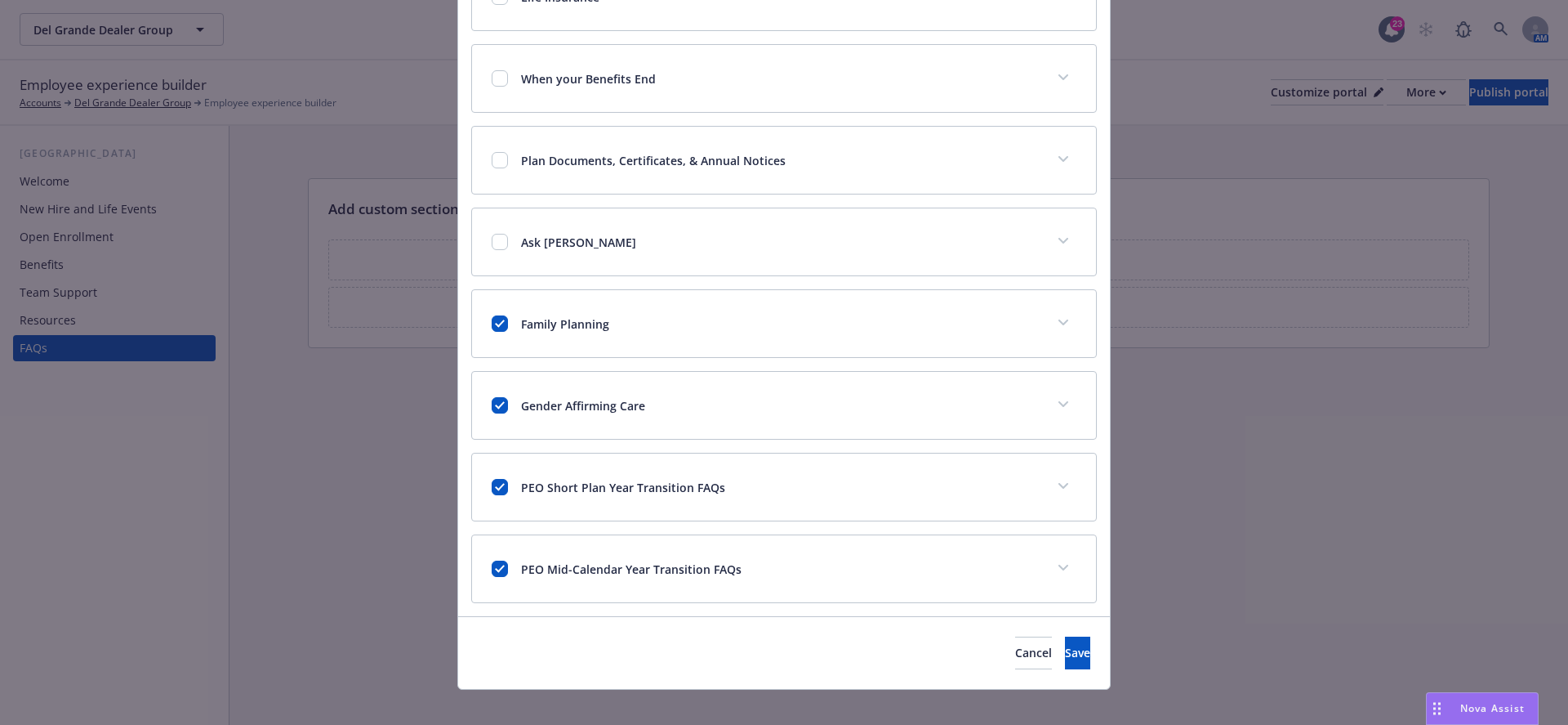
scroll to position [827, 0]
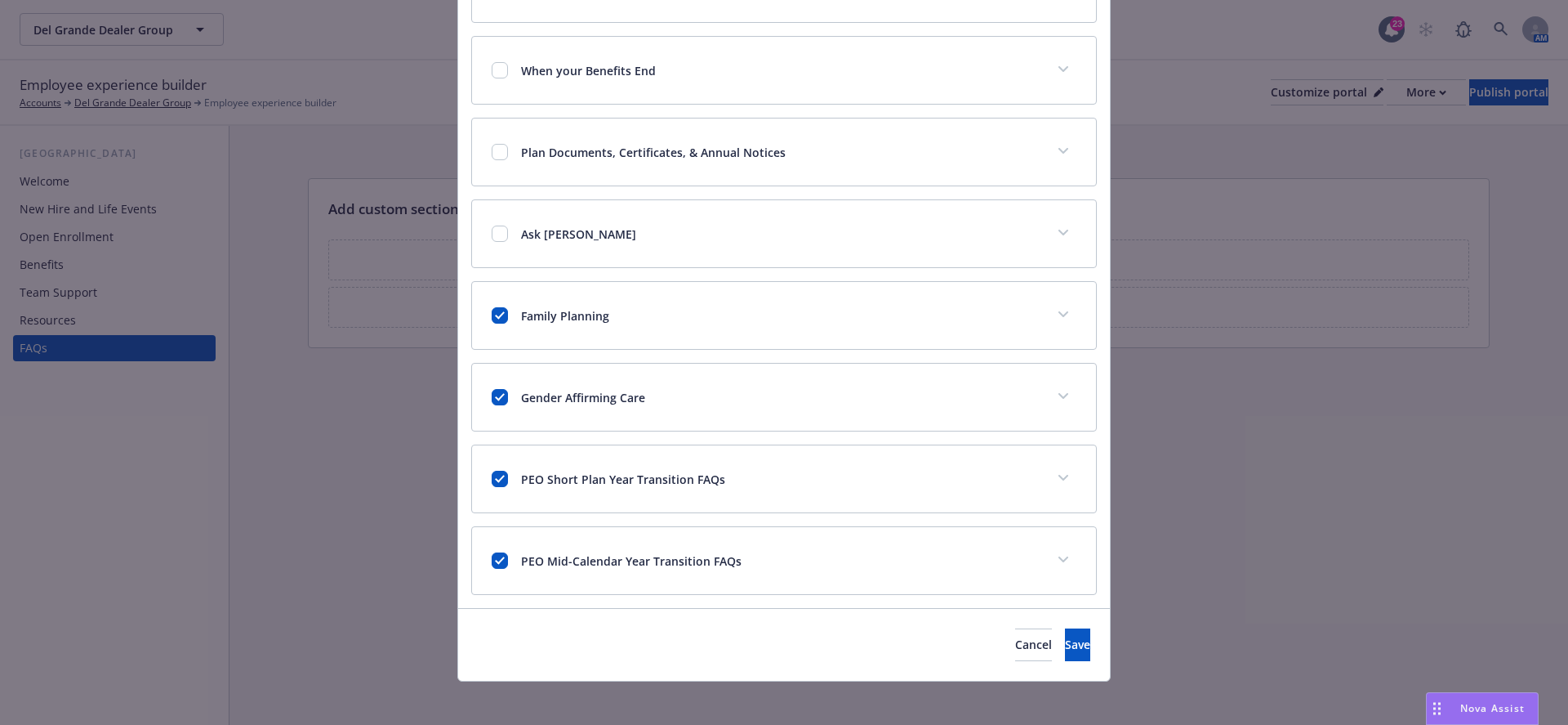
click at [1028, 653] on div "Cancel Save" at bounding box center [784, 644] width 652 height 73
click at [1065, 637] on span "Save" at bounding box center [1078, 644] width 25 height 15
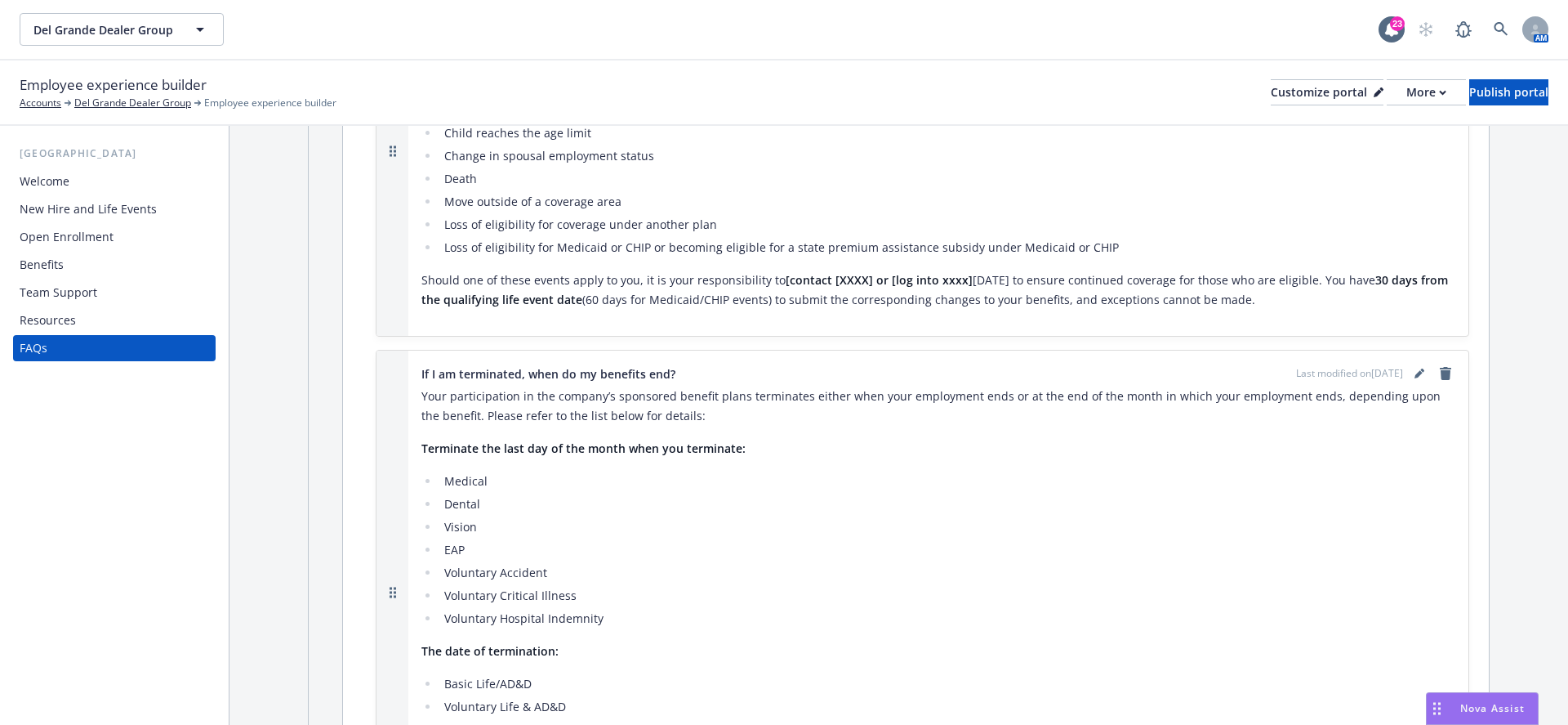
scroll to position [0, 0]
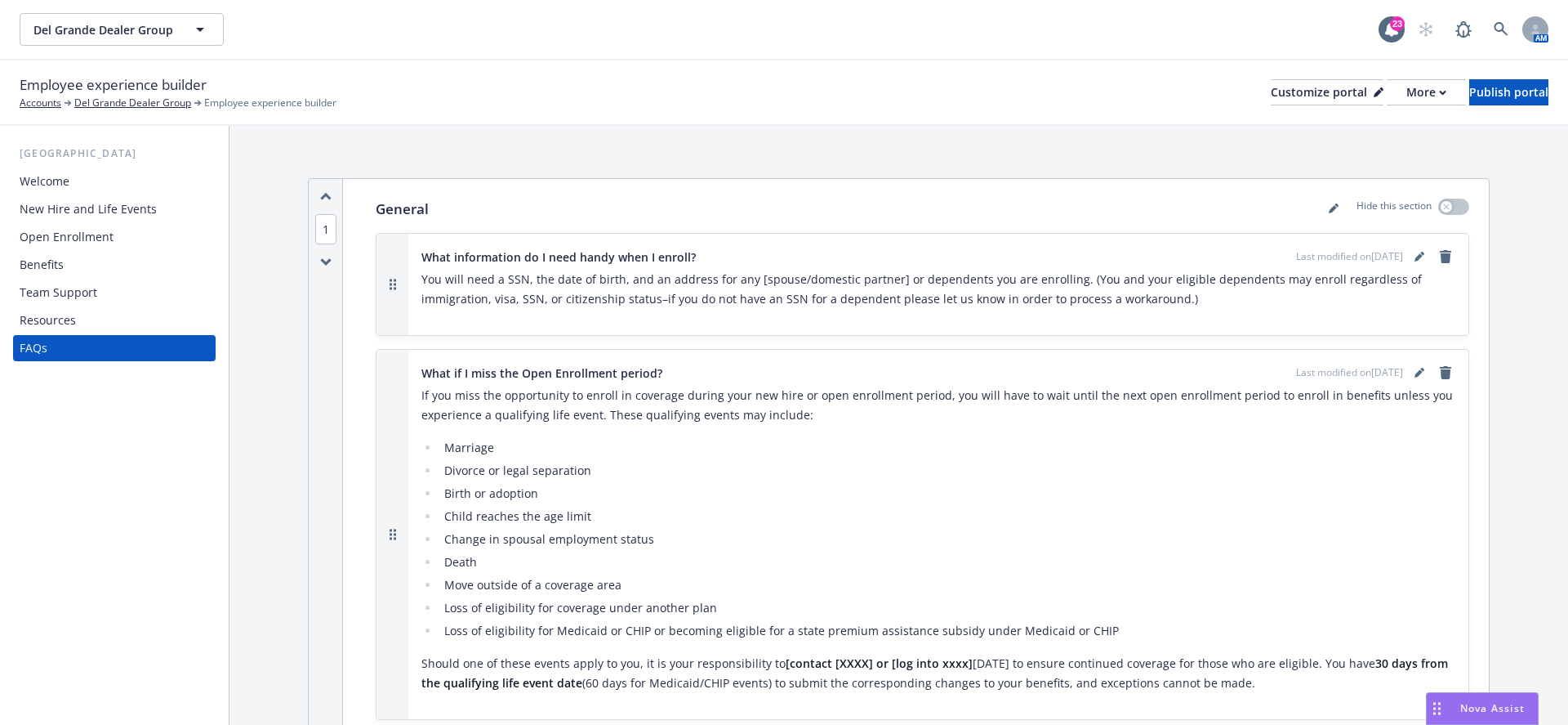
click at [52, 292] on div "Team Support" at bounding box center [58, 292] width 77 height 26
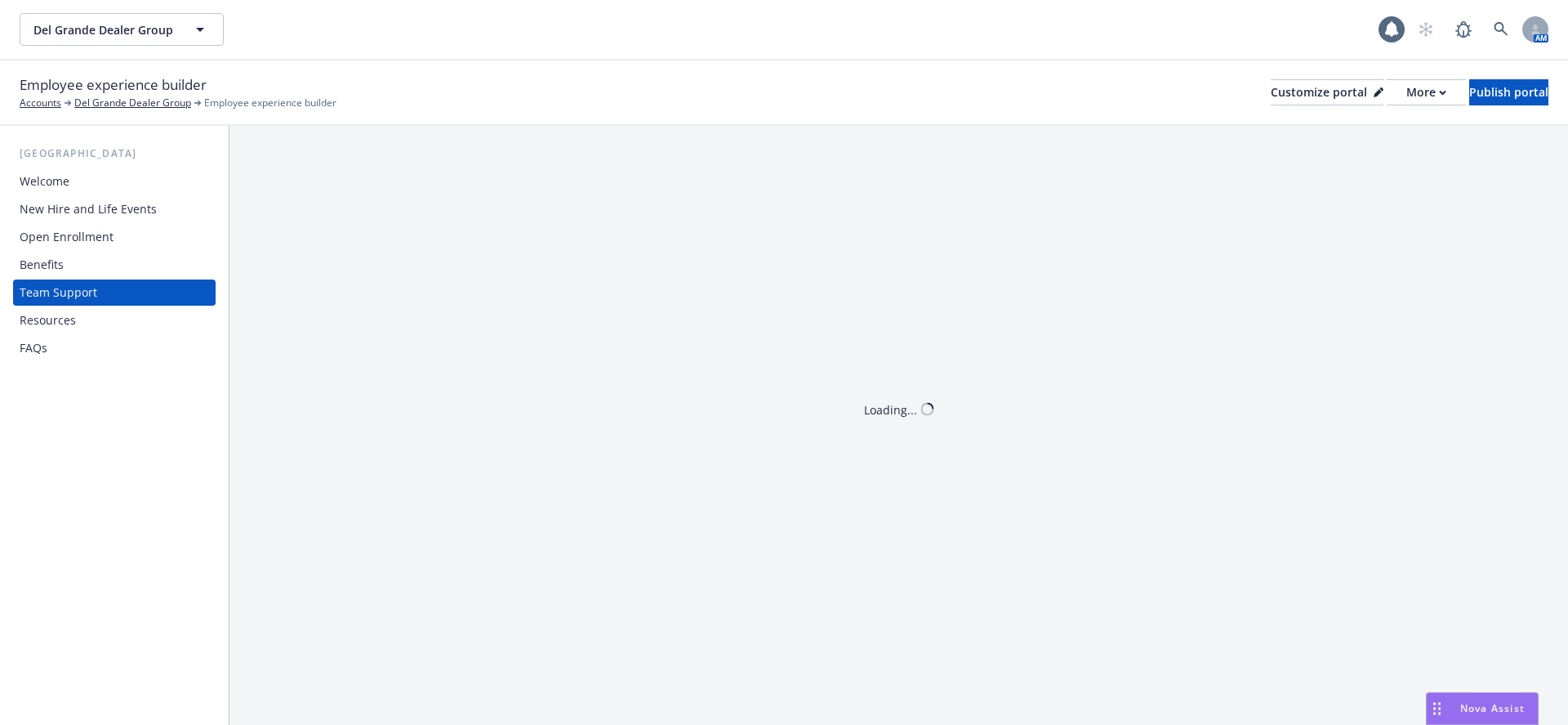
click at [46, 255] on div "Benefits" at bounding box center [42, 264] width 44 height 26
